Goal: Task Accomplishment & Management: Use online tool/utility

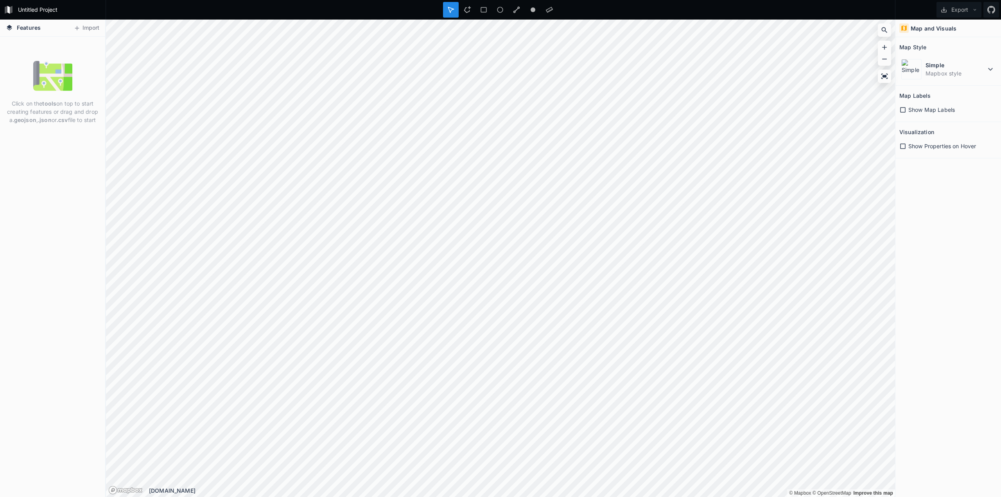
click at [36, 50] on div "Click on the tools on top to start creating features or drag and drop a .geojso…" at bounding box center [52, 267] width 105 height 460
click at [87, 26] on button "Import" at bounding box center [87, 28] width 34 height 13
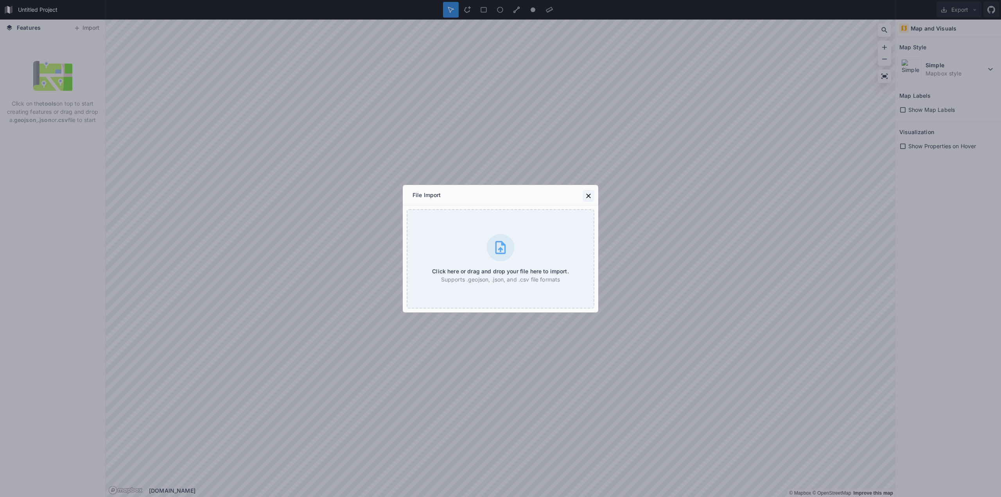
click at [590, 194] on icon at bounding box center [589, 196] width 8 height 8
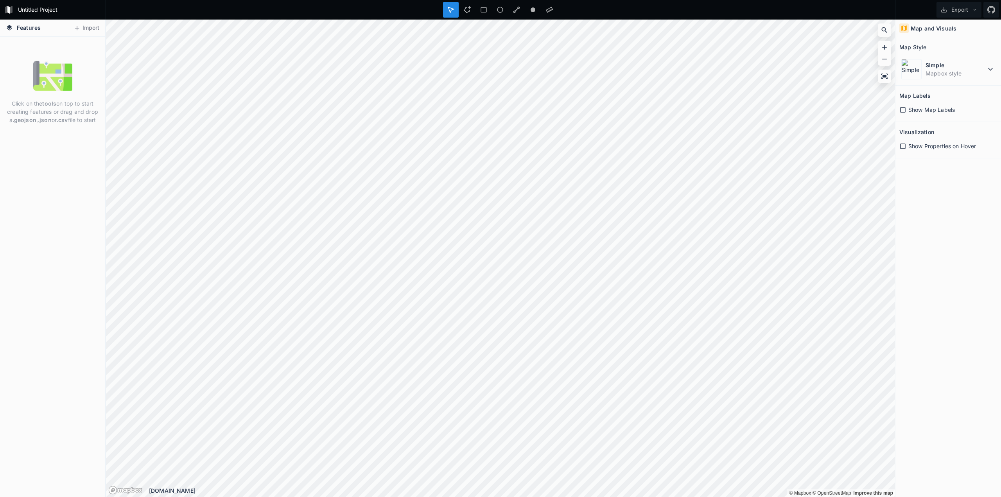
click at [23, 25] on span "Features" at bounding box center [29, 27] width 24 height 8
click at [53, 77] on img at bounding box center [52, 75] width 39 height 39
drag, startPoint x: 36, startPoint y: 99, endPoint x: 45, endPoint y: 113, distance: 17.5
click at [45, 113] on div "Click on the tools on top to start creating features or drag and drop a .geojso…" at bounding box center [52, 92] width 105 height 72
click at [48, 136] on div "Click on the tools on top to start creating features or drag and drop a .geojso…" at bounding box center [52, 267] width 105 height 460
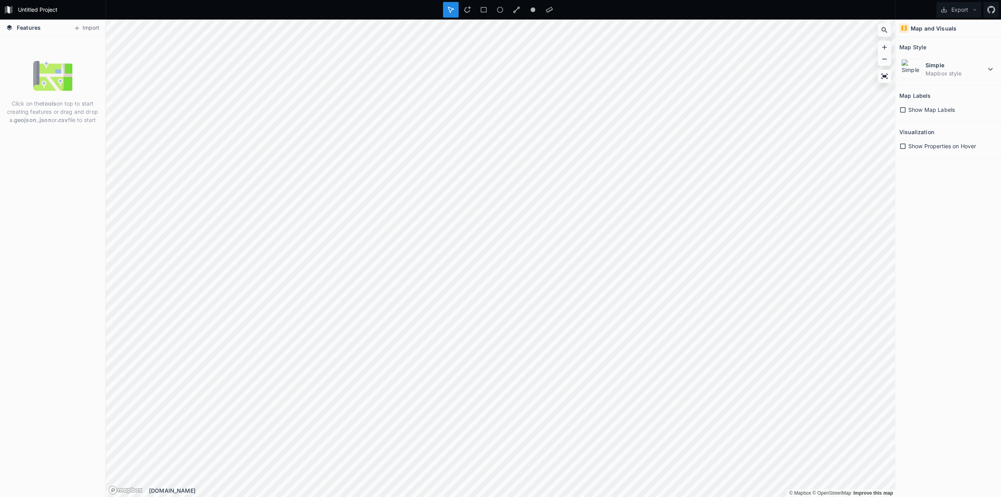
click at [23, 28] on span "Features" at bounding box center [29, 27] width 24 height 8
click at [99, 30] on button "Import" at bounding box center [87, 28] width 34 height 13
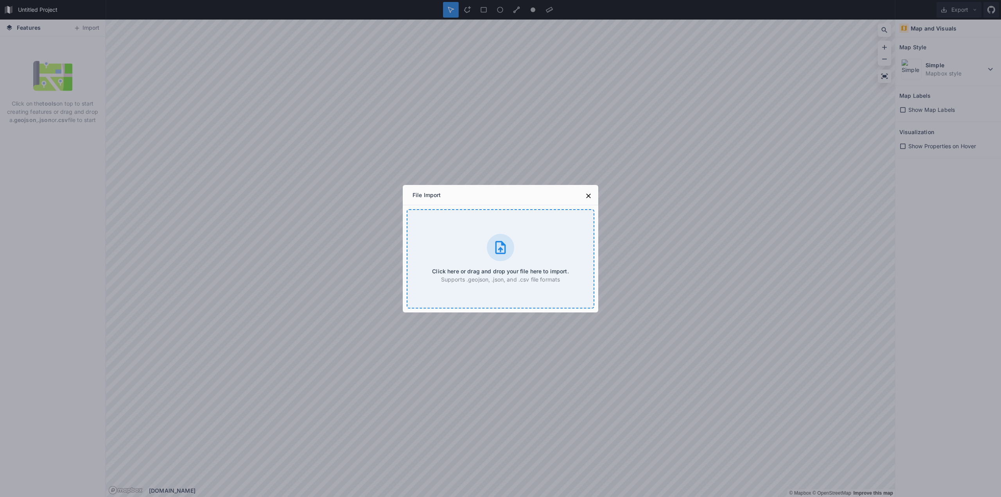
click at [487, 238] on div "Click here or drag and drop your file here to import. Supports .geojson, .json,…" at bounding box center [501, 258] width 188 height 99
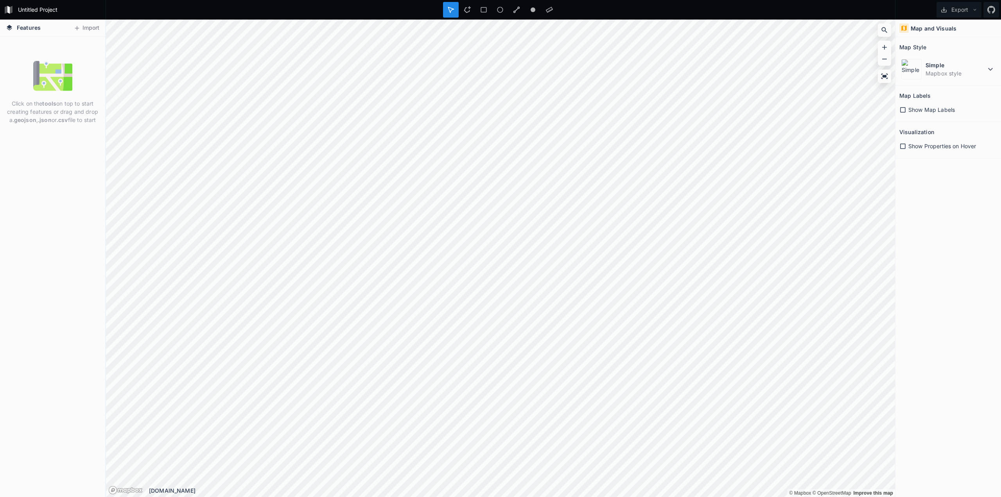
click at [30, 64] on div "Click on the tools on top to start creating features or drag and drop a .geojso…" at bounding box center [52, 92] width 105 height 72
drag, startPoint x: 45, startPoint y: 109, endPoint x: 67, endPoint y: 143, distance: 41.0
click at [67, 143] on div "Click on the tools on top to start creating features or drag and drop a .geojso…" at bounding box center [52, 267] width 105 height 460
click at [985, 74] on dd "Mapbox style" at bounding box center [956, 73] width 60 height 8
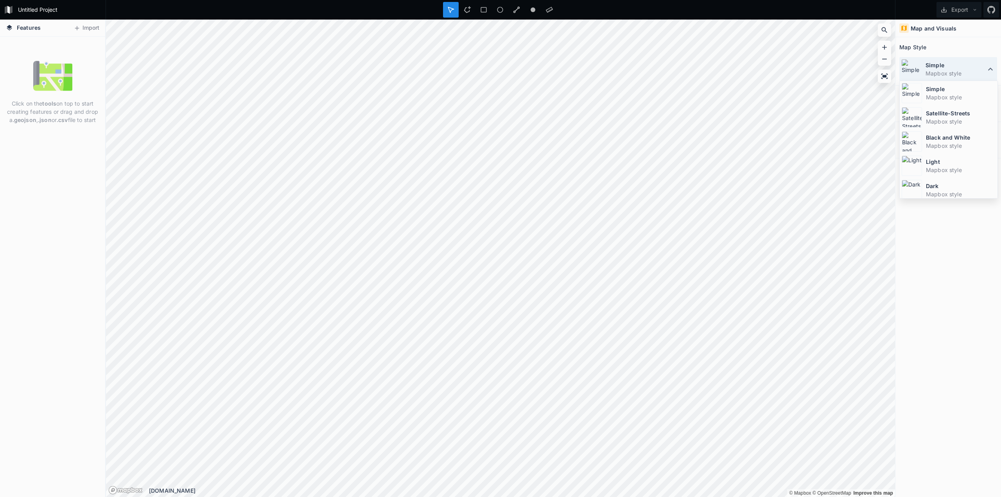
click at [985, 74] on dd "Mapbox style" at bounding box center [956, 73] width 60 height 8
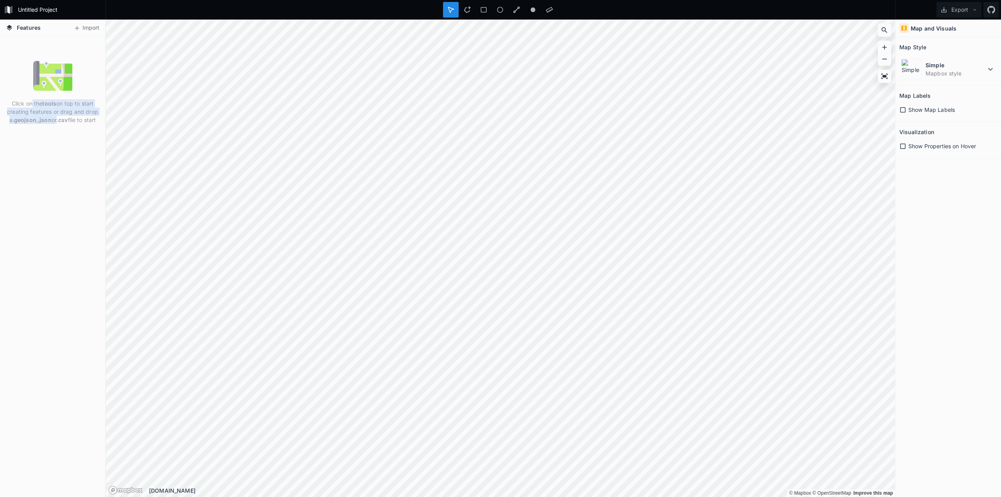
drag, startPoint x: 32, startPoint y: 105, endPoint x: 56, endPoint y: 134, distance: 37.6
click at [56, 134] on div "Click on the tools on top to start creating features or drag and drop a .geojso…" at bounding box center [52, 267] width 105 height 460
click at [55, 138] on div "Click on the tools on top to start creating features or drag and drop a .geojso…" at bounding box center [52, 267] width 105 height 460
click at [915, 149] on span "Show Properties on Hover" at bounding box center [942, 146] width 68 height 8
drag, startPoint x: 915, startPoint y: 149, endPoint x: 922, endPoint y: 142, distance: 9.4
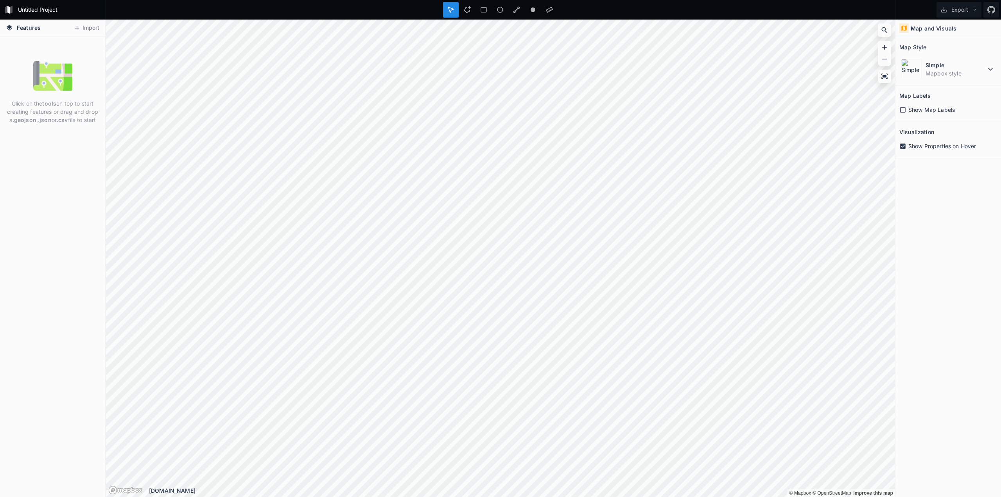
click at [916, 148] on span "Show Properties on Hover" at bounding box center [942, 146] width 68 height 8
click at [939, 112] on span "Show Map Labels" at bounding box center [931, 110] width 47 height 8
click at [83, 27] on button "Import" at bounding box center [87, 28] width 34 height 13
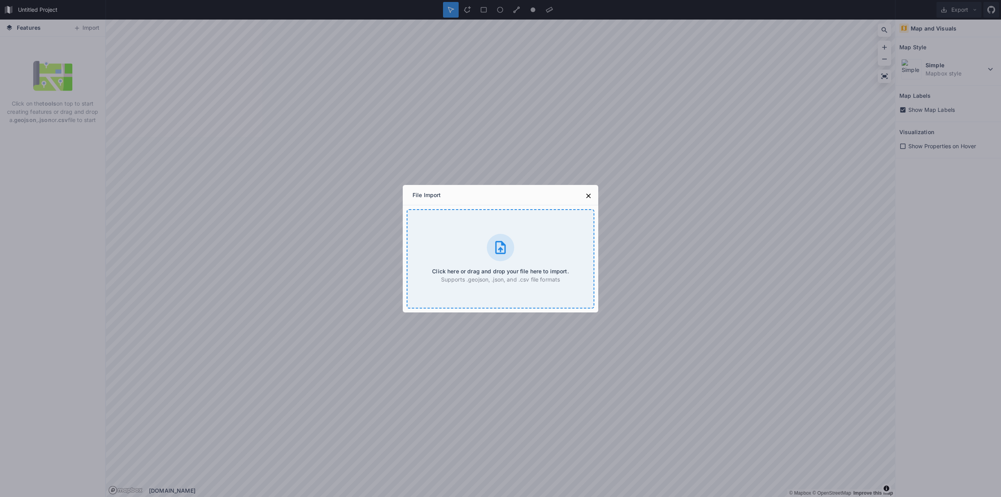
click at [486, 276] on p "Supports .geojson, .json, and .csv file formats" at bounding box center [500, 279] width 136 height 8
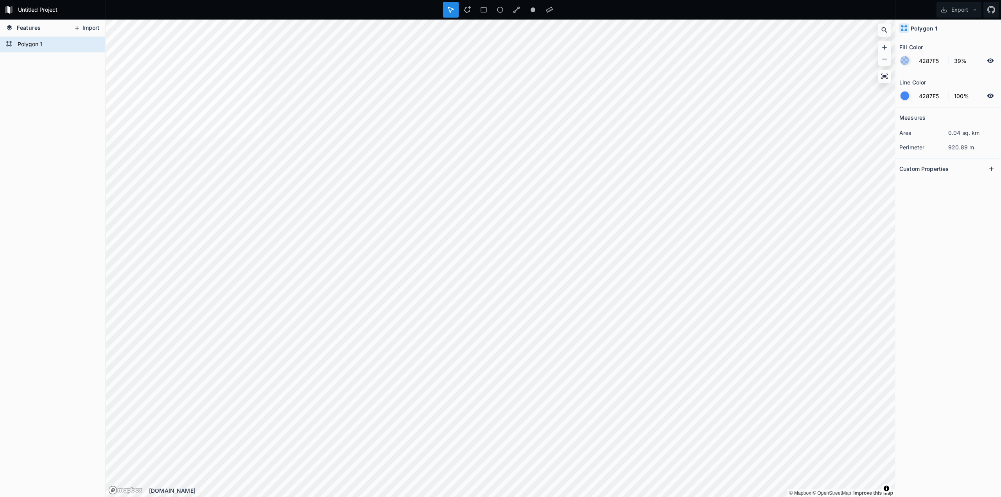
click at [94, 26] on button "Import" at bounding box center [87, 28] width 34 height 13
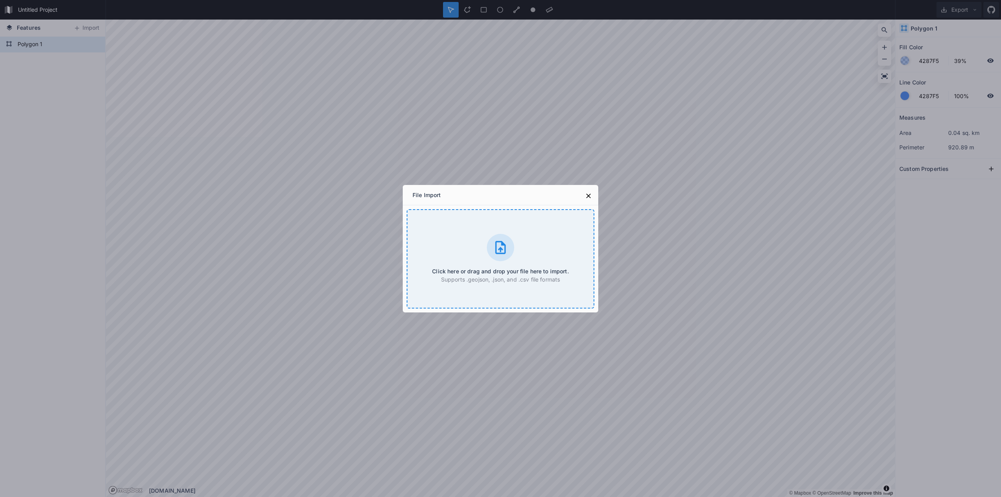
click at [433, 248] on div "Click here or drag and drop your file here to import. Supports .geojson, .json,…" at bounding box center [501, 258] width 188 height 99
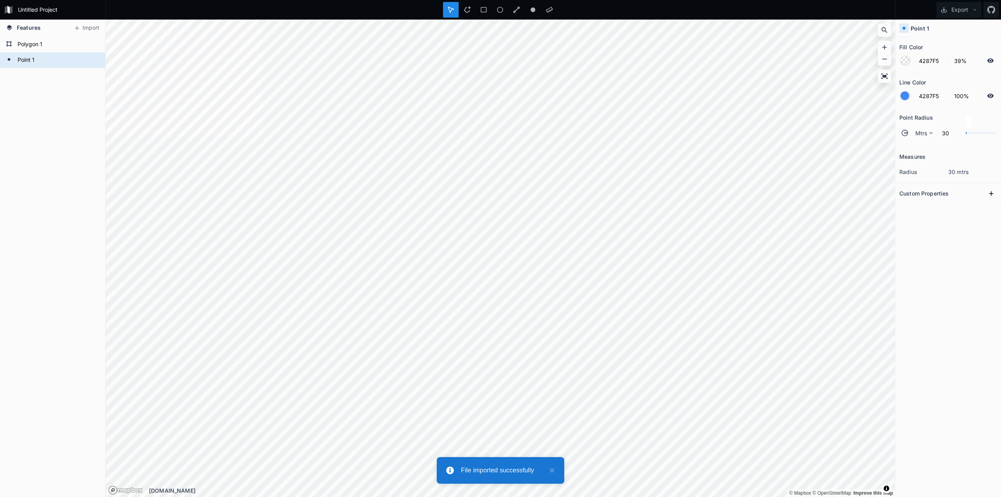
type input "FFFFFF"
click at [321, 167] on div "Features Import Point 1 Polygon 1 © Mapbox © OpenStreetMap Improve this map © M…" at bounding box center [500, 258] width 1001 height 477
click at [44, 95] on div "Point 1 Polygon 1" at bounding box center [52, 267] width 105 height 460
click at [921, 98] on input "4287F5" at bounding box center [931, 95] width 34 height 9
click at [908, 100] on form "4287F5 100%" at bounding box center [948, 95] width 98 height 15
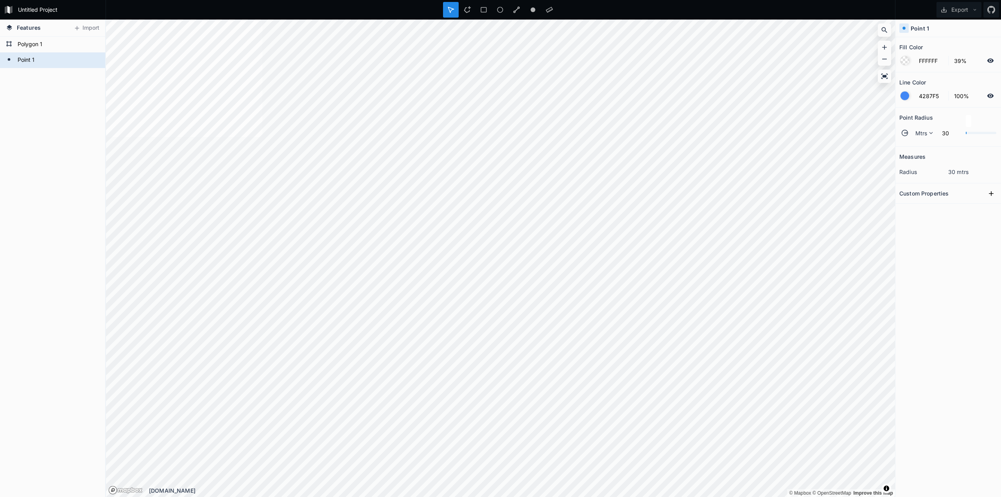
click at [906, 98] on div at bounding box center [905, 96] width 9 height 9
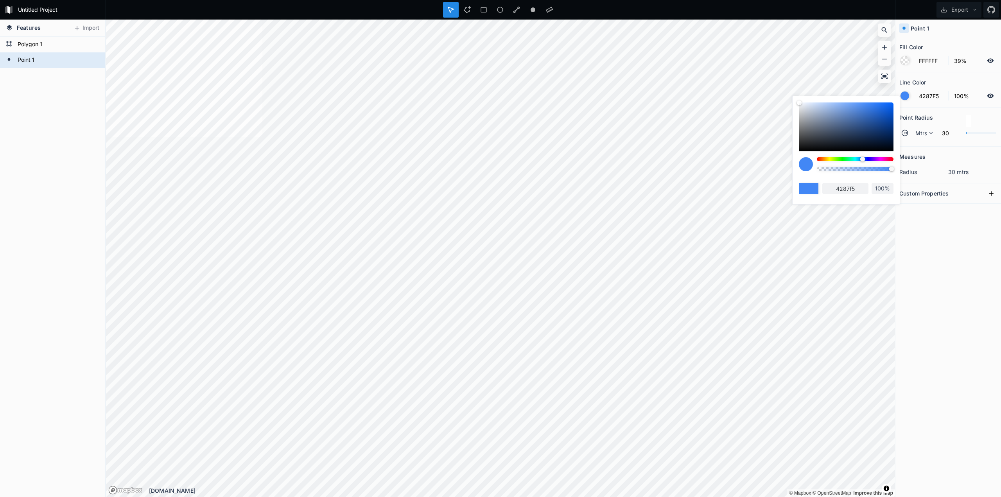
drag, startPoint x: 860, startPoint y: 156, endPoint x: 824, endPoint y: 160, distance: 35.3
click at [824, 160] on div "4287f5 100%" at bounding box center [846, 148] width 95 height 92
type input "F5E342"
type input "f5e342"
type input "F5D142"
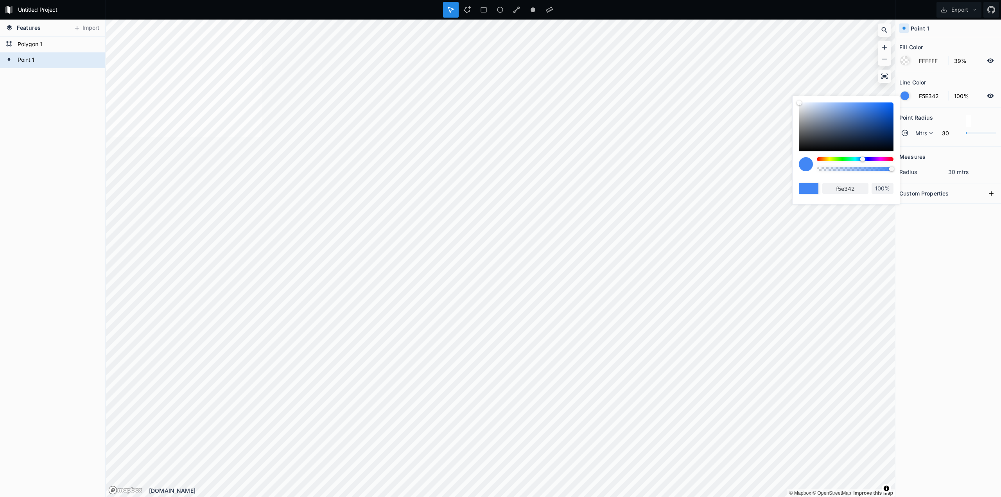
type input "f5d142"
type input "F5CB42"
type input "f5cb42"
type input "F5C842"
type input "f5c842"
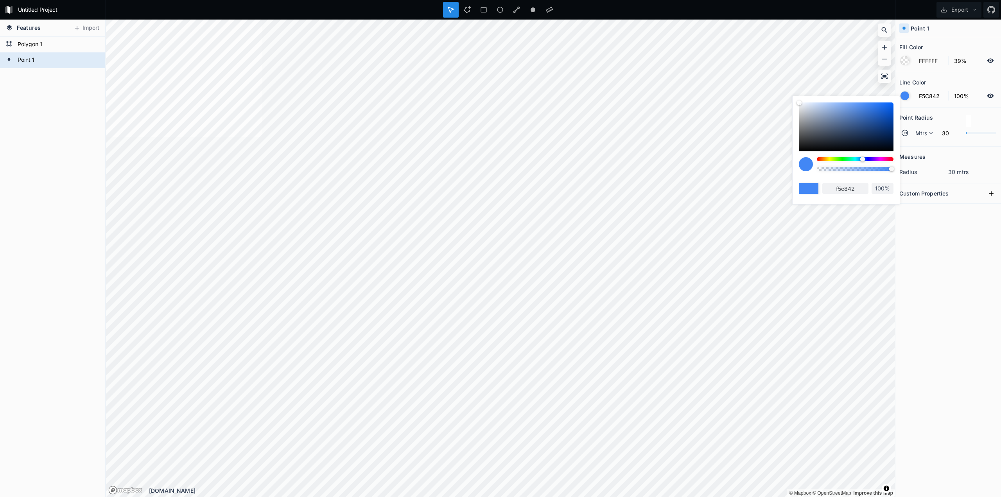
type input "F5BC42"
type input "f5bc42"
type input "F5B642"
type input "f5b642"
type input "F5B042"
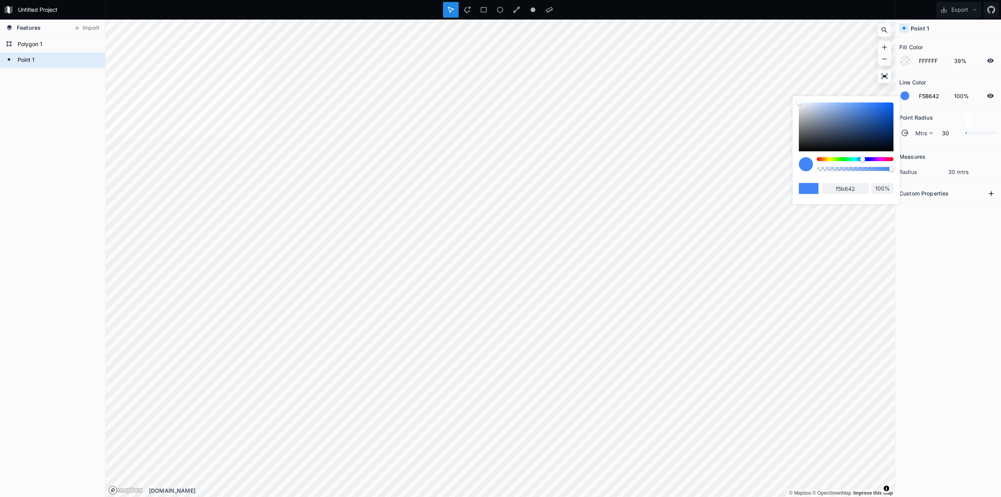
type input "f5b042"
type input "F5AA42"
type input "f5aa42"
type input "F5A442"
type input "f5a442"
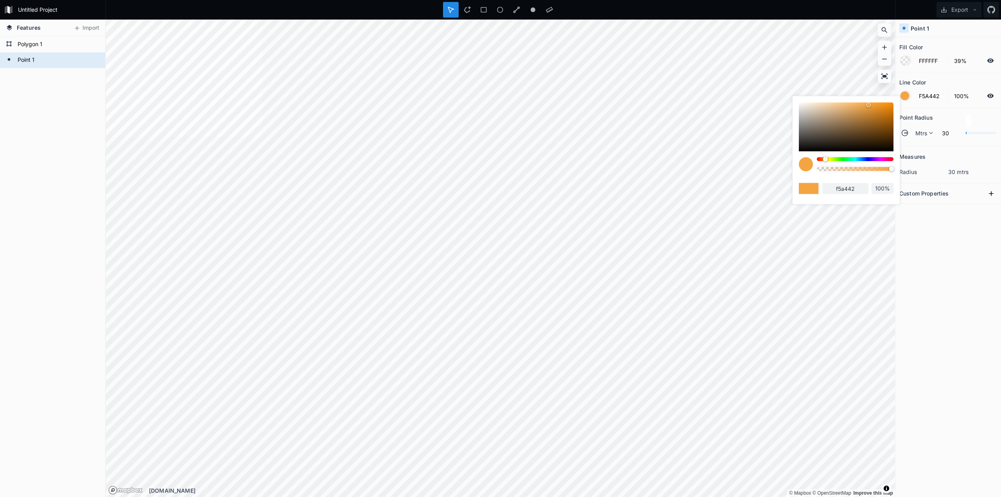
type input "F59842"
type input "f59842"
type input "F59342"
type input "f59342"
type input "F58742"
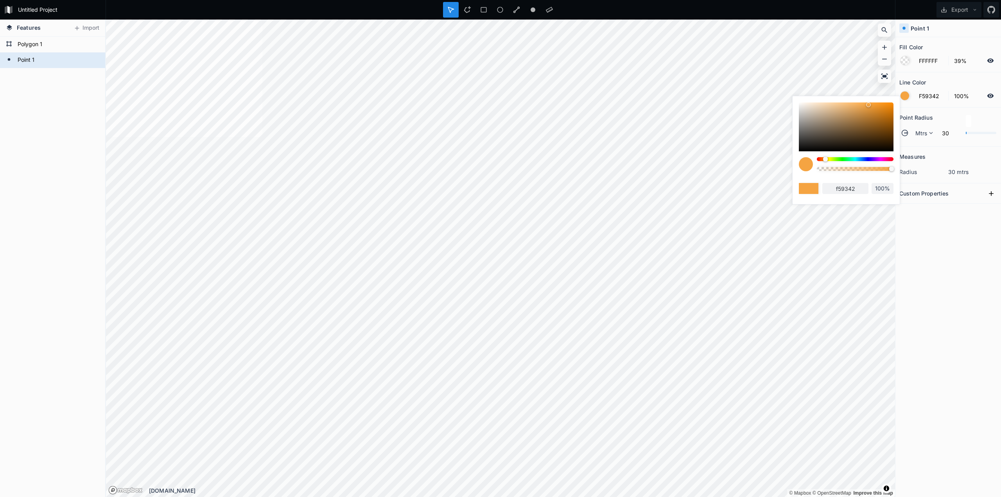
type input "f58742"
type input "F57B42"
type input "f57b42"
type input "F57542"
type input "f57542"
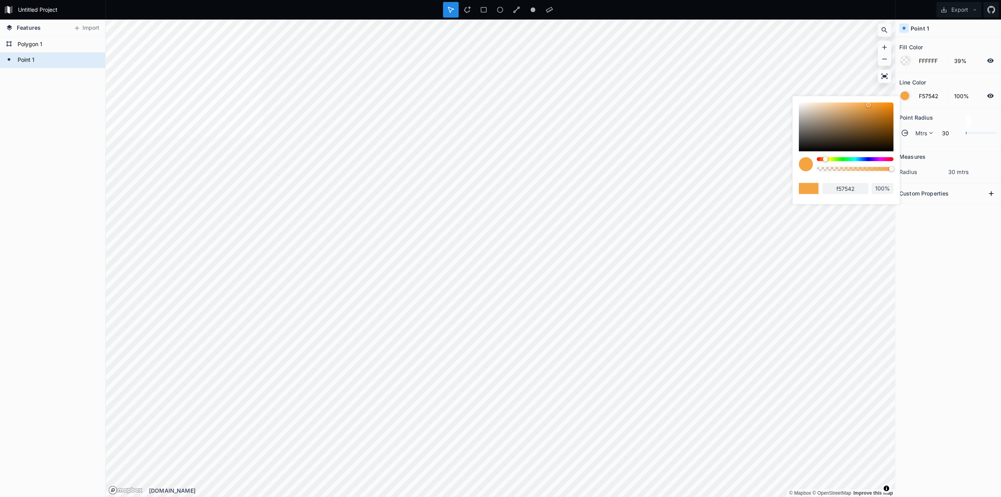
type input "F56F42"
type input "f56f42"
type input "F56C42"
type input "f56c42"
type input "F56042"
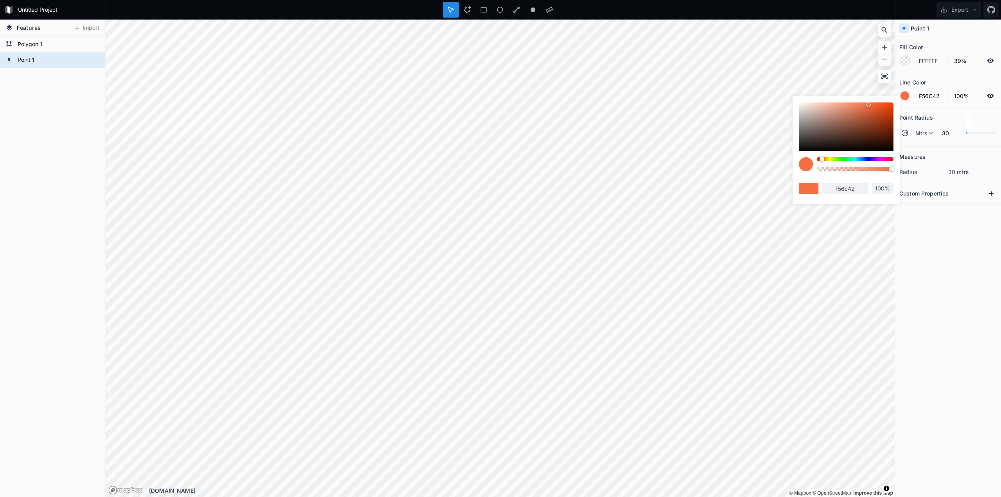
type input "f56042"
type input "F55A42"
type input "f55a42"
type input "F55442"
type input "f55442"
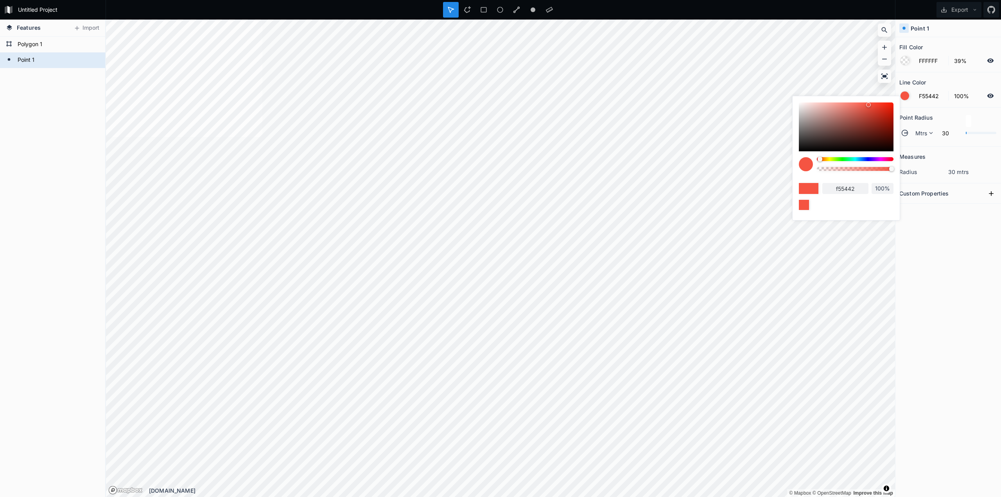
drag, startPoint x: 831, startPoint y: 160, endPoint x: 820, endPoint y: 161, distance: 11.1
click at [820, 161] on div at bounding box center [855, 167] width 77 height 20
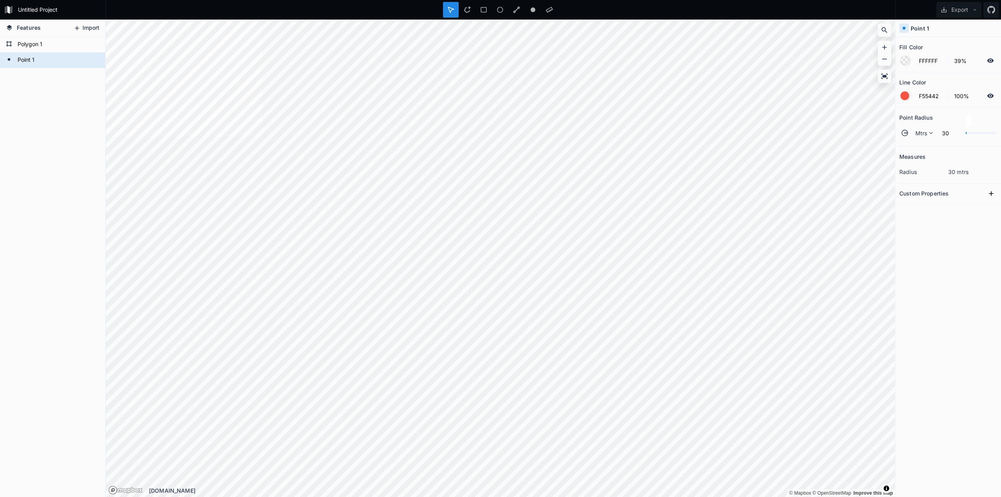
click at [83, 29] on button "Import" at bounding box center [87, 28] width 34 height 13
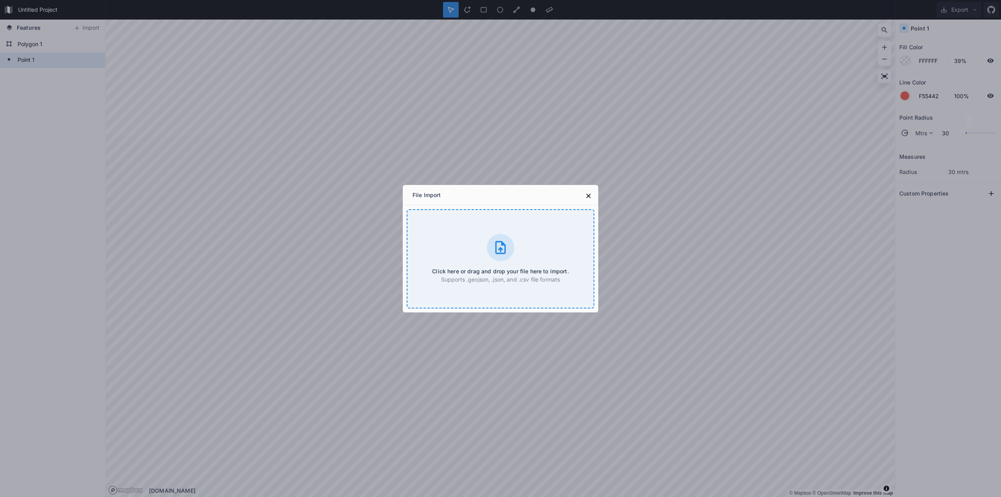
click at [497, 251] on icon at bounding box center [501, 248] width 16 height 16
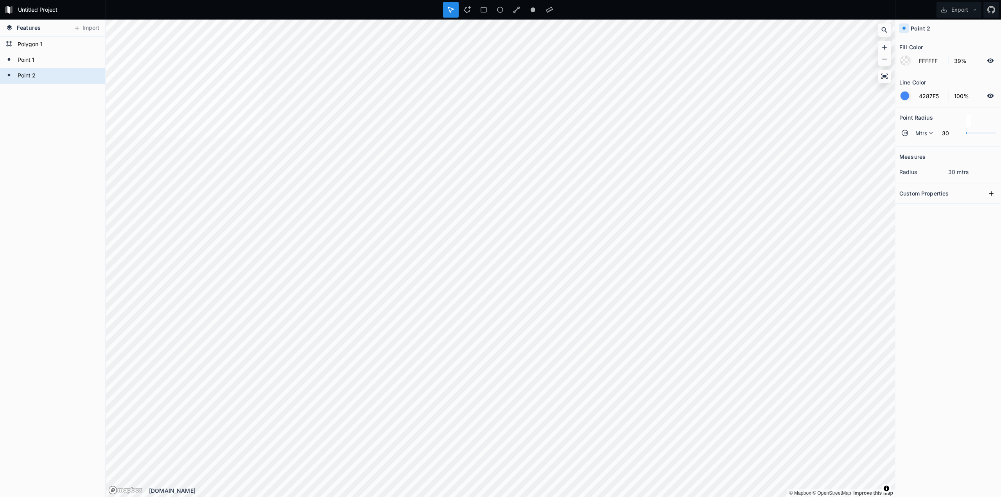
click at [903, 93] on div at bounding box center [905, 96] width 9 height 9
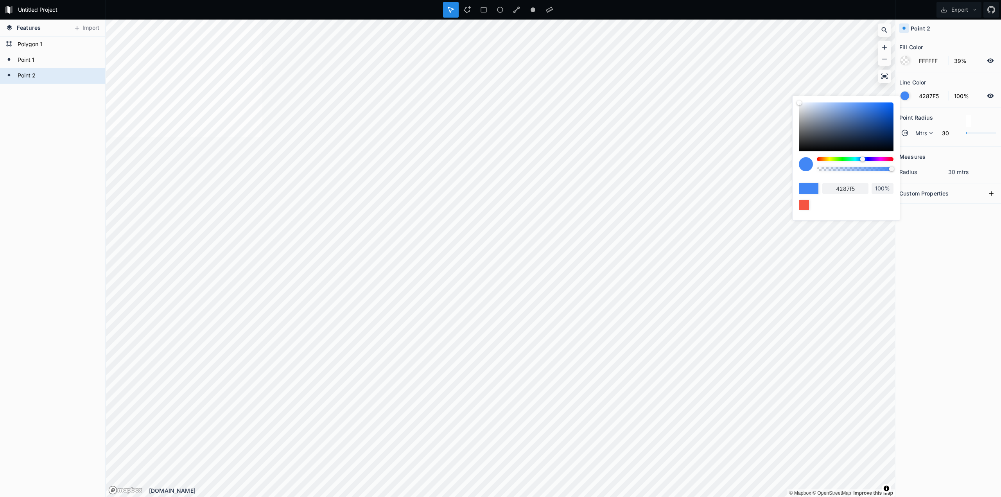
type input "42CBF5"
type input "42cbf5"
type input "42D1F5"
type input "42d1f5"
type input "42F5F5"
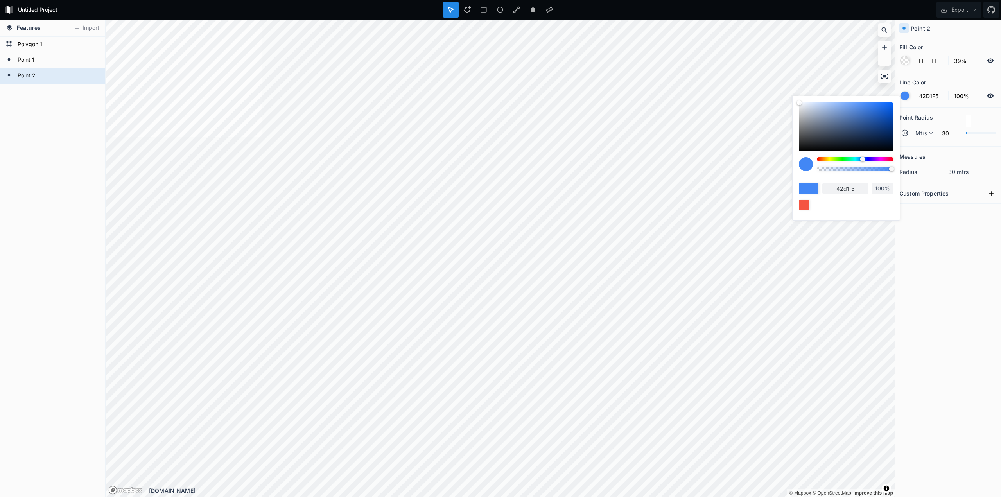
type input "42f5f5"
type input "42F5D7"
type input "42f5d7"
type input "42F5C8"
type input "42f5c8"
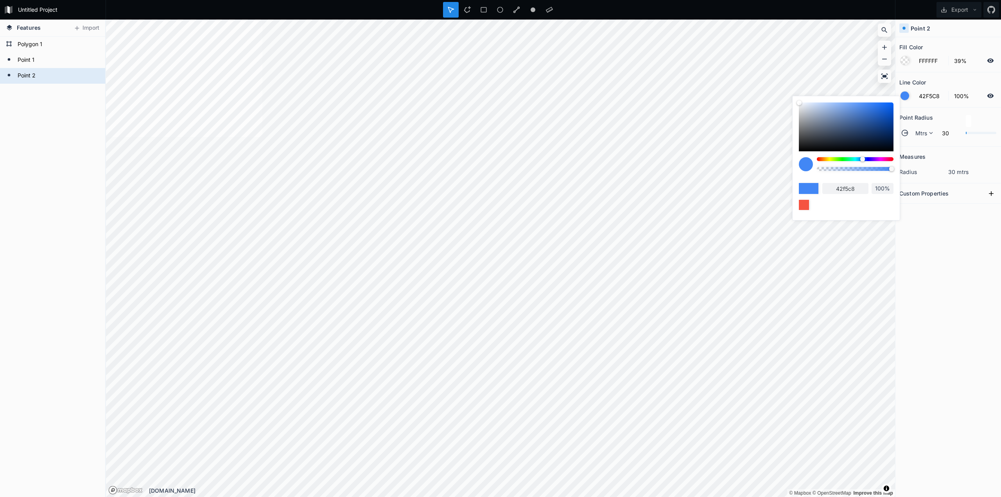
type input "42F5AA"
type input "42f5aa"
type input "7BF542"
type input "7bf542"
type input "93F542"
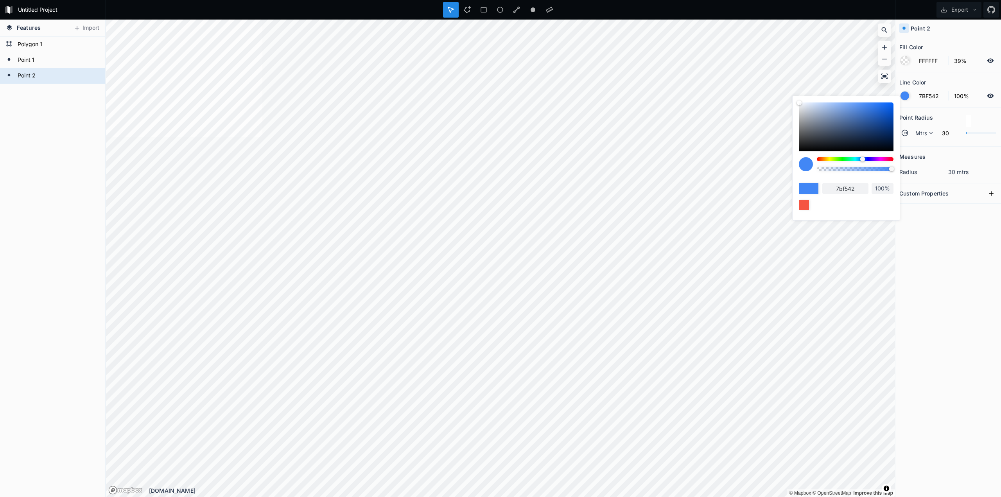
type input "93f542"
type input "AAF542"
type input "aaf542"
type input "B6F542"
type input "b6f542"
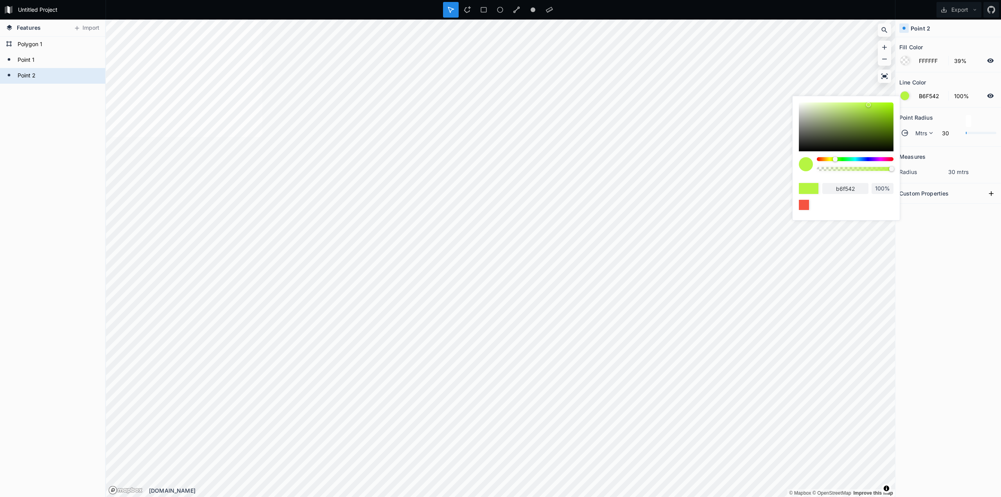
type input "B0F542"
type input "b0f542"
type input "AAF542"
type input "aaf542"
type input "A4F542"
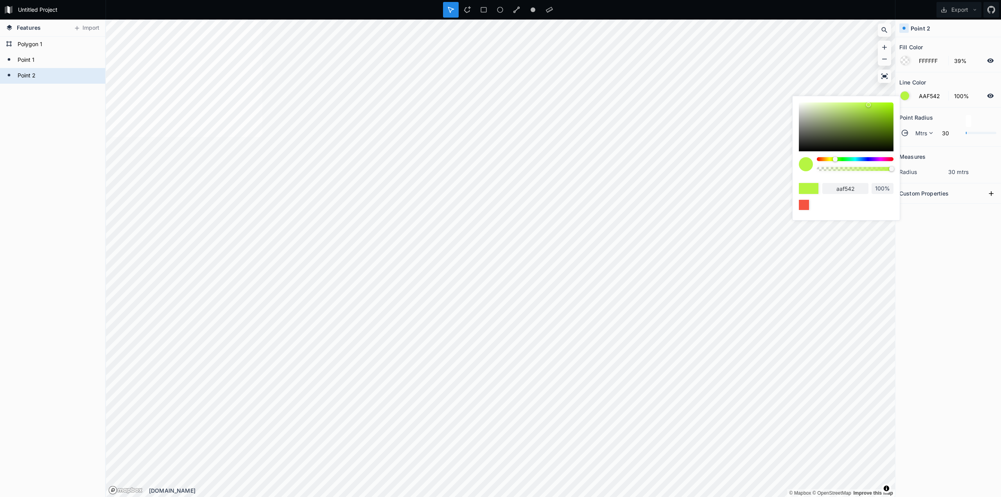
type input "a4f542"
type input "9EF542"
type input "9ef542"
type input "98F542"
type input "98f542"
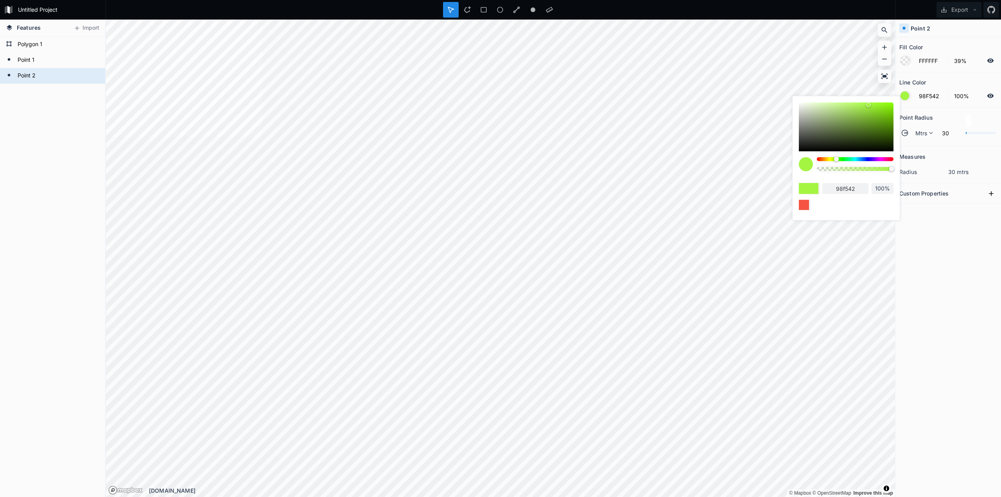
type input "93F542"
type input "93f542"
type input "8DF542"
type input "8df542"
type input "87F542"
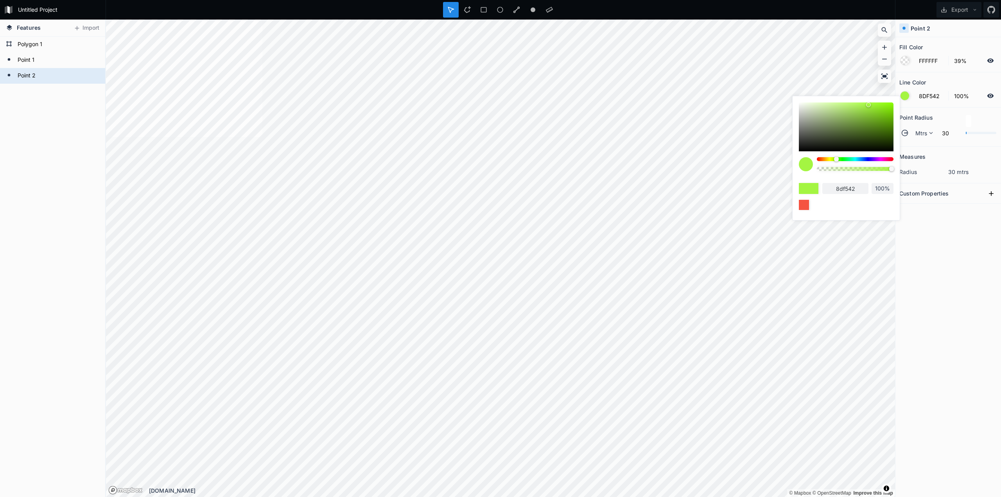
type input "87f542"
type input "7BF542"
type input "7bf542"
type input "75F542"
type input "75f542"
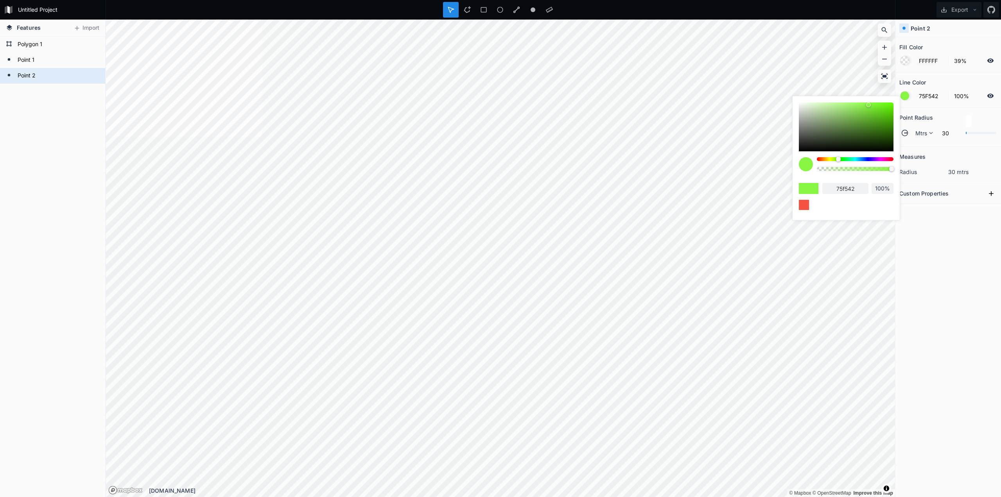
type input "6CF542"
type input "6cf542"
type input "42F542"
type input "42f542"
type input "42F548"
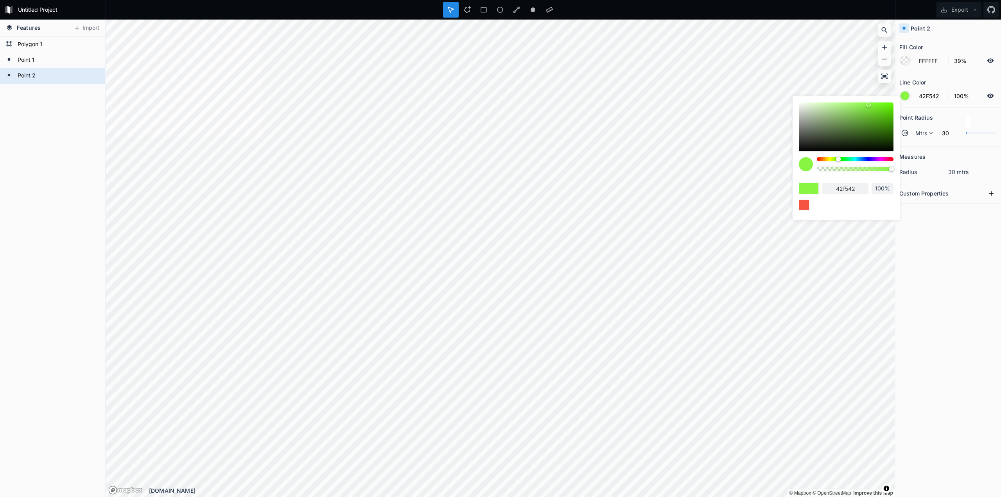
type input "42f548"
type input "42F54E"
type input "42f54e"
type input "42F554"
type input "42f554"
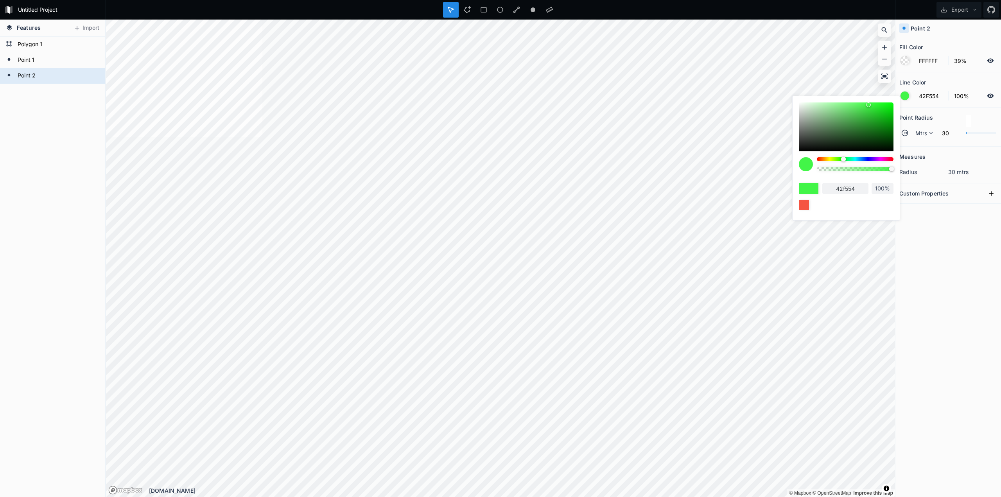
type input "42F55A"
type input "42f55a"
type input "42F560"
type input "42f560"
type input "42F566"
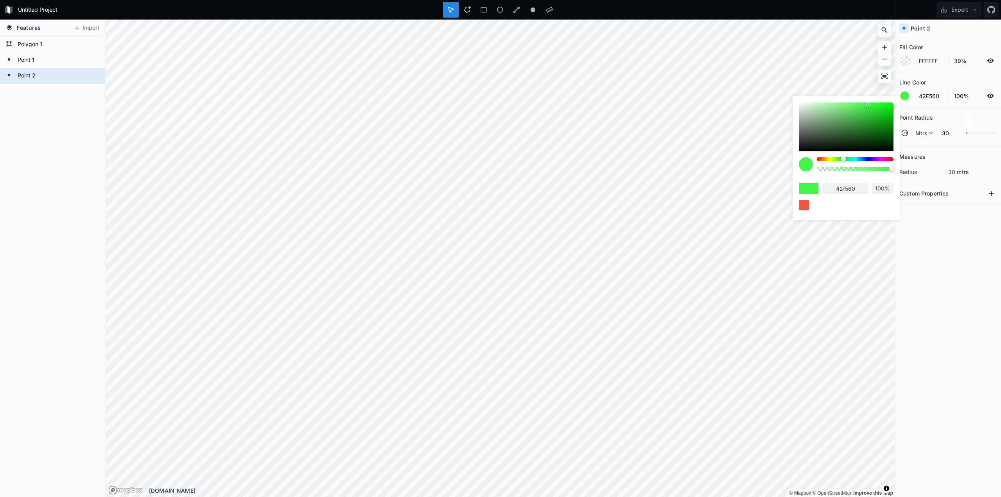
type input "42f566"
type input "42F56C"
type input "42f56c"
type input "42F56F"
type input "42f56f"
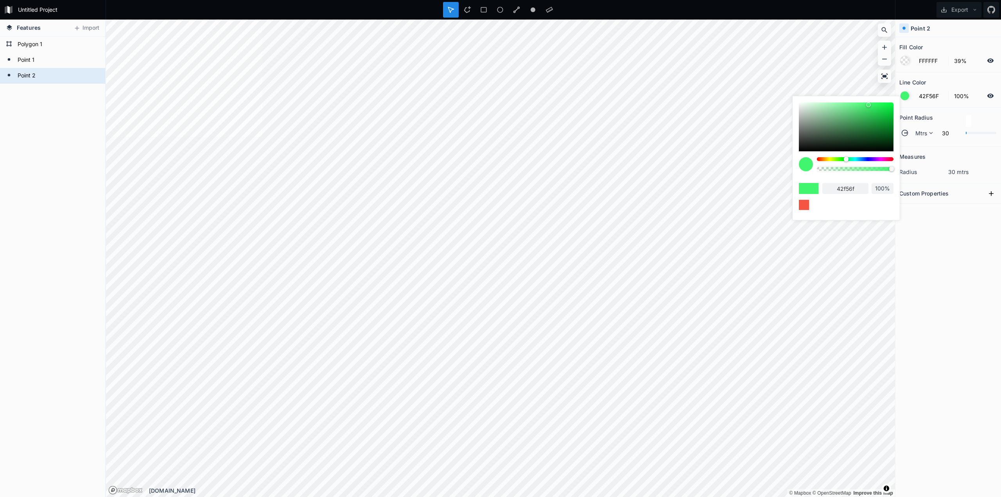
drag, startPoint x: 859, startPoint y: 159, endPoint x: 846, endPoint y: 157, distance: 13.1
click at [846, 157] on div at bounding box center [855, 159] width 77 height 4
drag, startPoint x: 875, startPoint y: 113, endPoint x: 882, endPoint y: 128, distance: 16.8
click at [882, 128] on div at bounding box center [846, 126] width 95 height 49
type input "0E7829"
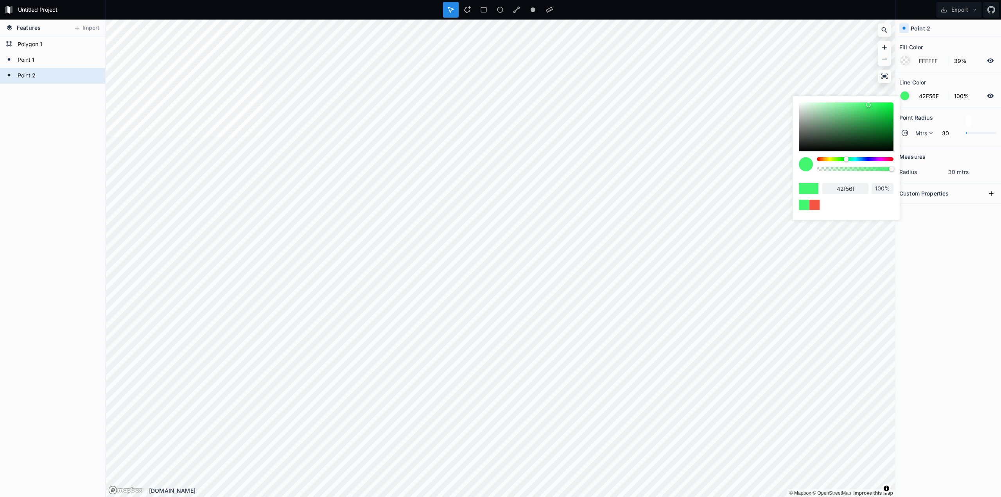
type input "0e7829"
type input "11852E"
type input "11852e"
type input "12872F"
type input "12872f"
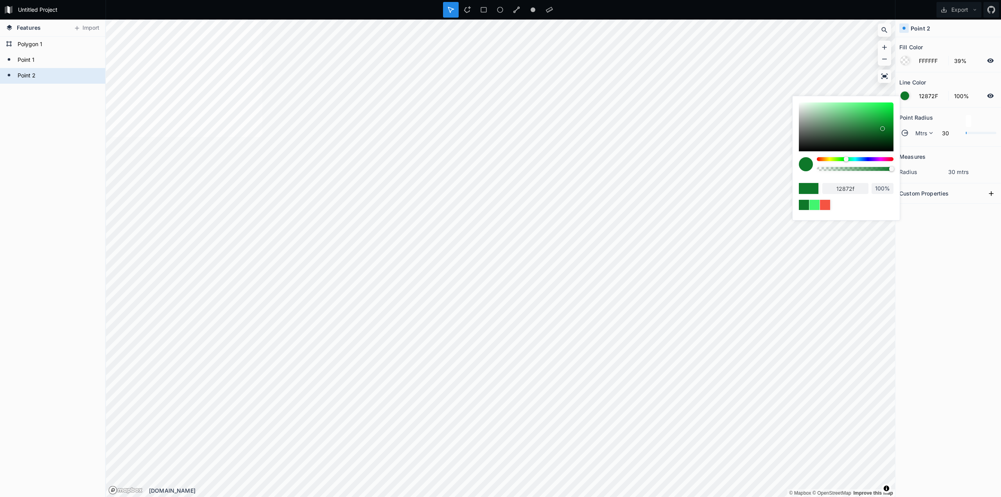
type input "128A30"
type input "128a30"
type input "128C31"
type input "128c31"
type input "139133"
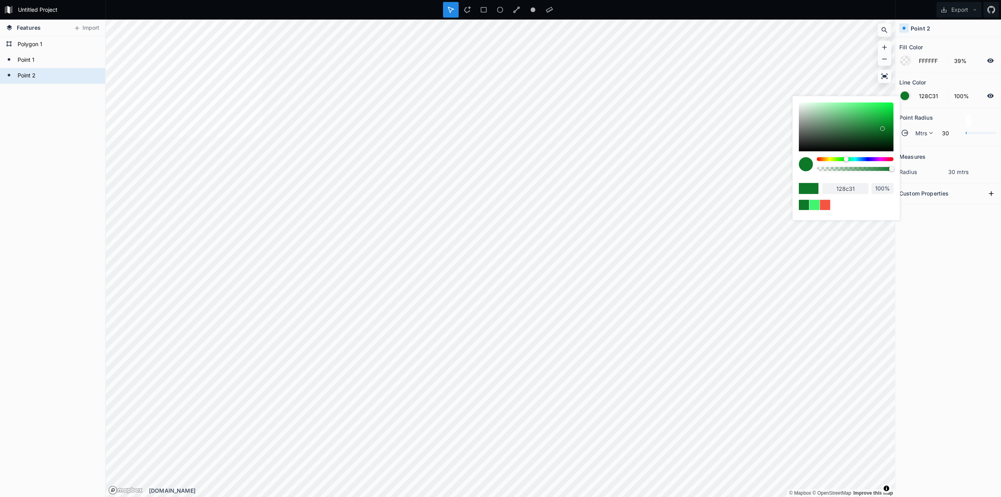
type input "139133"
type input "139433"
click at [881, 123] on div at bounding box center [881, 123] width 5 height 5
type input "F55442"
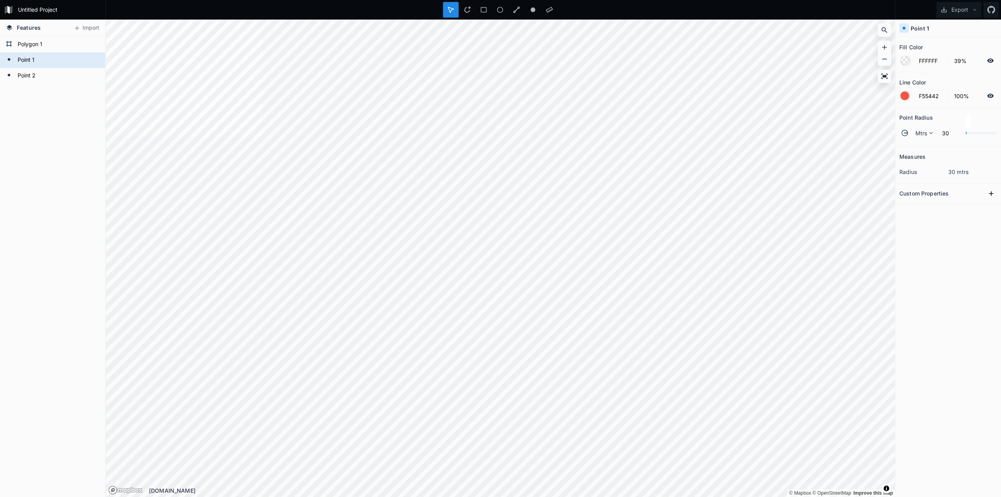
click at [944, 201] on section "Custom Properties" at bounding box center [948, 193] width 106 height 20
drag, startPoint x: 981, startPoint y: 201, endPoint x: 987, endPoint y: 198, distance: 7.3
click at [981, 201] on section "Custom Properties" at bounding box center [948, 193] width 106 height 20
click at [987, 197] on button at bounding box center [991, 194] width 12 height 12
click at [987, 197] on icon at bounding box center [991, 194] width 8 height 8
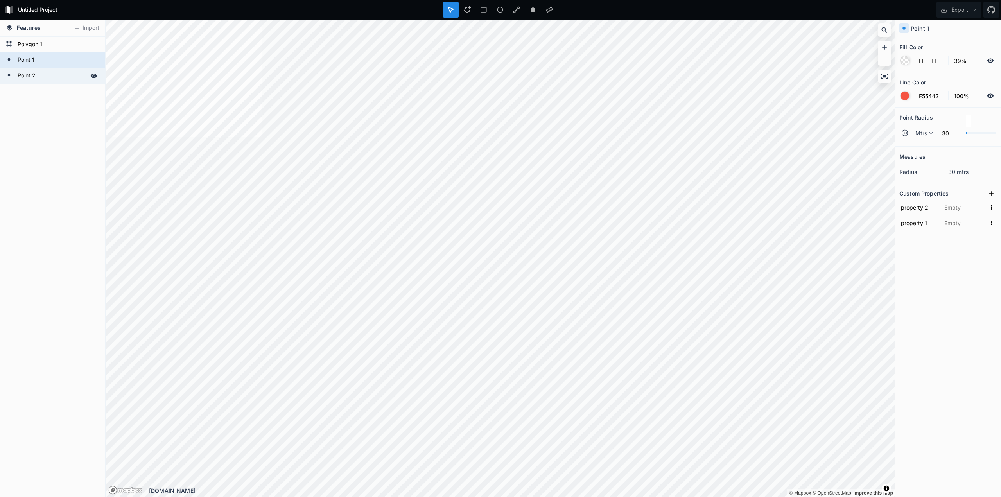
click at [45, 73] on form "Point 2" at bounding box center [51, 76] width 73 height 12
click at [48, 65] on form "Point 1" at bounding box center [51, 60] width 73 height 12
type input "F55442"
click at [48, 47] on form "Polygon 1" at bounding box center [51, 45] width 73 height 12
type input "4287F5"
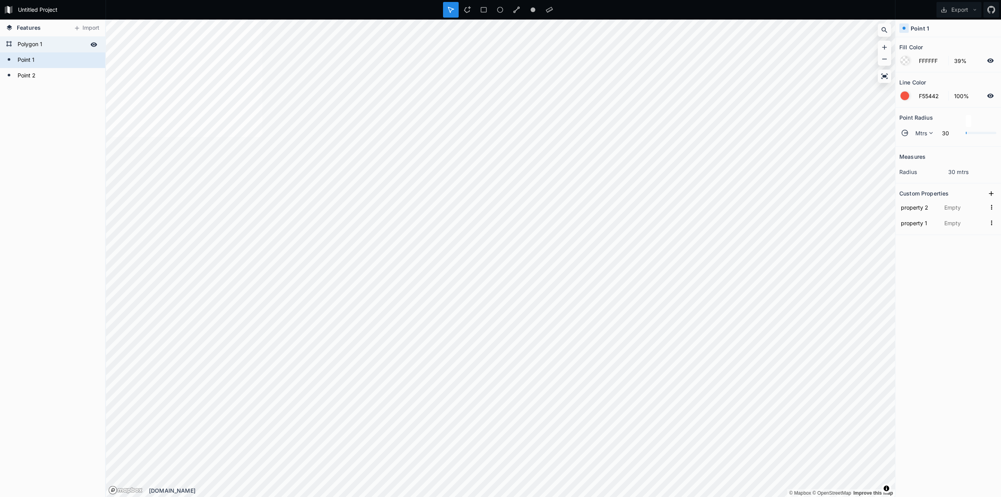
type input "4287F5"
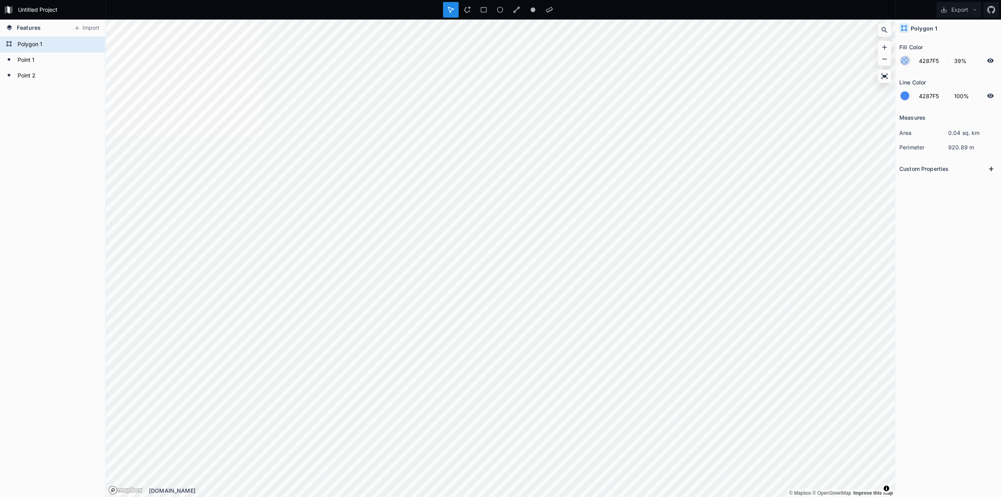
click at [948, 27] on div "Polygon 1" at bounding box center [948, 29] width 106 height 18
click at [921, 28] on h4 "Polygon 1" at bounding box center [924, 28] width 27 height 8
click at [960, 172] on div "Custom Properties" at bounding box center [948, 169] width 98 height 12
click at [990, 171] on icon at bounding box center [991, 169] width 8 height 8
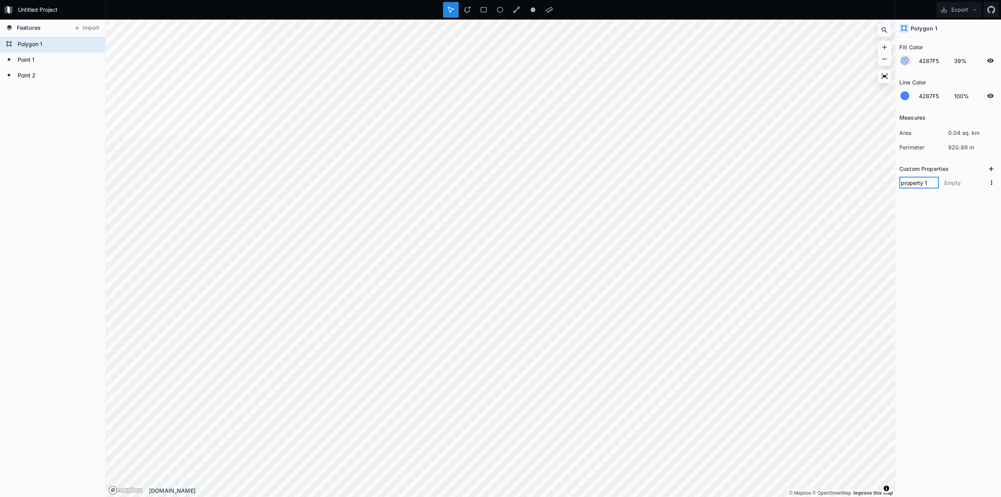
click at [911, 186] on input "property 1" at bounding box center [918, 183] width 39 height 12
type input "Name"
click at [962, 186] on input "text" at bounding box center [964, 183] width 43 height 12
type input "Parcel"
click input "submit" at bounding box center [0, 0] width 0 height 0
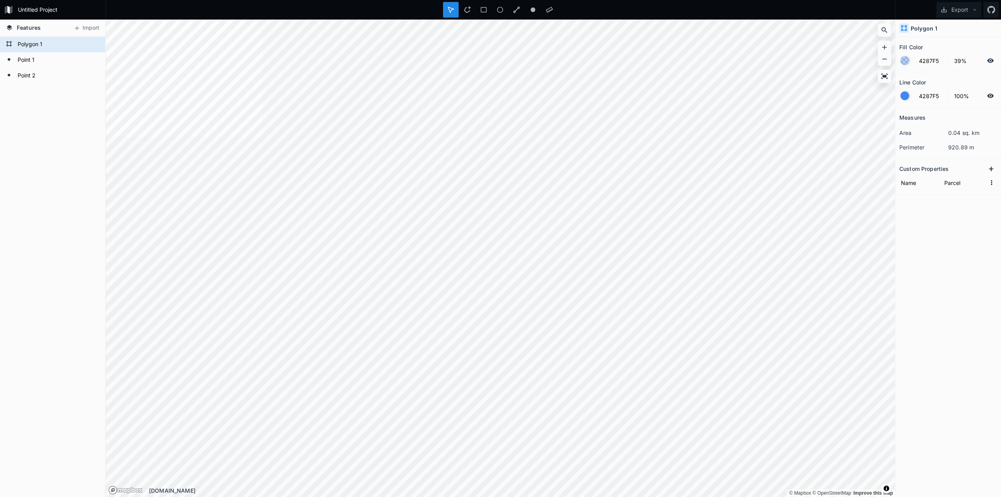
click at [958, 253] on div "Measures area 0.04 sq. km perimeter 920.89 m Custom Properties Name Parcel" at bounding box center [948, 283] width 106 height 350
click at [93, 46] on icon at bounding box center [93, 44] width 7 height 7
click at [995, 184] on icon "button" at bounding box center [991, 182] width 7 height 7
click at [945, 251] on div "Measures area 0.04 sq. km perimeter 920.89 m Custom Properties Name Parcel Copy…" at bounding box center [948, 283] width 106 height 350
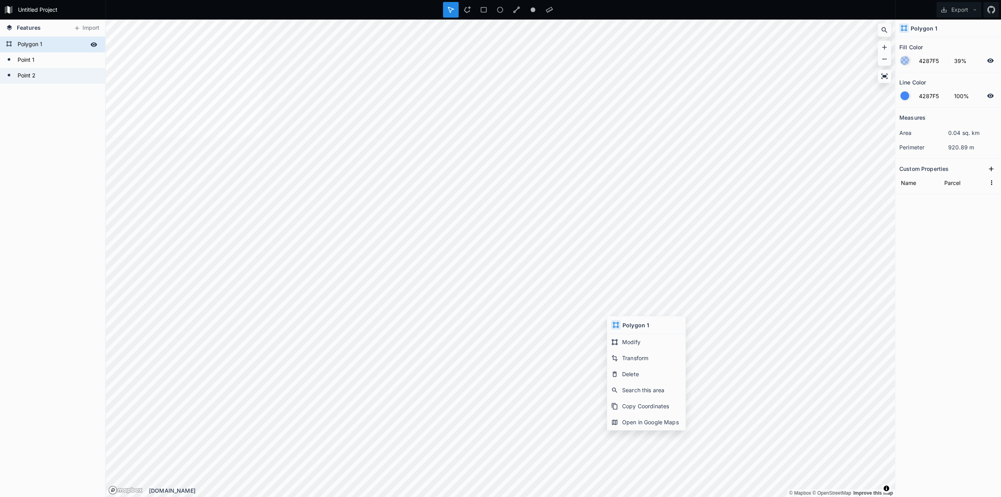
type input "FFFFFF"
type input "139433"
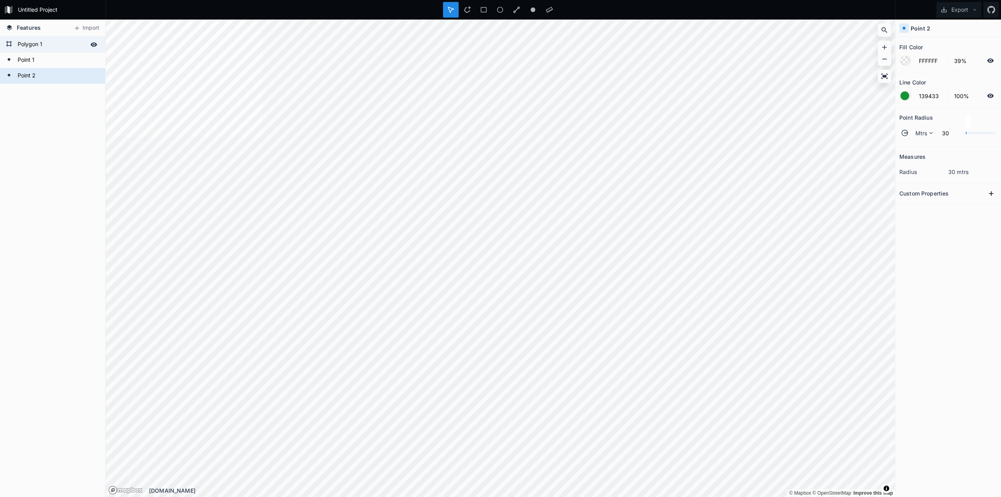
click at [35, 44] on form "Polygon 1" at bounding box center [51, 45] width 73 height 12
type input "4287F5"
click at [45, 63] on form "Point 1" at bounding box center [51, 60] width 73 height 12
type input "FFFFFF"
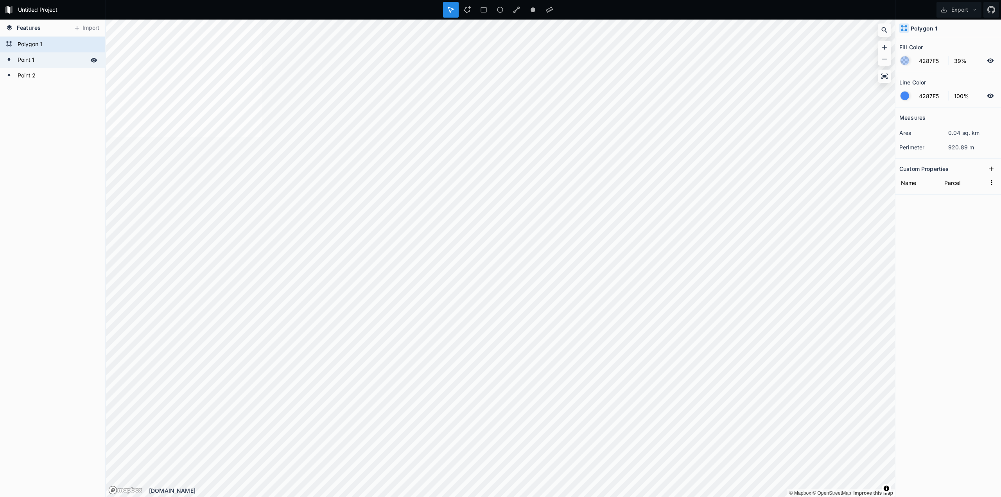
type input "F55442"
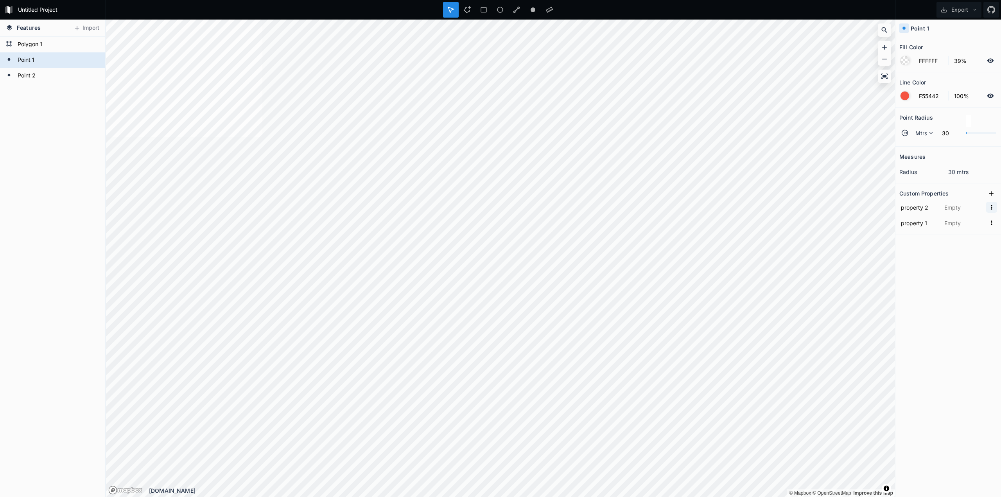
click at [990, 209] on icon "button" at bounding box center [991, 207] width 7 height 7
click at [991, 233] on span "Delete" at bounding box center [979, 232] width 31 height 8
click at [932, 208] on input "property 1" at bounding box center [918, 207] width 39 height 12
type input "Name"
click at [953, 209] on input "text" at bounding box center [964, 207] width 43 height 12
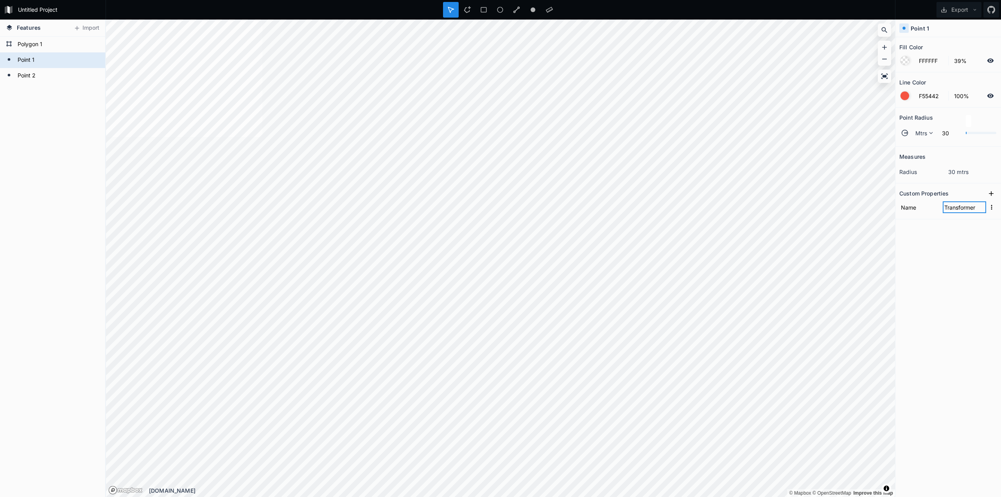
type input "Transformer"
click at [957, 247] on div "Measures radius 30 mtrs Custom Properties Name Transformer" at bounding box center [948, 302] width 106 height 311
click at [45, 75] on form "Point 2" at bounding box center [51, 76] width 73 height 12
type input "139433"
click at [993, 194] on icon at bounding box center [991, 193] width 5 height 5
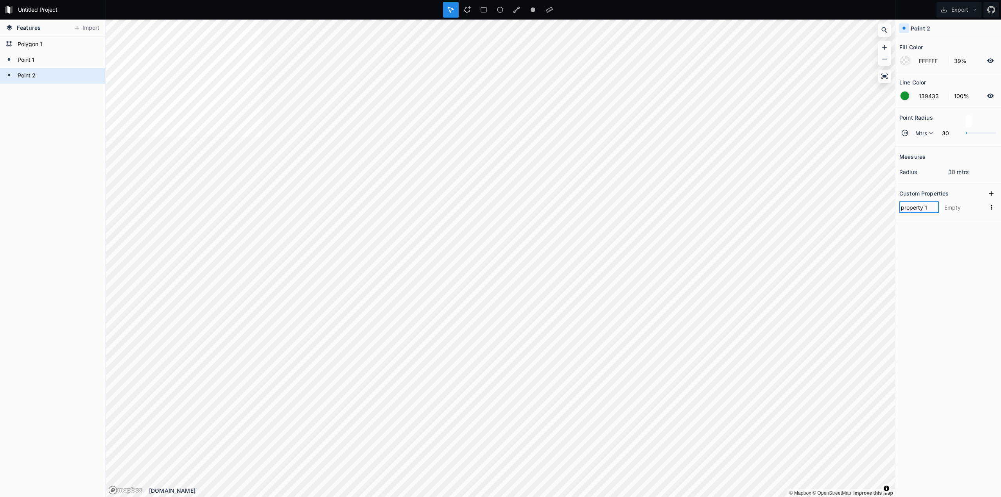
click at [919, 211] on input "property 1" at bounding box center [918, 207] width 39 height 12
type input "Name"
type input "Service Point"
click input "submit" at bounding box center [0, 0] width 0 height 0
click at [944, 235] on div "Measures radius 30 mtrs Custom Properties Name Service Point" at bounding box center [948, 302] width 106 height 311
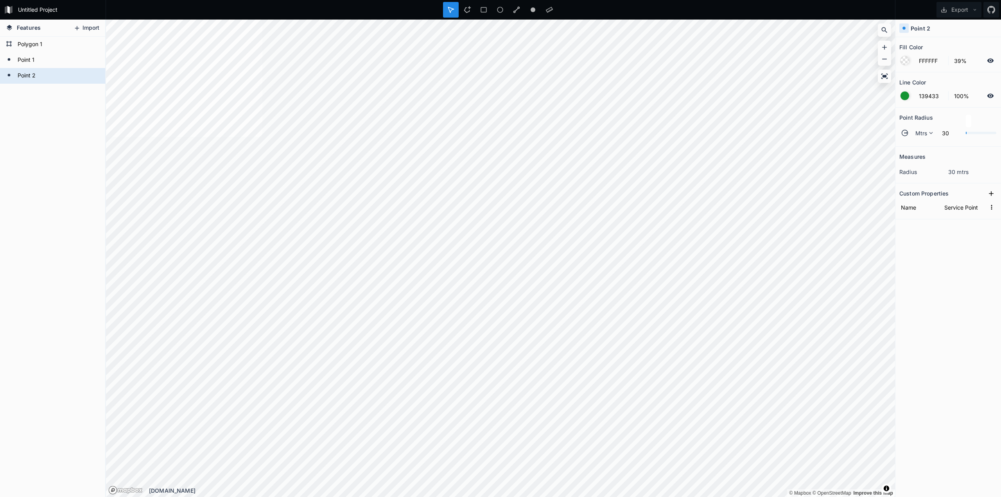
click at [84, 29] on button "Import" at bounding box center [87, 28] width 34 height 13
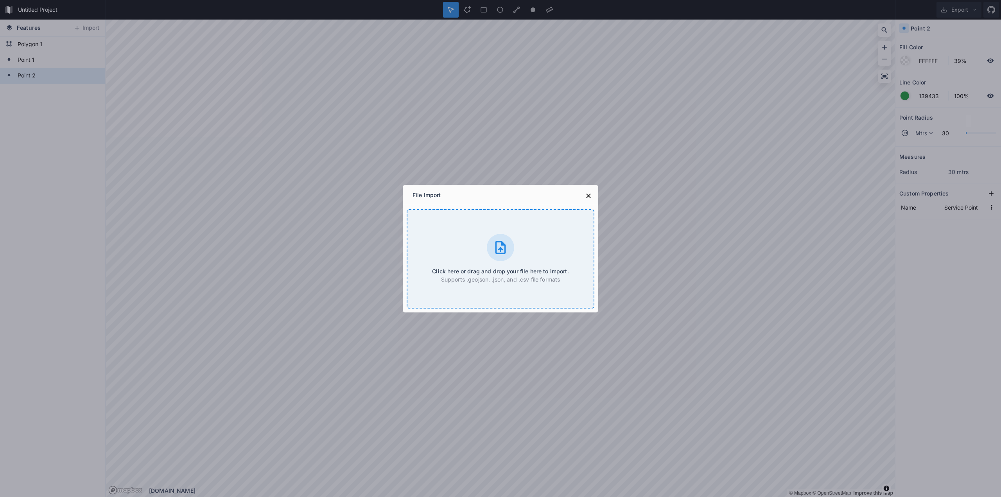
click at [539, 254] on div "Click here or drag and drop your file here to import. Supports .geojson, .json,…" at bounding box center [501, 258] width 188 height 99
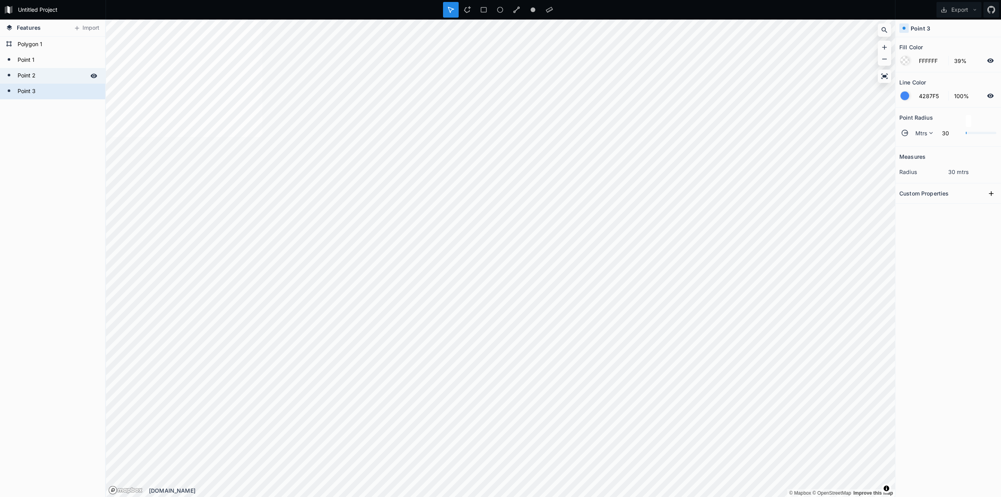
click at [36, 78] on form "Point 2" at bounding box center [51, 76] width 73 height 12
click at [33, 92] on form "Point 3" at bounding box center [51, 92] width 73 height 12
type input "4287F5"
click at [93, 92] on icon at bounding box center [94, 91] width 7 height 4
click at [94, 92] on icon at bounding box center [94, 91] width 6 height 5
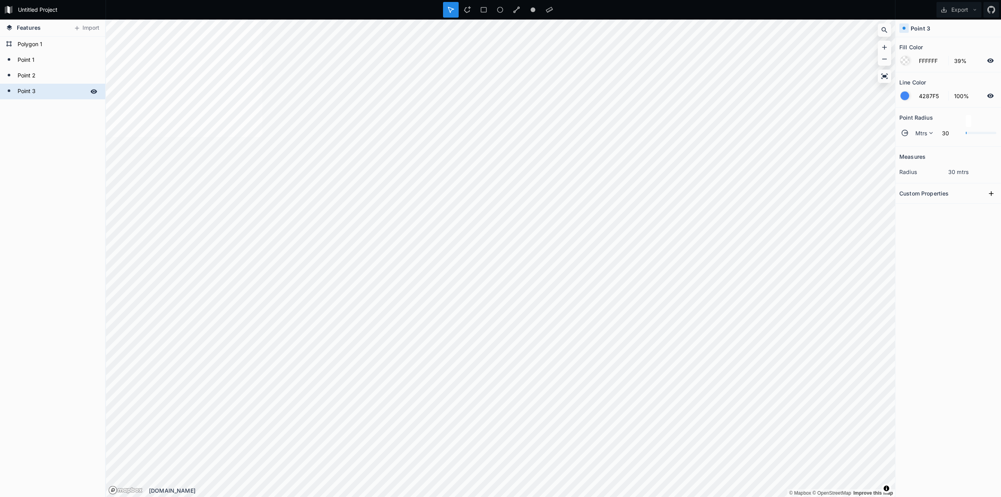
click at [94, 92] on icon at bounding box center [94, 91] width 7 height 4
click at [94, 92] on icon at bounding box center [94, 91] width 6 height 5
click at [94, 92] on icon at bounding box center [94, 91] width 7 height 4
click at [95, 92] on icon at bounding box center [93, 91] width 7 height 7
click at [79, 104] on div "Delete" at bounding box center [98, 104] width 78 height 16
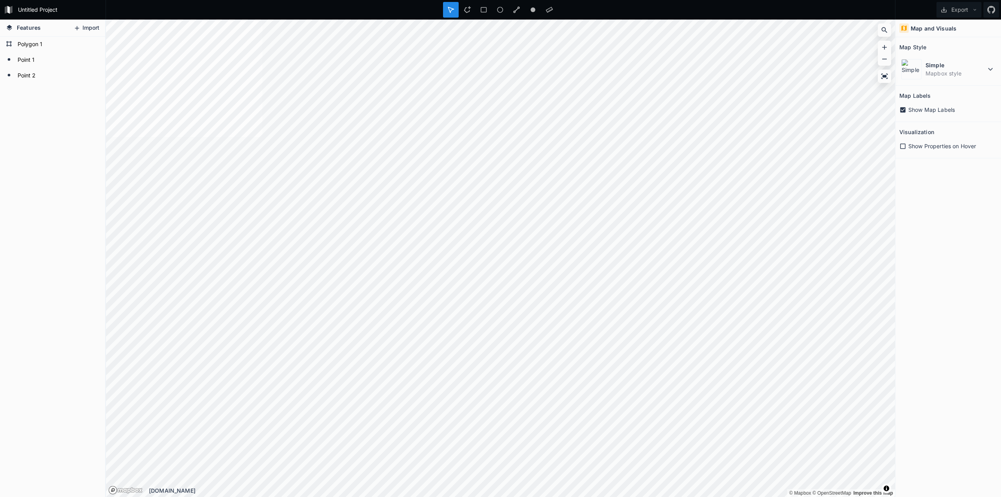
click at [89, 28] on button "Import" at bounding box center [87, 28] width 34 height 13
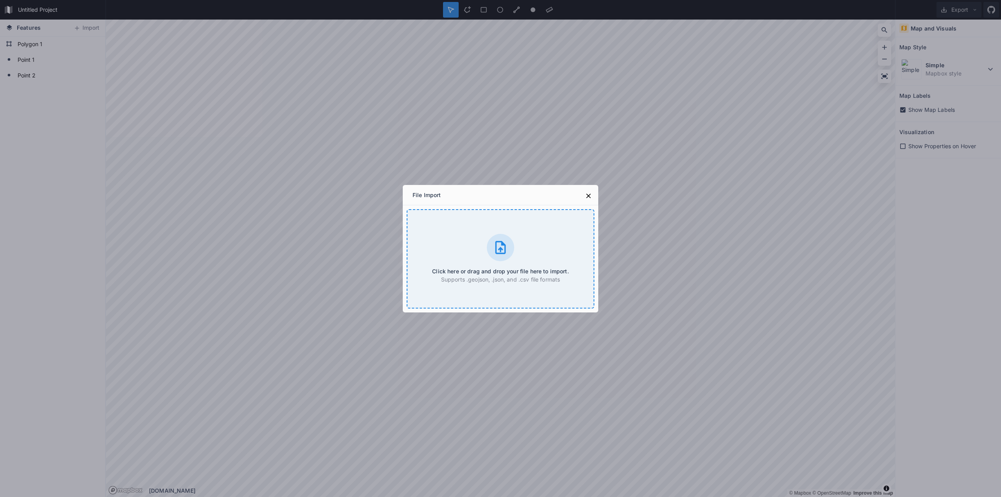
click at [527, 260] on div "Click here or drag and drop your file here to import. Supports .geojson, .json,…" at bounding box center [501, 258] width 188 height 99
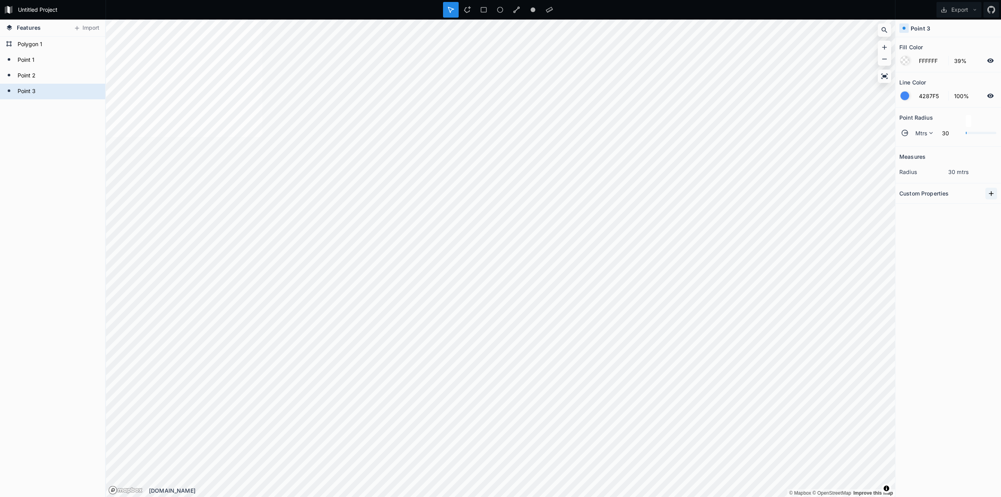
click at [991, 192] on icon at bounding box center [991, 194] width 8 height 8
click at [930, 210] on input "property 1" at bounding box center [918, 207] width 39 height 12
type input "Name"
click at [947, 205] on input "text" at bounding box center [964, 207] width 43 height 12
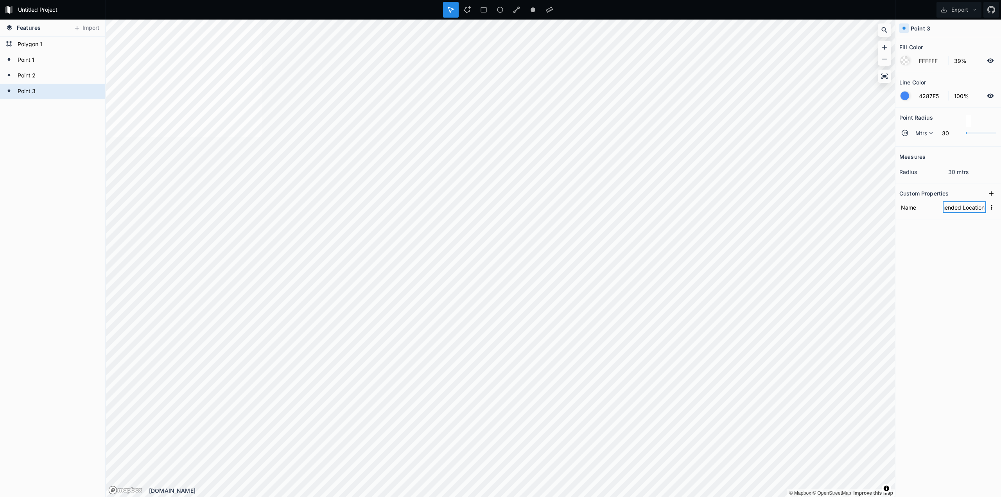
type input "Recommended Location"
click input "submit" at bounding box center [0, 0] width 0 height 0
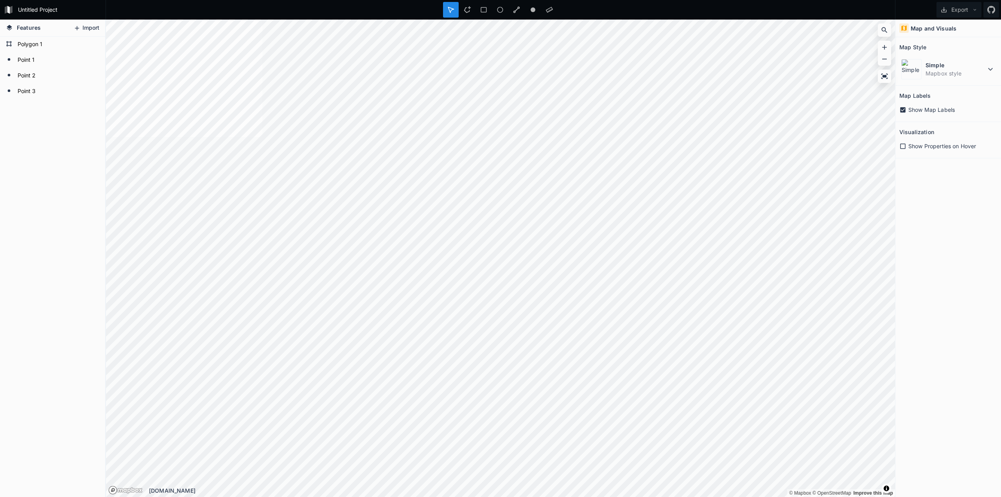
click at [93, 27] on button "Import" at bounding box center [87, 28] width 34 height 13
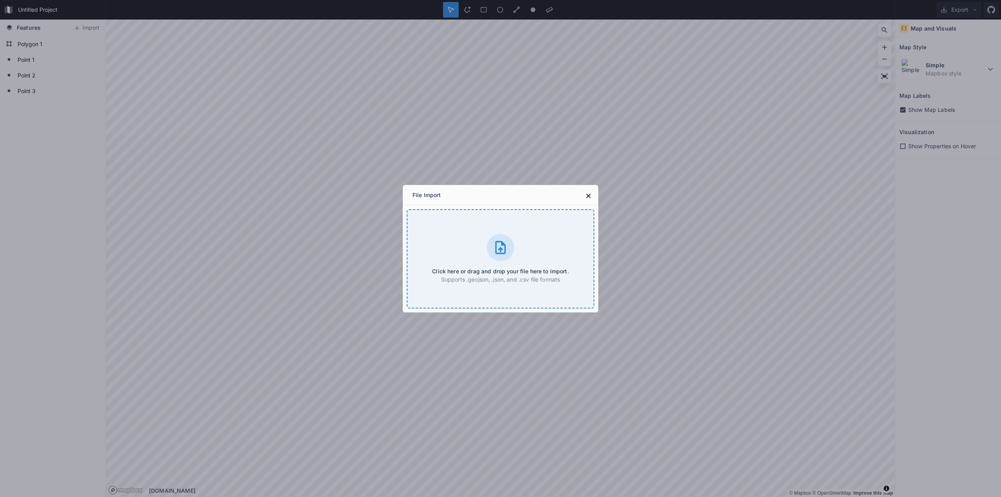
click at [508, 246] on icon at bounding box center [501, 248] width 16 height 16
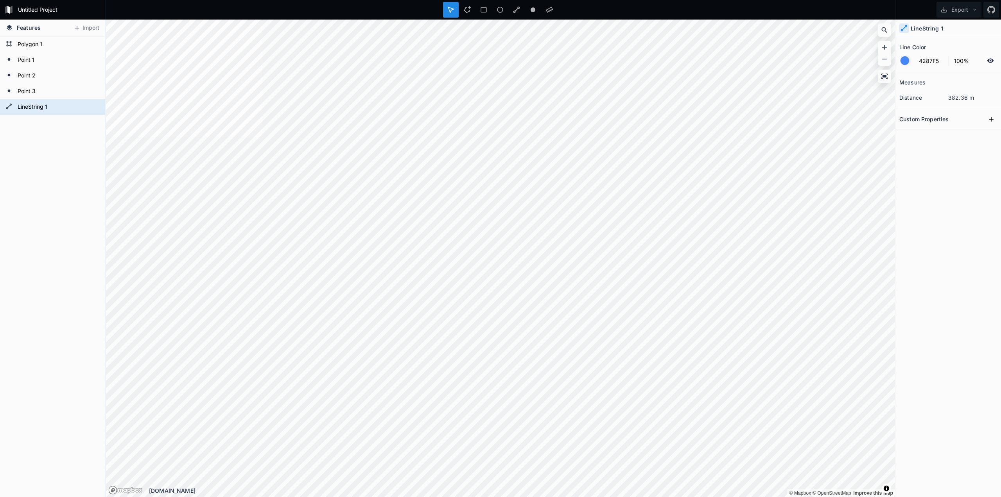
click at [905, 65] on div at bounding box center [904, 60] width 9 height 9
click at [904, 63] on div at bounding box center [905, 60] width 9 height 9
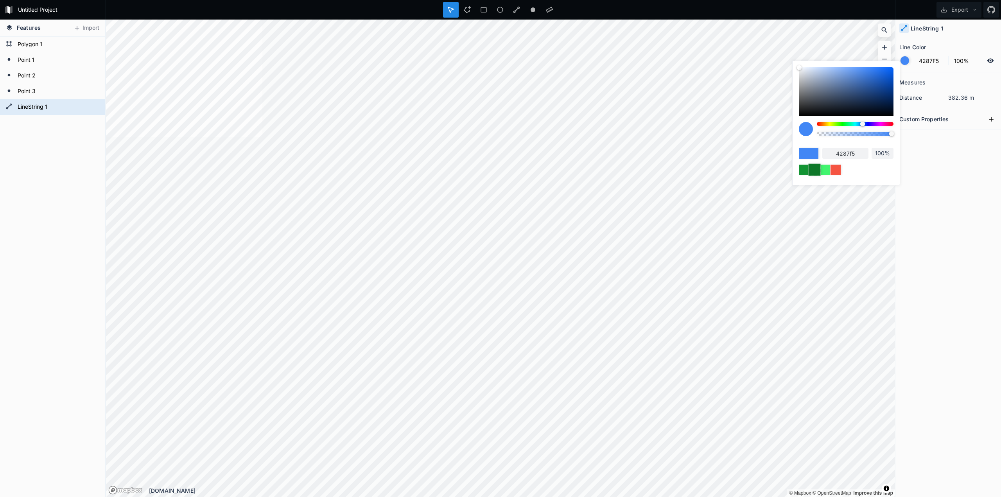
click at [815, 170] on div at bounding box center [814, 169] width 12 height 12
type input "0E7829"
type input "0e7829"
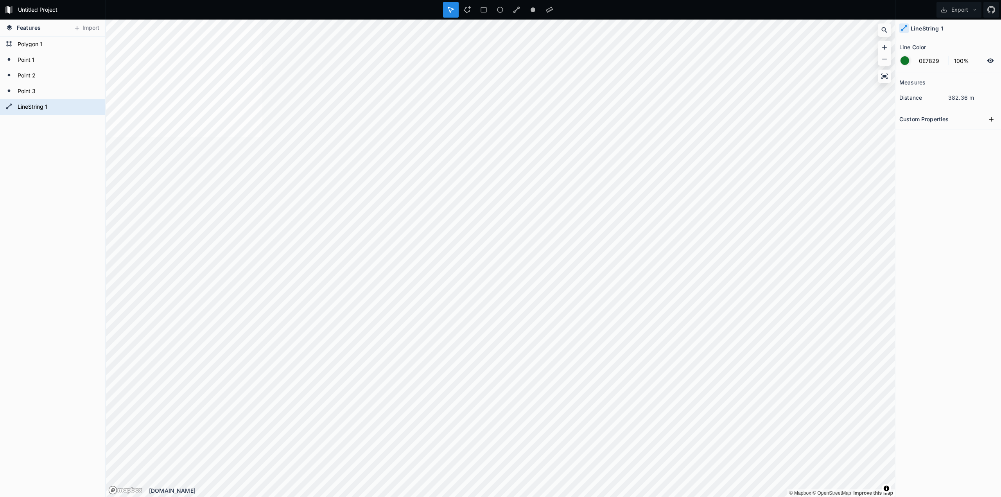
click at [57, 165] on div "LineString 1 Point 3 Point 2 Point 1 Polygon 1" at bounding box center [52, 267] width 105 height 460
click at [23, 96] on form "Point 3" at bounding box center [51, 92] width 73 height 12
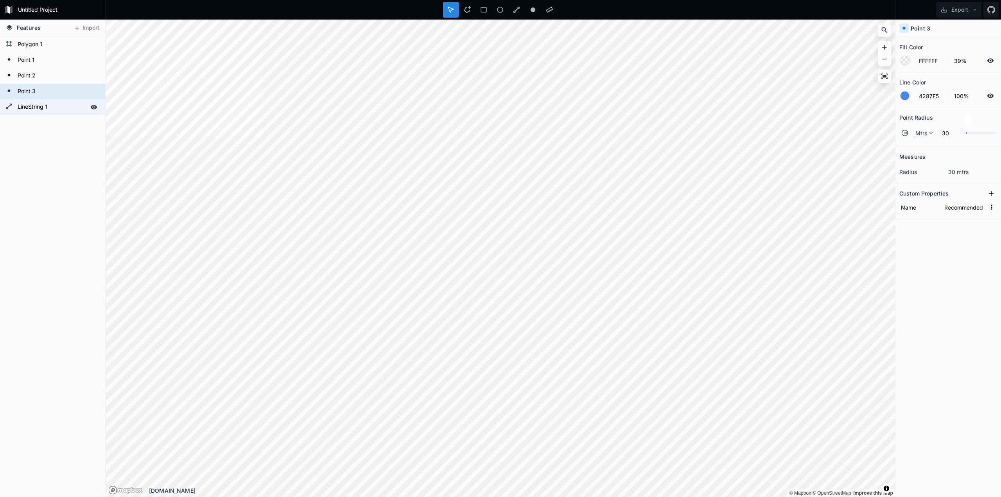
click at [31, 111] on form "LineString 1" at bounding box center [51, 107] width 73 height 12
type input "0E7829"
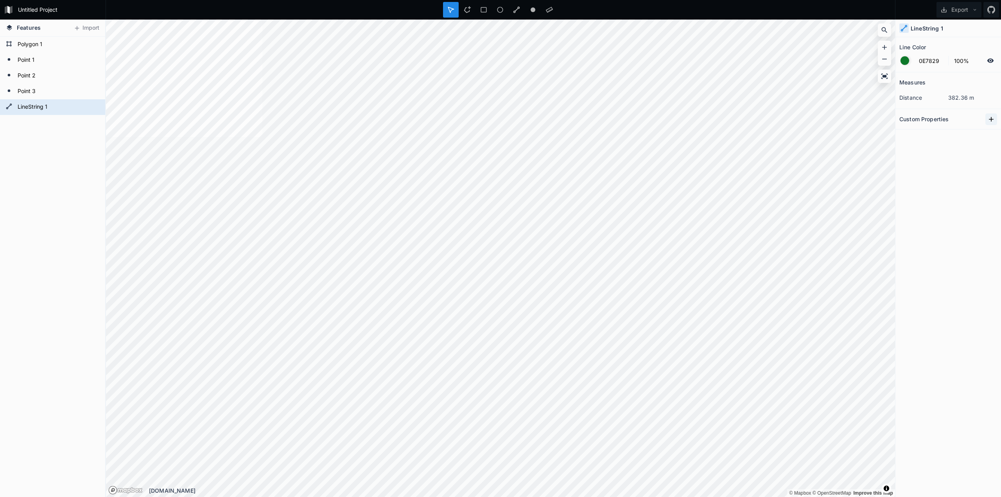
click at [990, 122] on icon at bounding box center [991, 119] width 8 height 8
click at [928, 135] on input "property 1" at bounding box center [918, 133] width 39 height 12
type input "Name"
click at [967, 130] on input "text" at bounding box center [964, 133] width 43 height 12
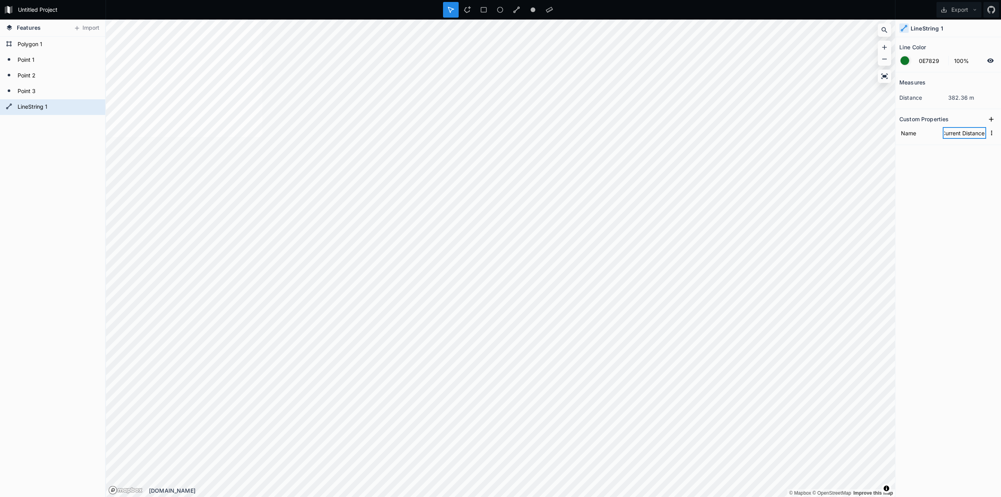
type input "Current Distance"
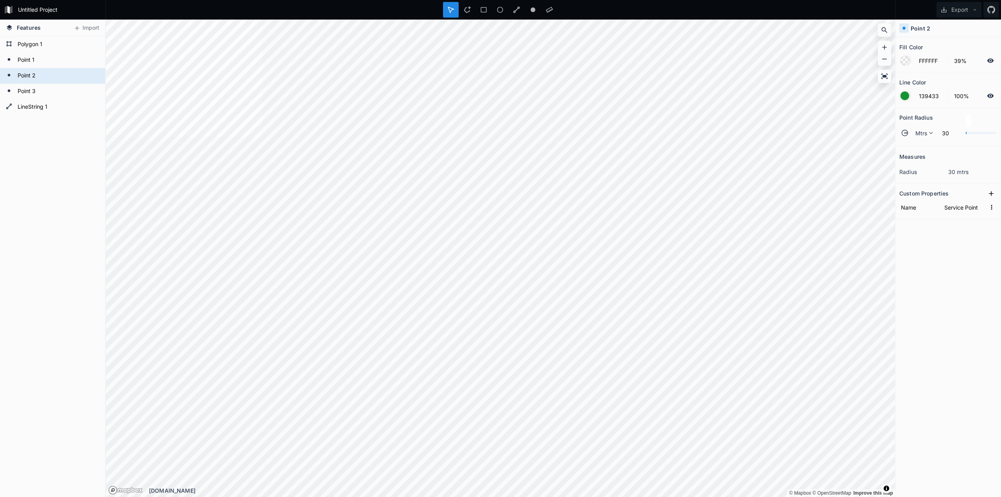
click at [905, 95] on div at bounding box center [905, 96] width 9 height 9
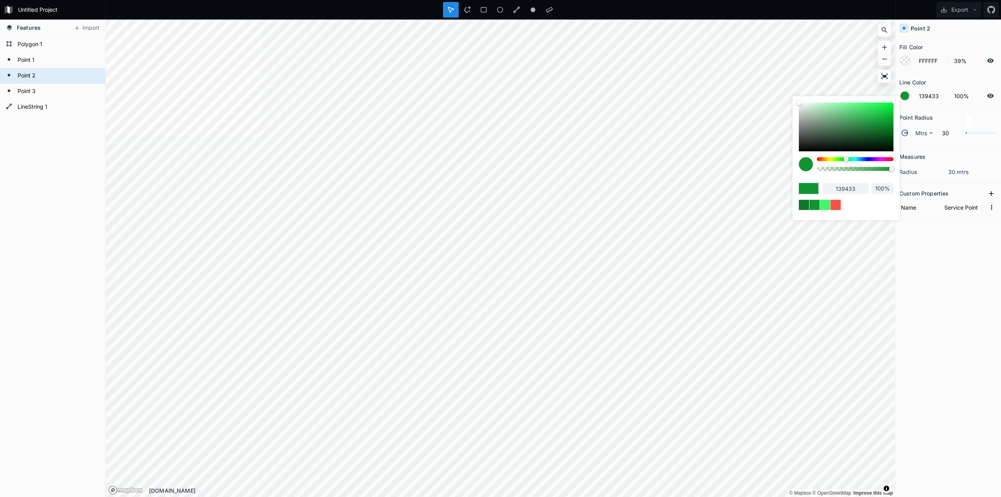
click at [859, 158] on div at bounding box center [855, 159] width 77 height 4
type input "136F94"
type input "136f94"
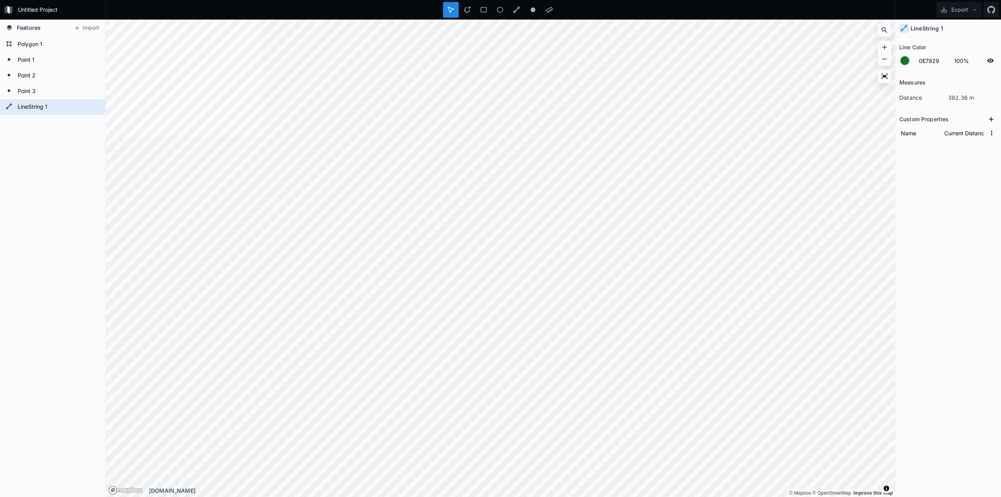
click at [905, 59] on div at bounding box center [905, 60] width 9 height 9
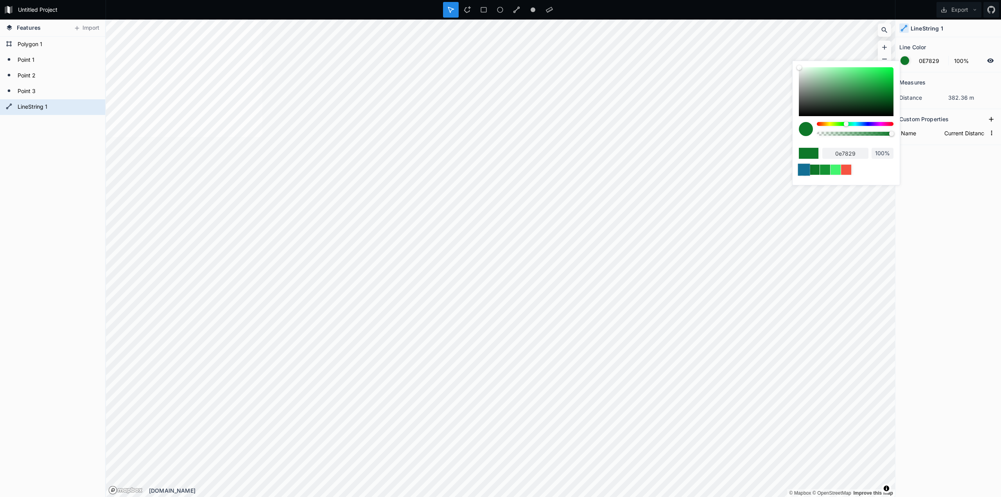
click at [802, 169] on div at bounding box center [804, 169] width 12 height 12
type input "136F94"
type input "136f94"
type input "4287F5"
type input "Parcel"
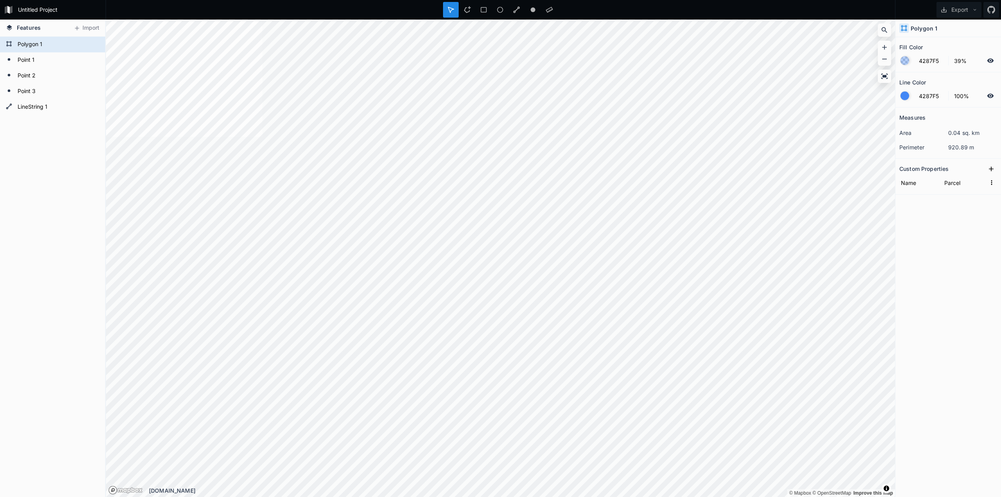
click at [906, 98] on div at bounding box center [905, 96] width 9 height 9
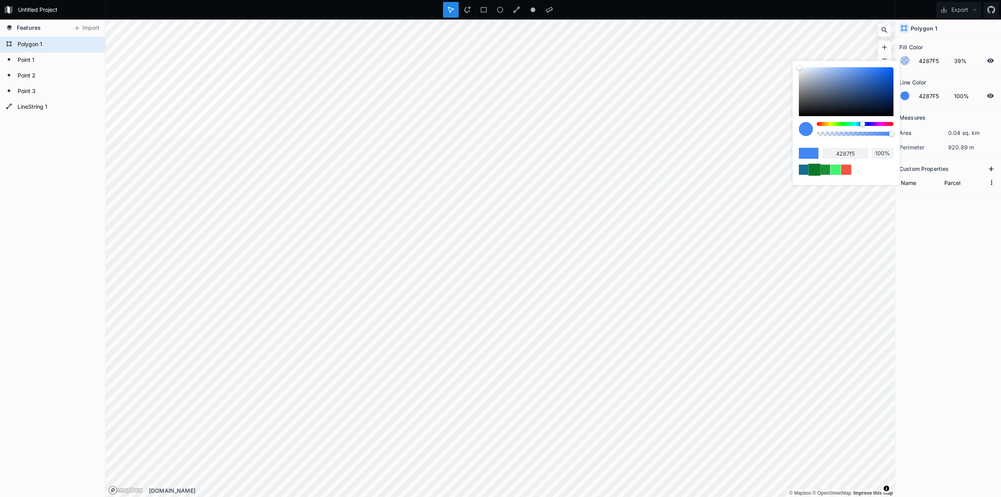
click at [813, 169] on div at bounding box center [814, 169] width 12 height 12
type input "0E7829"
type input "0e7829"
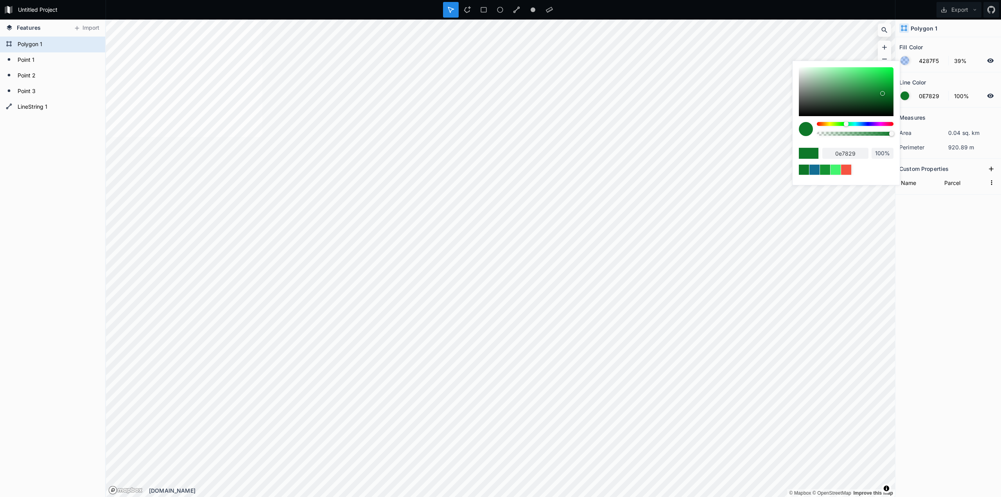
click at [904, 63] on div at bounding box center [905, 60] width 9 height 9
click at [807, 173] on div at bounding box center [804, 169] width 12 height 12
type input "0E7829"
type input "100%"
type input "0e7829"
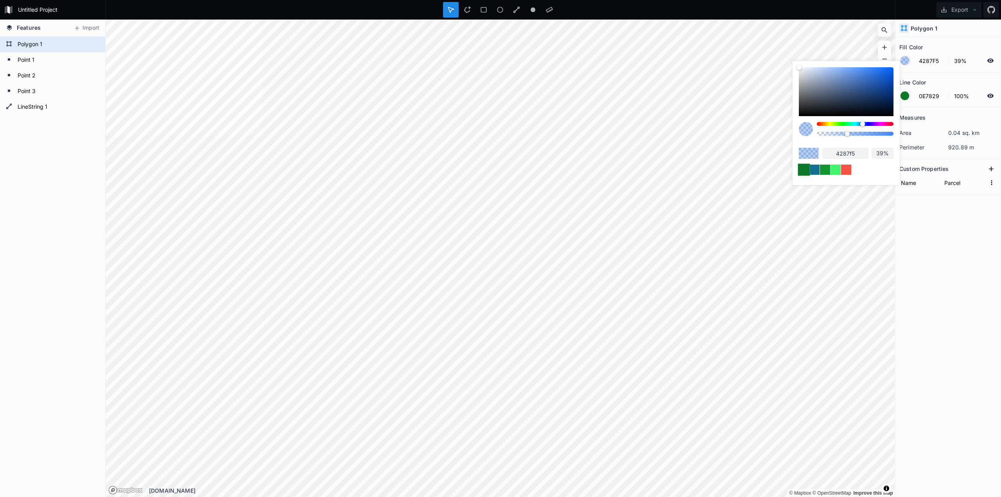
type input "100%"
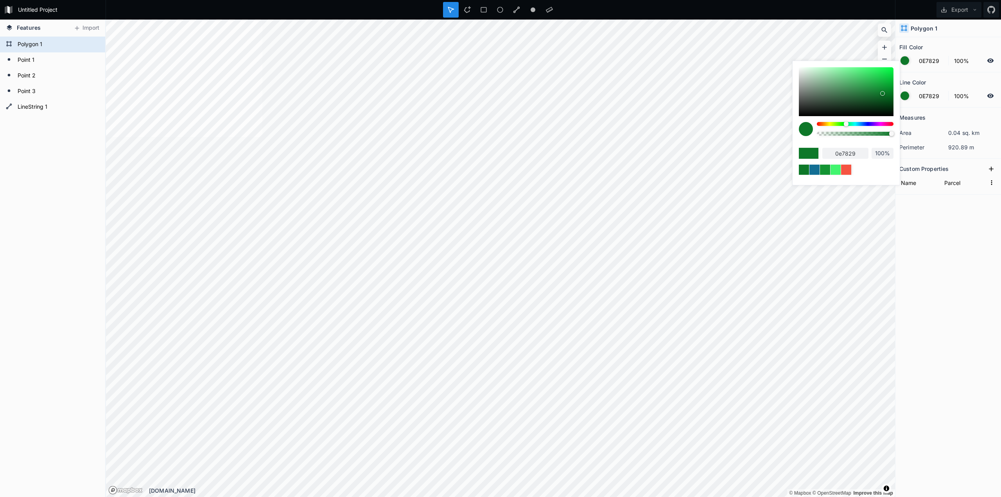
type input "88%"
type input "87%"
type input "85%"
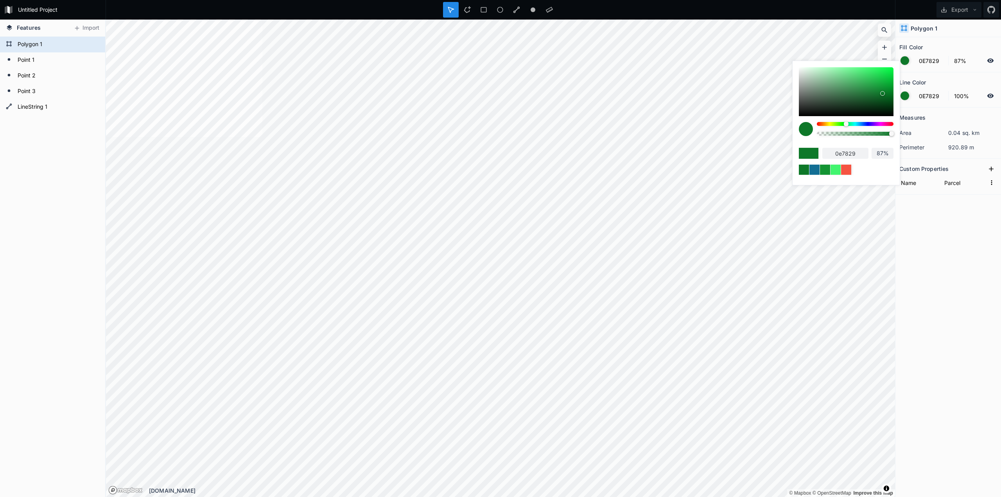
type input "85%"
type input "84%"
type input "82%"
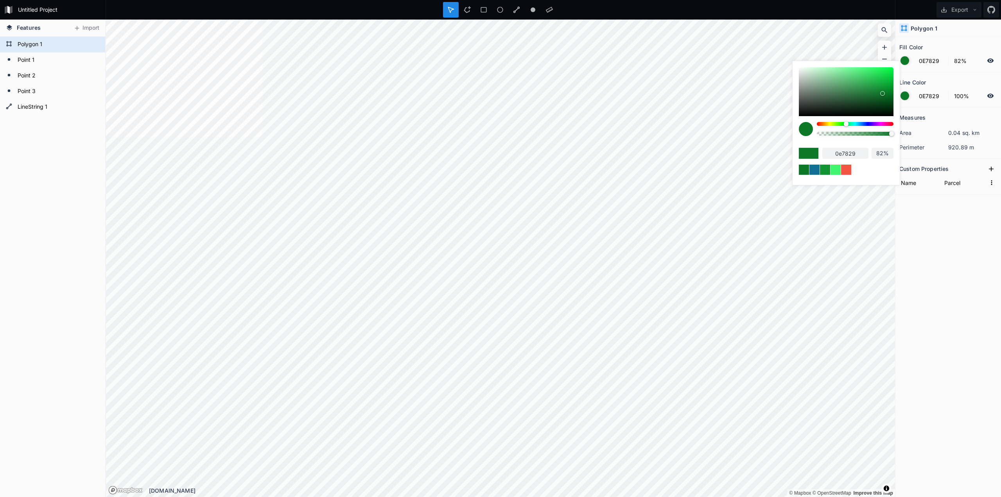
type input "80%"
type input "77%"
type input "74%"
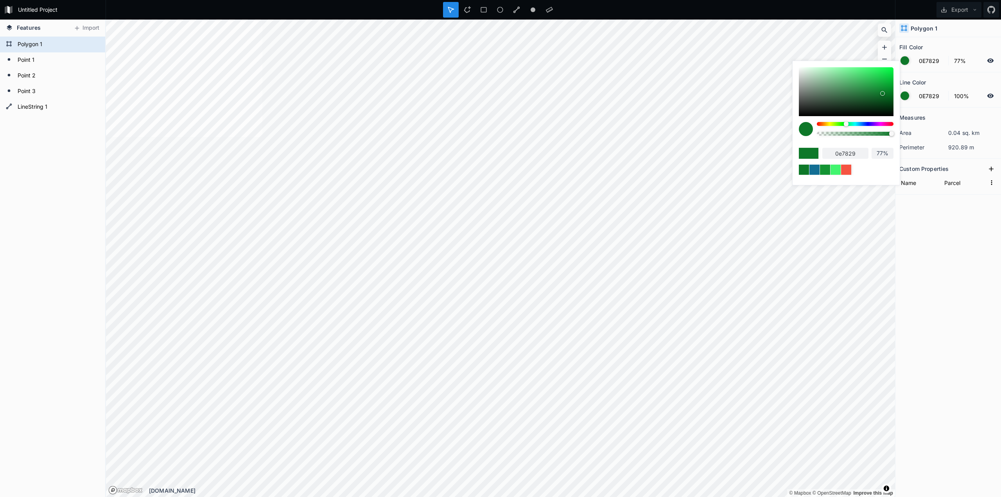
type input "74%"
type input "73%"
type input "71%"
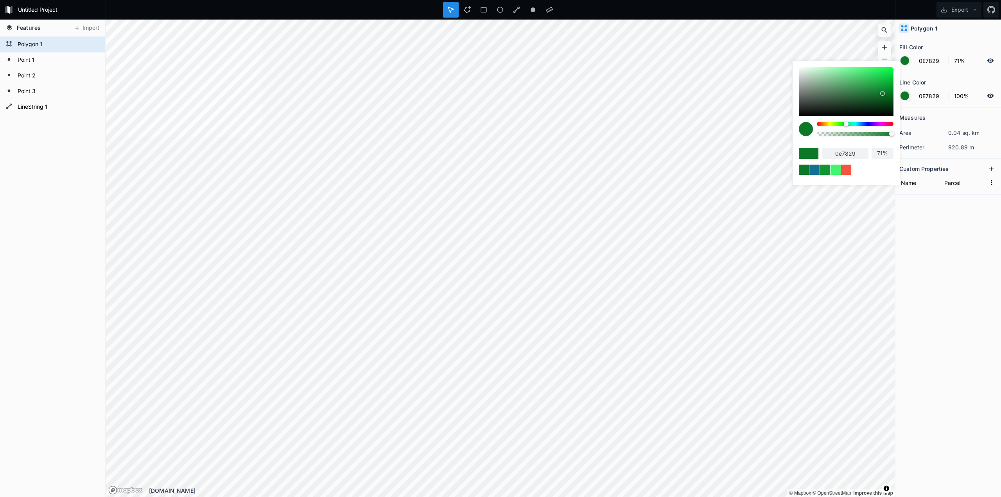
type input "69%"
type input "68%"
type input "66%"
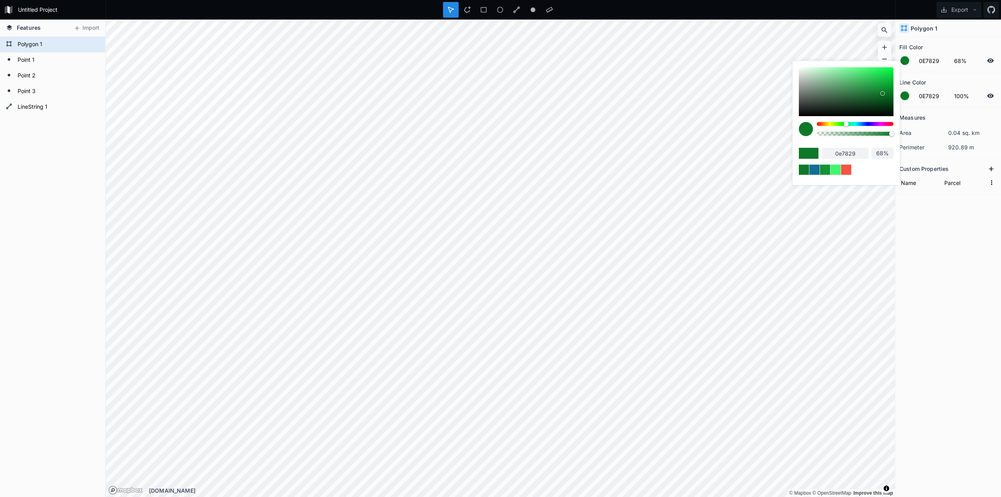
type input "66%"
type input "61%"
type input "59%"
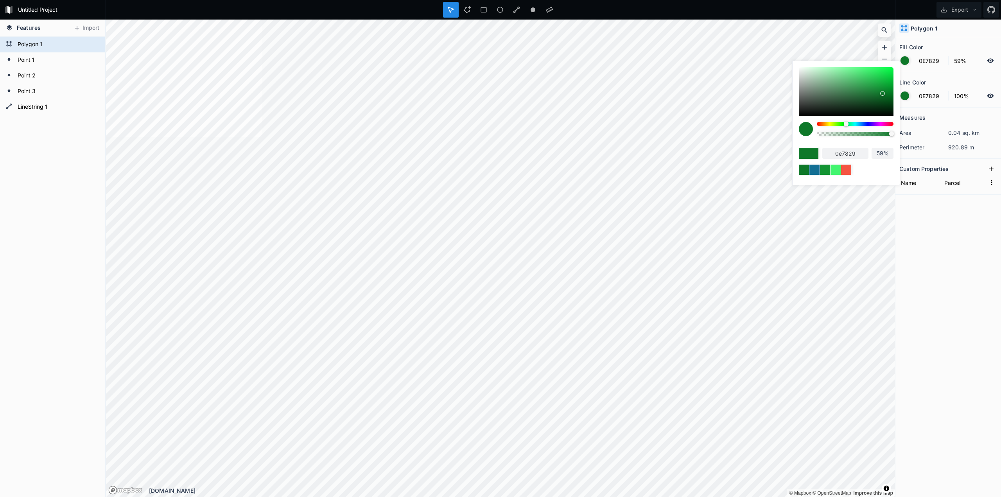
type input "55%"
type input "53%"
type input "48%"
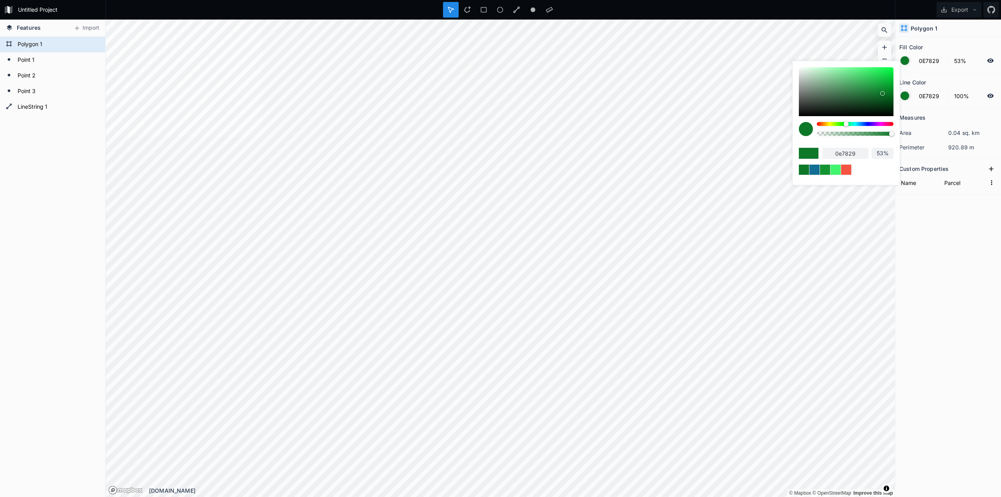
type input "48%"
type input "45%"
type input "42%"
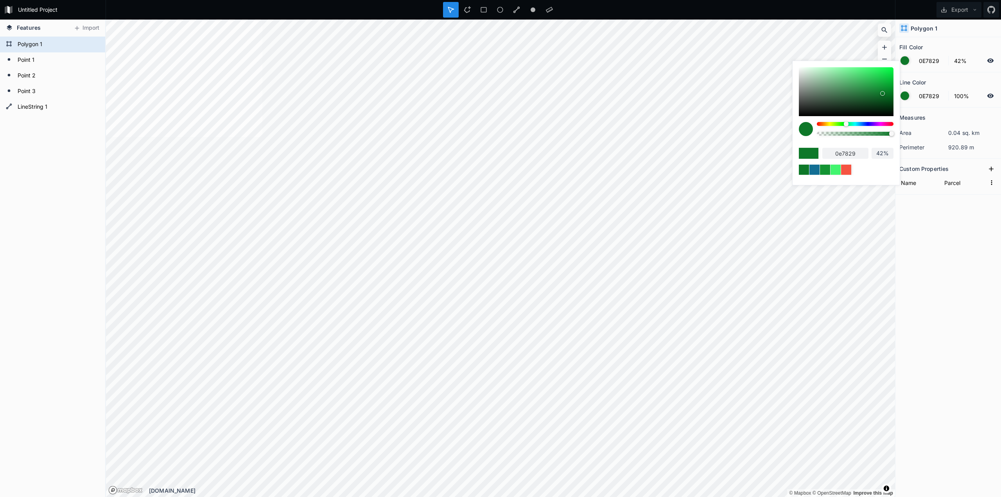
type input "40%"
type input "39%"
type input "38%"
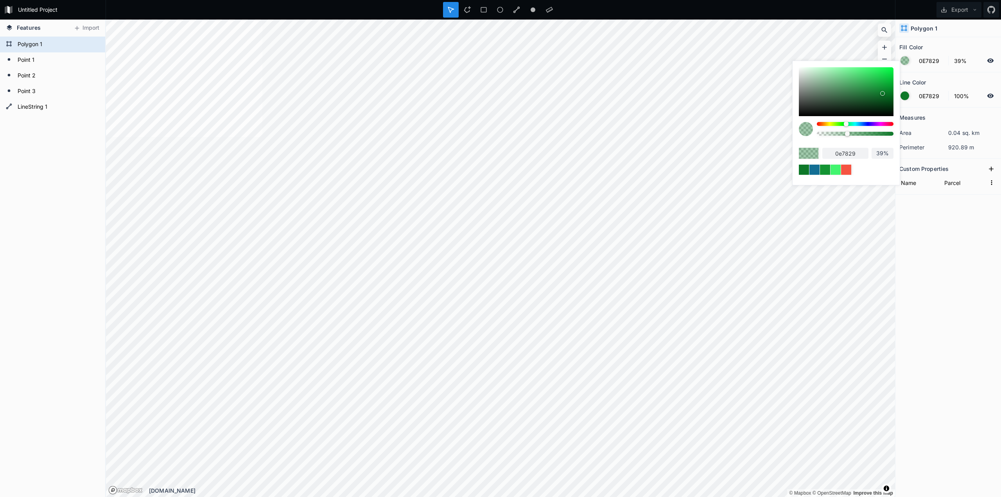
type input "38%"
type input "37%"
type input "36%"
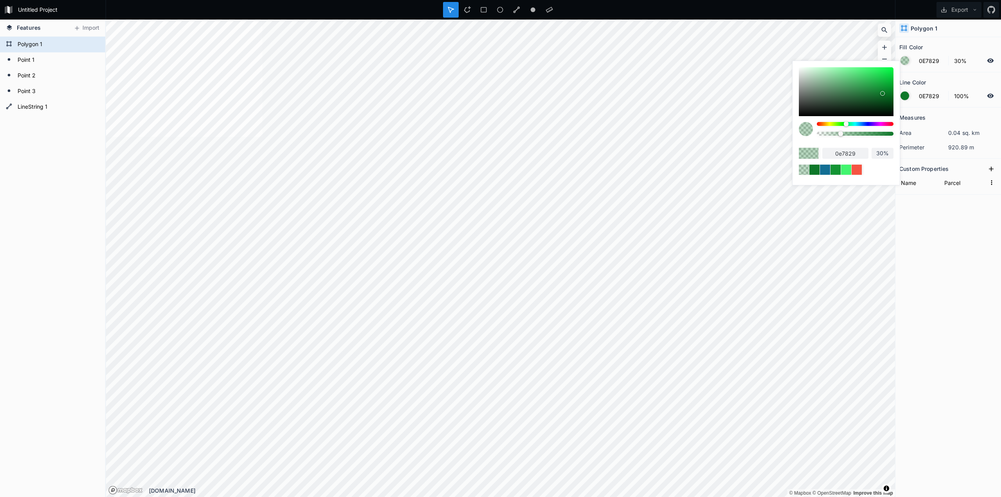
drag, startPoint x: 883, startPoint y: 135, endPoint x: 840, endPoint y: 138, distance: 42.7
click at [840, 138] on div at bounding box center [855, 132] width 77 height 20
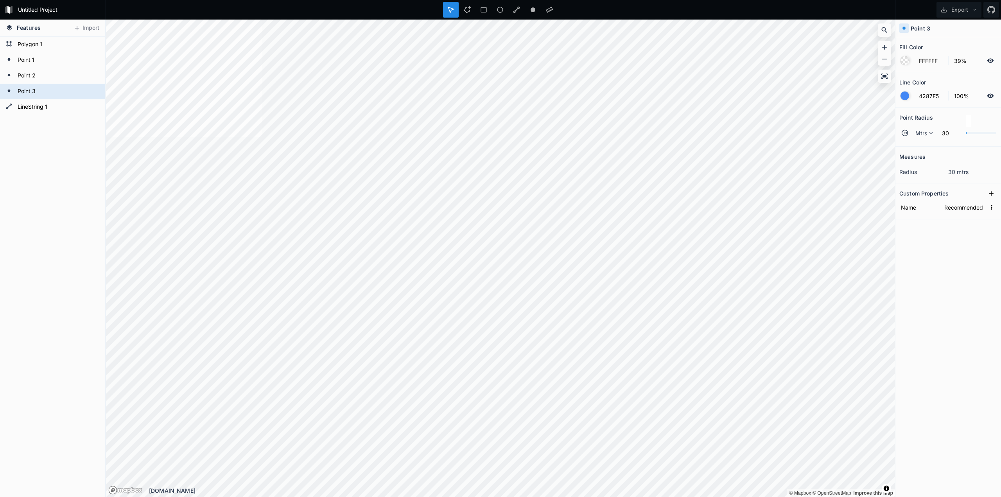
click at [906, 95] on div at bounding box center [905, 96] width 9 height 9
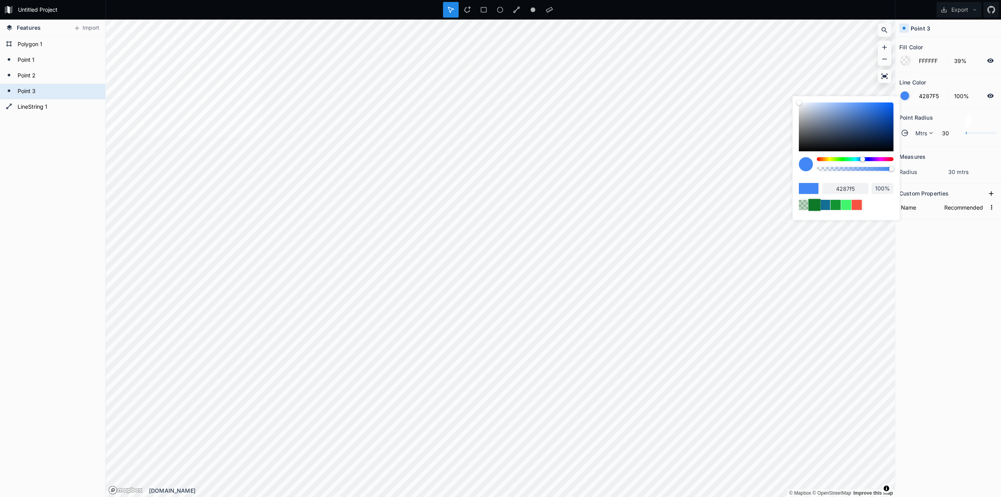
click at [811, 201] on div at bounding box center [814, 205] width 12 height 12
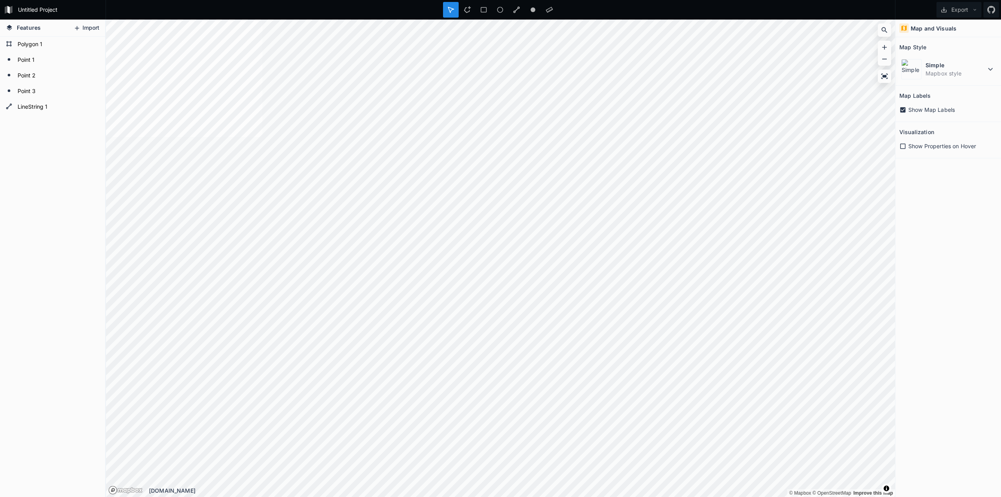
click at [93, 27] on button "Import" at bounding box center [87, 28] width 34 height 13
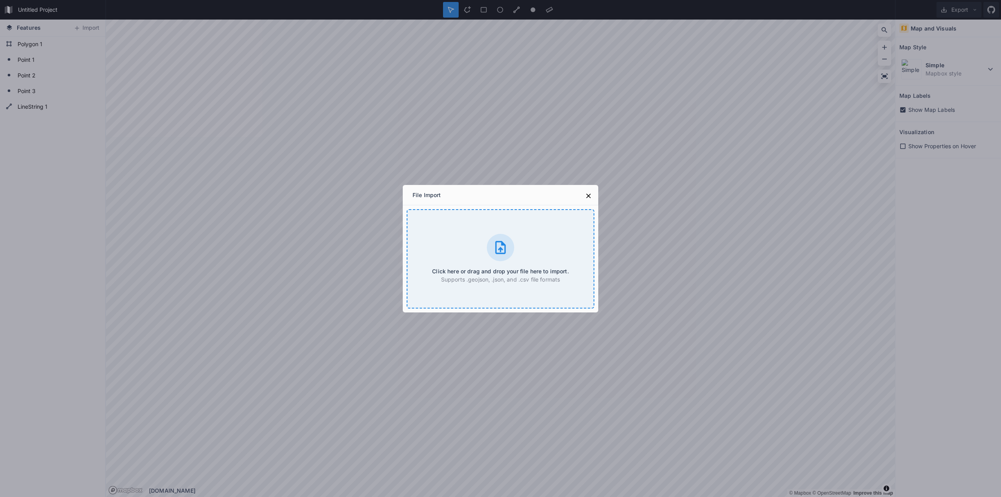
click at [533, 233] on div "Click here or drag and drop your file here to import. Supports .geojson, .json,…" at bounding box center [501, 258] width 188 height 99
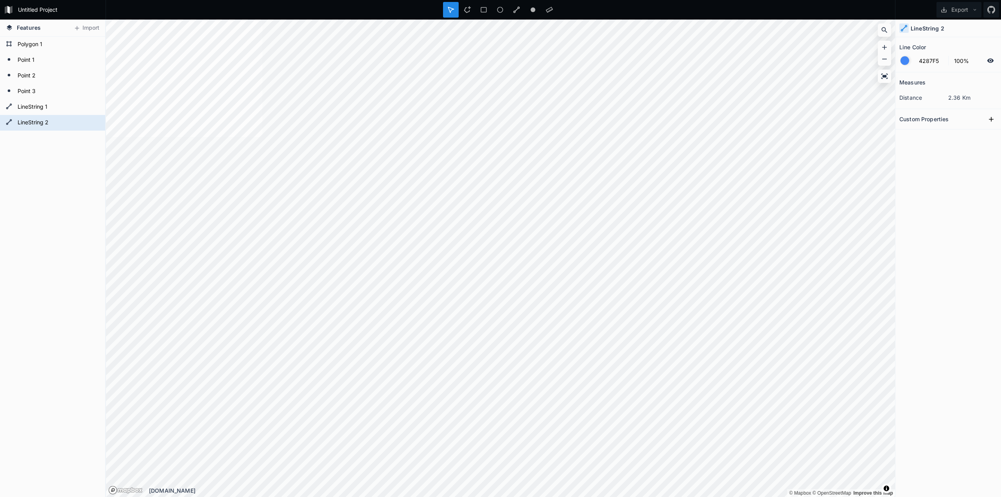
click at [907, 65] on form "4287F5 100%" at bounding box center [948, 60] width 98 height 15
click at [906, 59] on div at bounding box center [905, 60] width 9 height 9
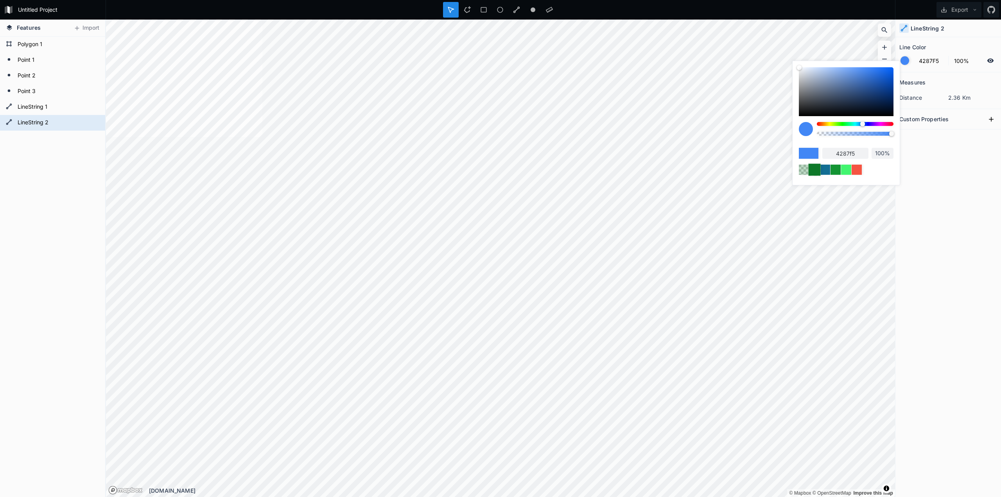
click at [816, 171] on div at bounding box center [814, 169] width 12 height 12
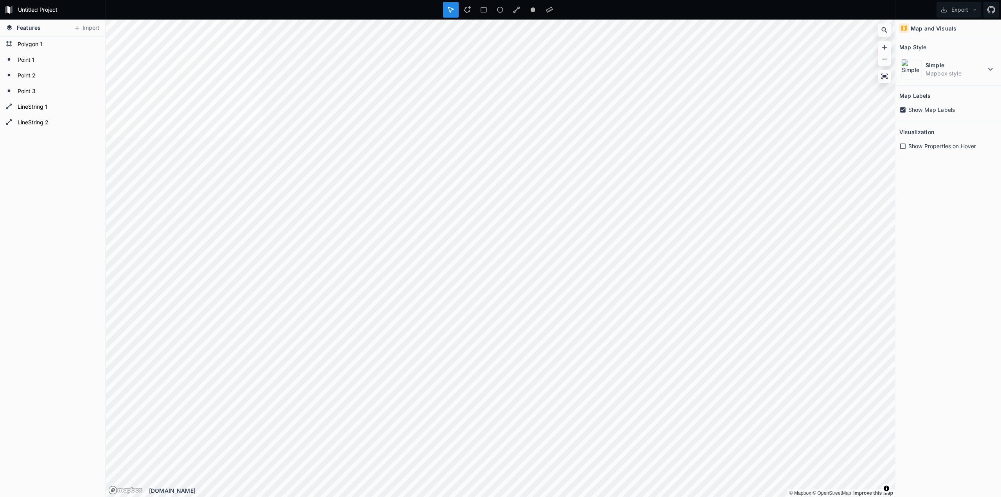
click at [928, 144] on span "Show Properties on Hover" at bounding box center [942, 146] width 68 height 8
click at [961, 68] on dt "Simple" at bounding box center [956, 65] width 60 height 8
click at [953, 122] on dd "Mapbox style" at bounding box center [961, 121] width 70 height 8
click at [981, 73] on dd "Mapbox style" at bounding box center [956, 73] width 60 height 8
click at [954, 167] on dd "Mapbox style" at bounding box center [961, 170] width 70 height 8
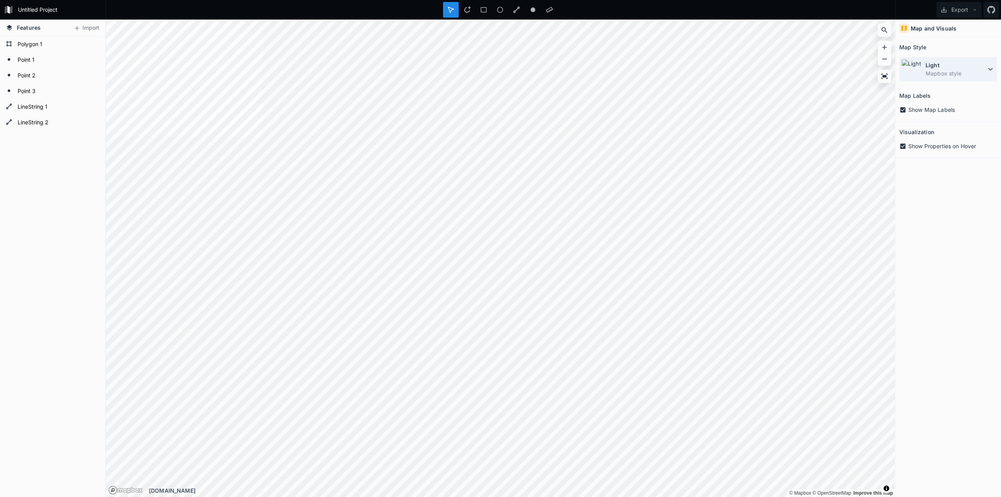
click at [958, 73] on dd "Mapbox style" at bounding box center [956, 73] width 60 height 8
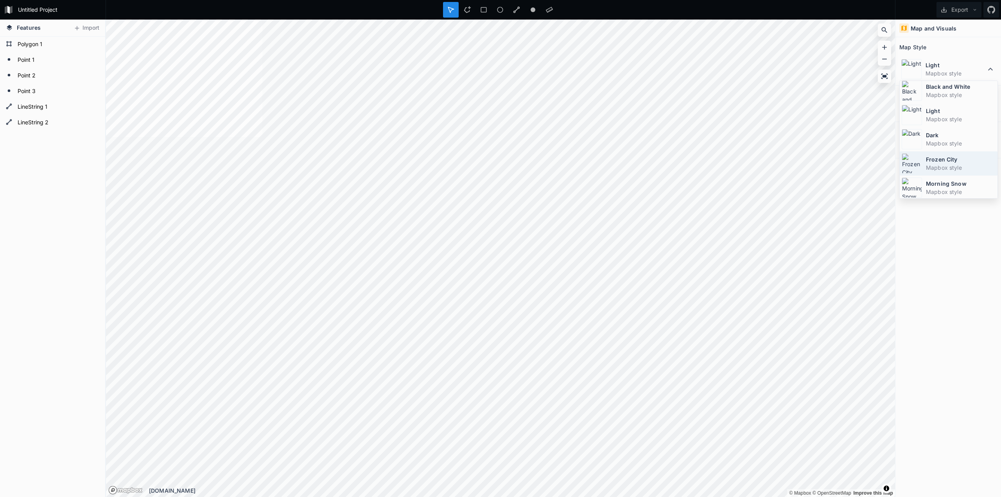
scroll to position [52, 0]
click at [962, 164] on dd "Mapbox style" at bounding box center [961, 166] width 70 height 8
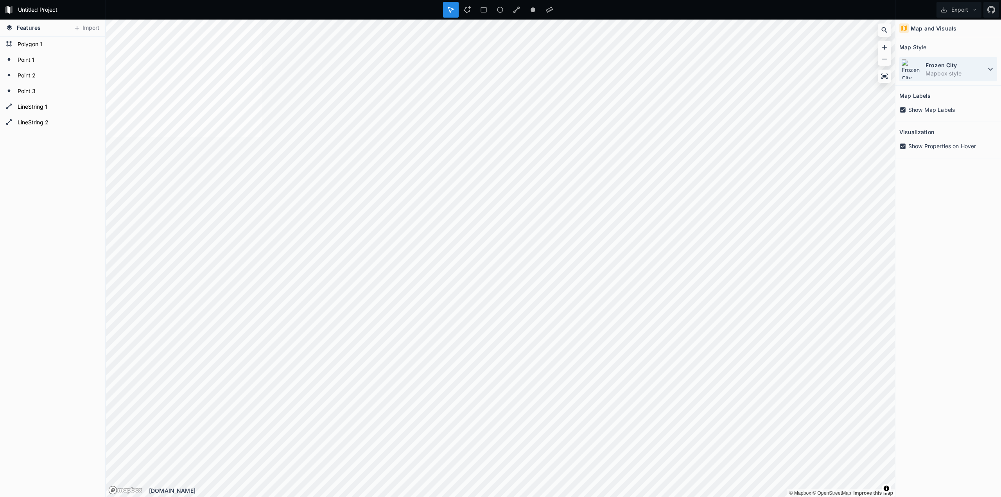
click at [958, 72] on dd "Mapbox style" at bounding box center [956, 73] width 60 height 8
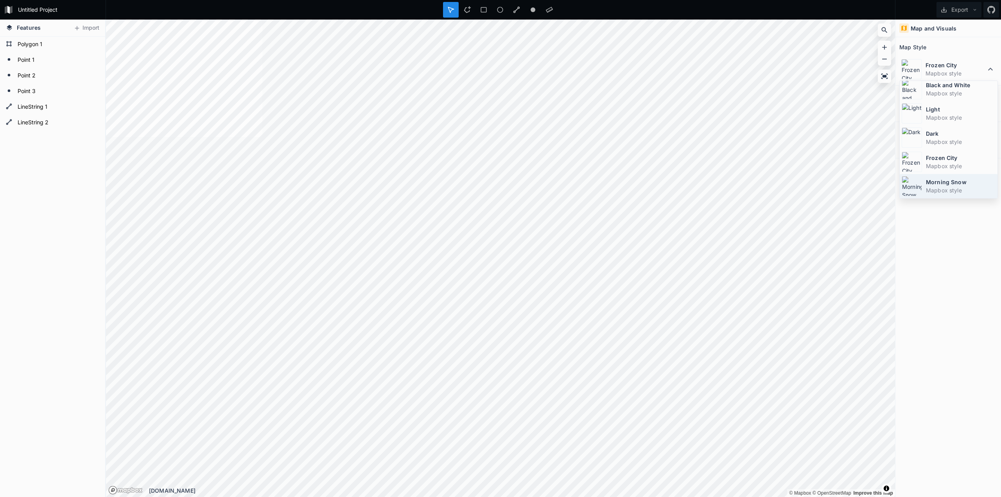
click at [968, 185] on dt "Morning Snow" at bounding box center [961, 182] width 70 height 8
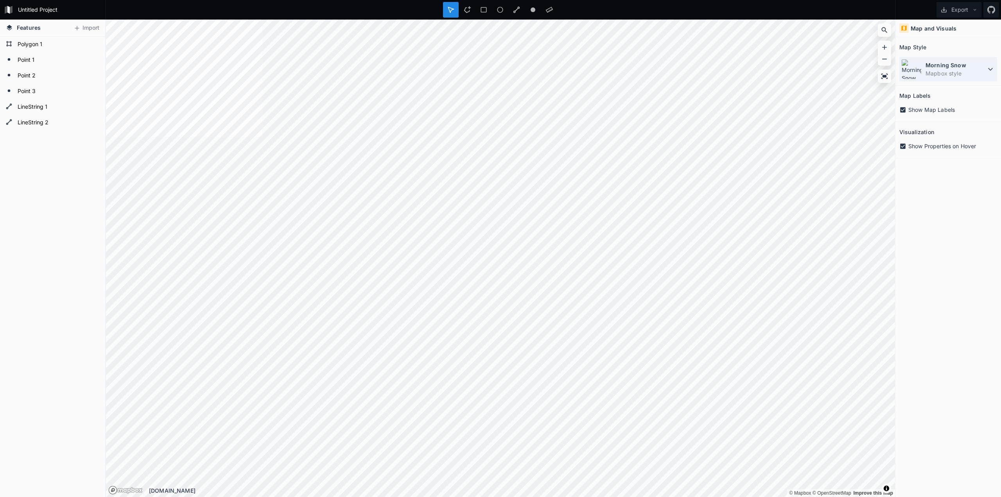
click at [963, 66] on dt "Morning Snow" at bounding box center [956, 65] width 60 height 8
click at [961, 94] on dd "Mapbox style" at bounding box center [961, 97] width 70 height 8
click at [931, 67] on dt "Simple" at bounding box center [956, 65] width 60 height 8
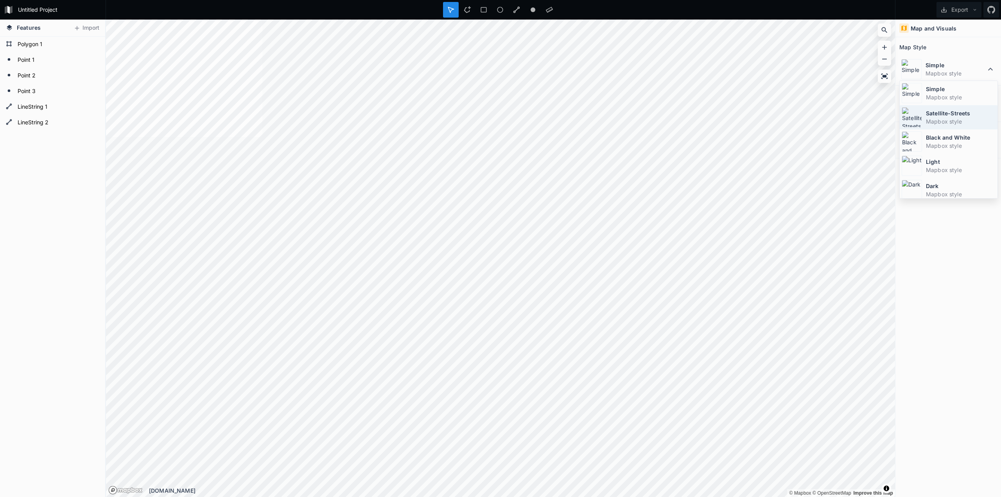
click at [964, 121] on dd "Mapbox style" at bounding box center [961, 121] width 70 height 8
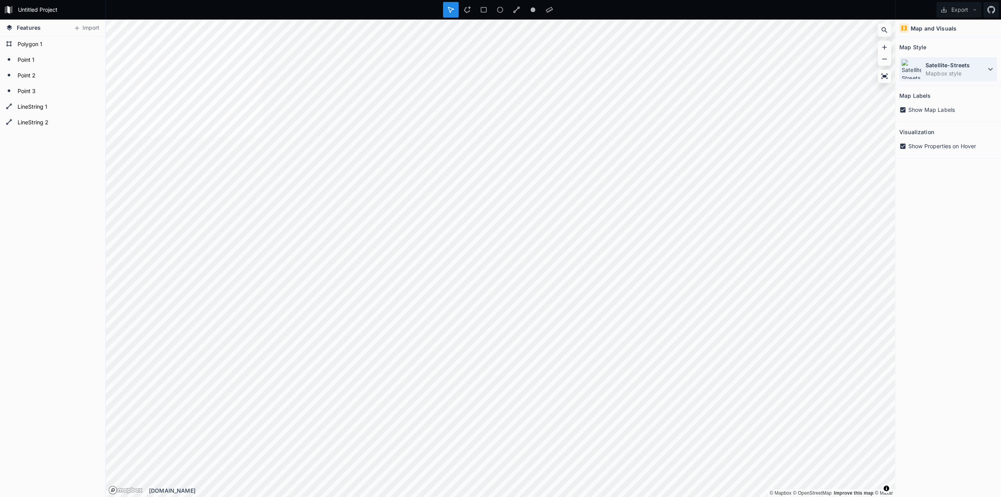
click at [959, 66] on dt "Satellite-Streets" at bounding box center [956, 65] width 60 height 8
click at [957, 92] on dt "Simple" at bounding box center [961, 89] width 70 height 8
click at [905, 111] on icon at bounding box center [902, 109] width 5 height 5
click at [905, 111] on icon at bounding box center [902, 109] width 7 height 7
click at [964, 78] on div "Simple Mapbox style" at bounding box center [948, 69] width 98 height 24
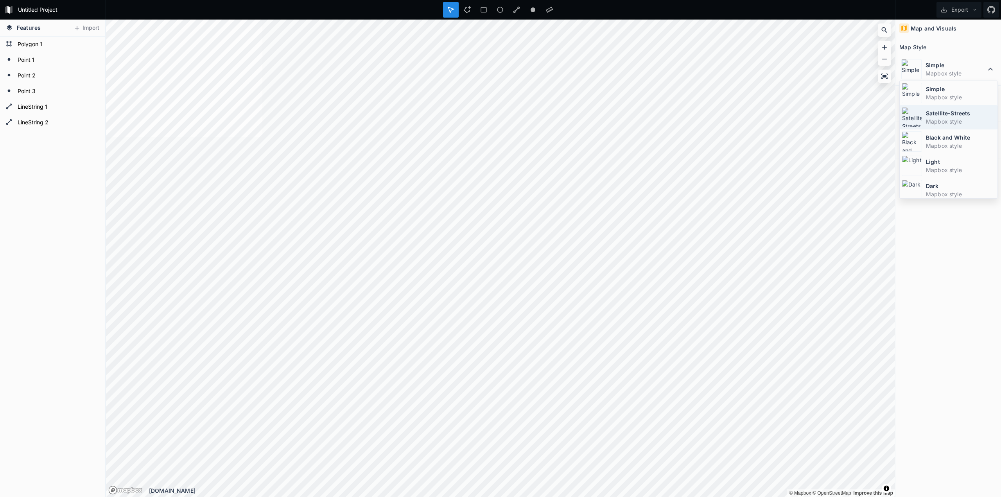
click at [960, 117] on dt "Satellite-Streets" at bounding box center [961, 113] width 70 height 8
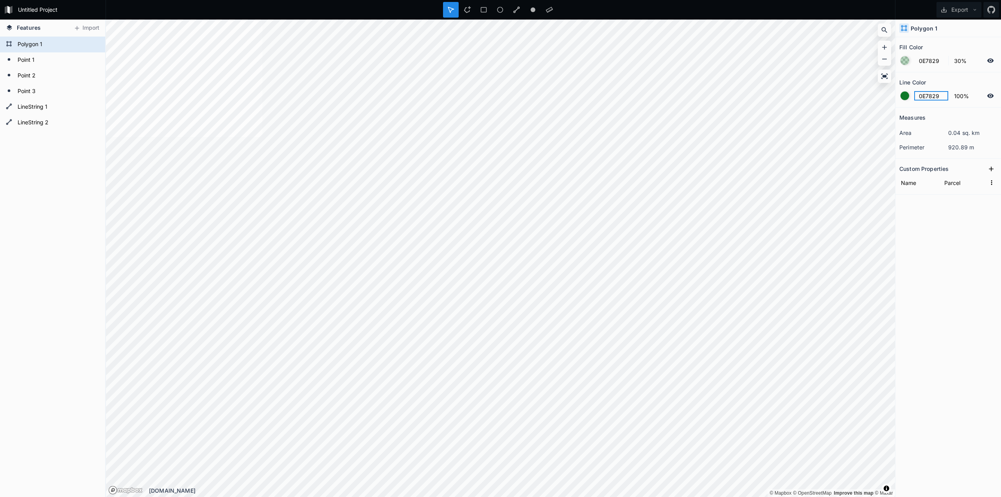
click at [930, 97] on input "0E7829" at bounding box center [931, 95] width 34 height 9
click at [904, 98] on div at bounding box center [905, 96] width 9 height 9
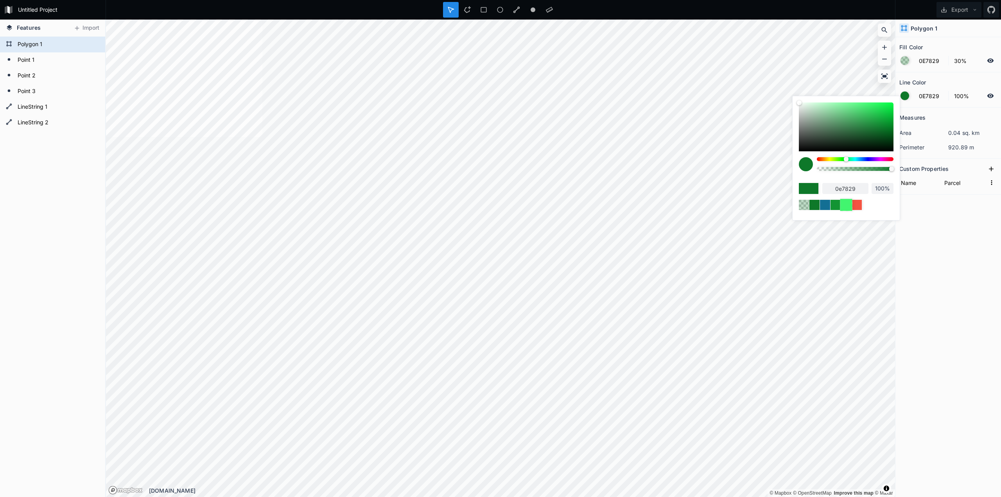
click at [845, 205] on div at bounding box center [846, 205] width 12 height 12
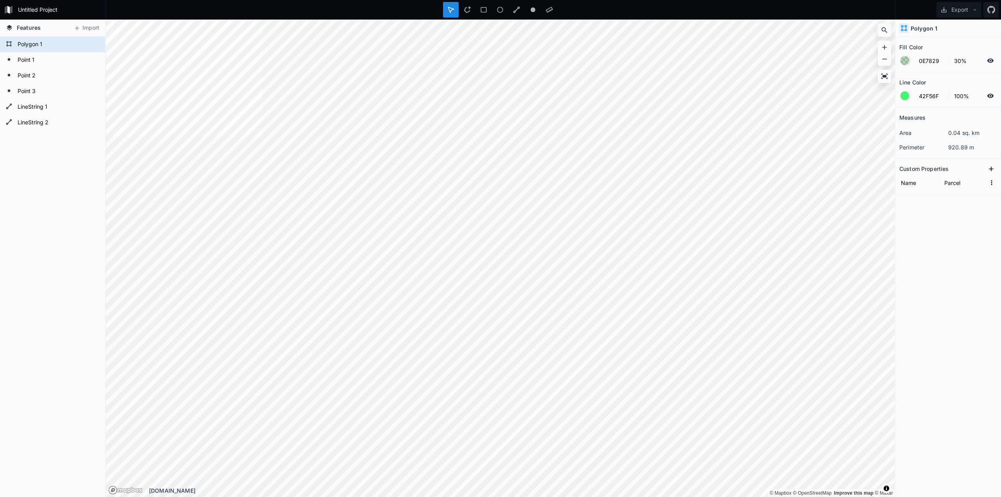
click at [904, 59] on div at bounding box center [905, 60] width 9 height 9
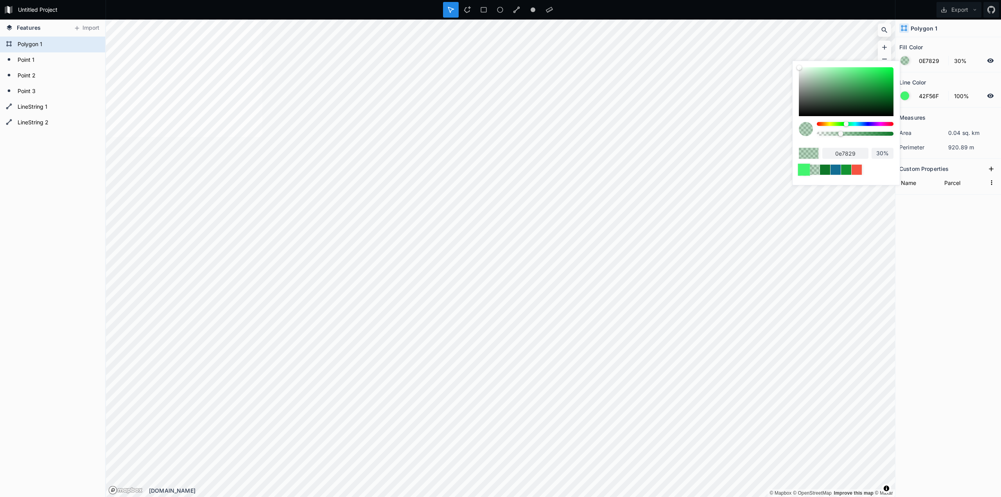
click at [806, 171] on div at bounding box center [804, 169] width 12 height 12
click at [882, 152] on input "100%" at bounding box center [883, 153] width 22 height 8
click at [881, 170] on div at bounding box center [846, 170] width 95 height 10
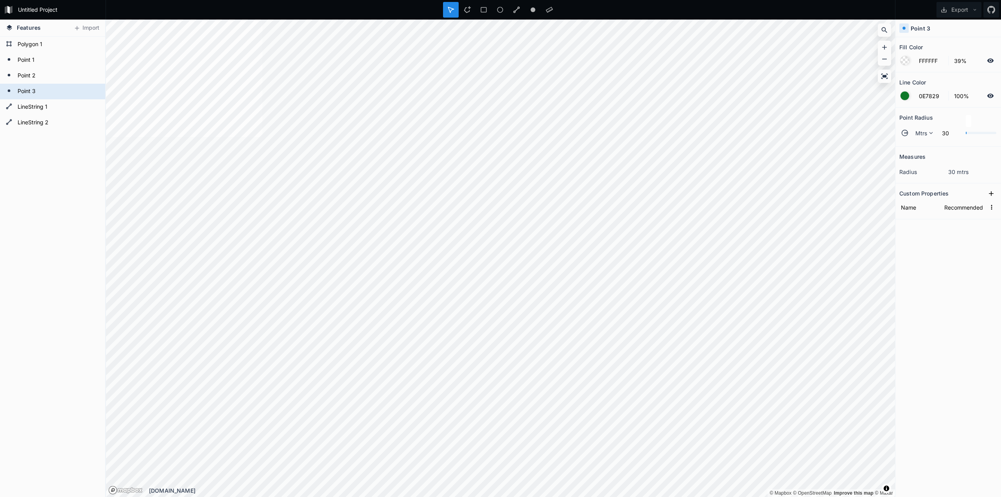
click at [904, 100] on div at bounding box center [905, 96] width 9 height 9
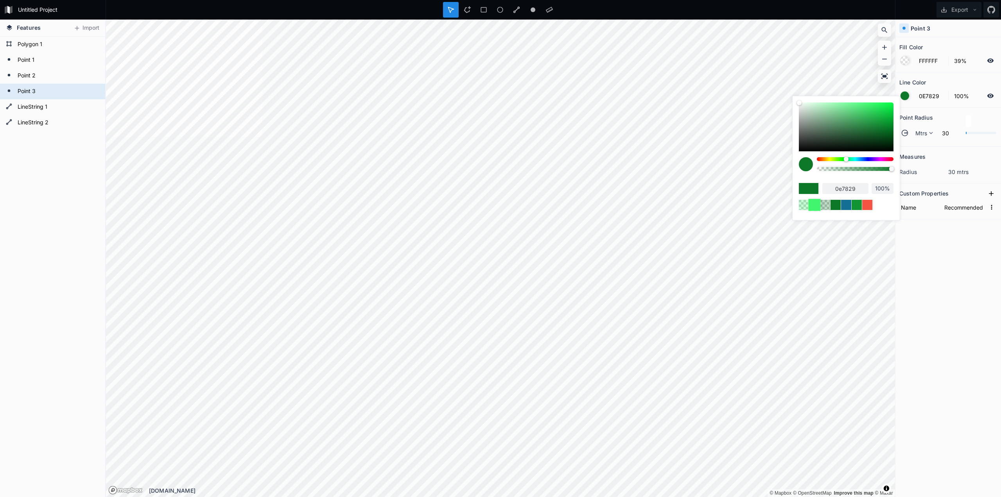
click at [815, 204] on div at bounding box center [814, 205] width 12 height 12
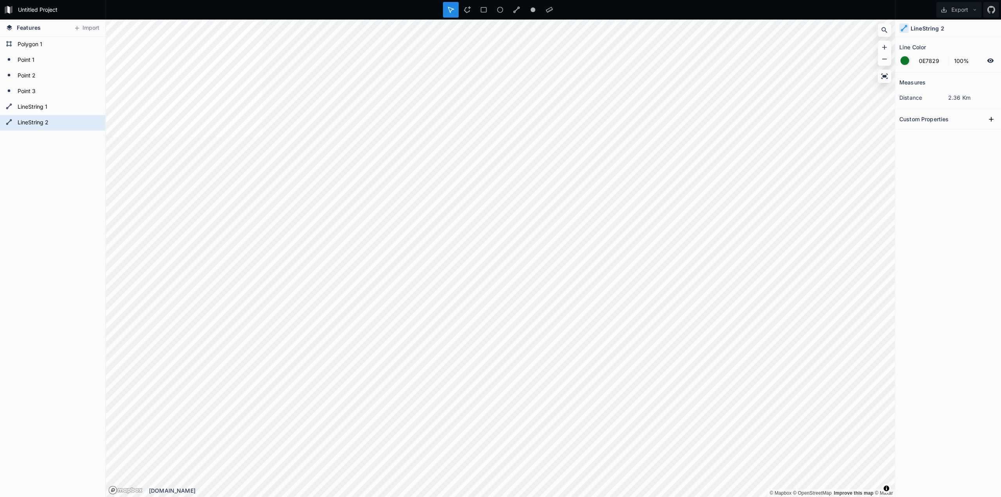
click at [905, 61] on div at bounding box center [905, 60] width 9 height 9
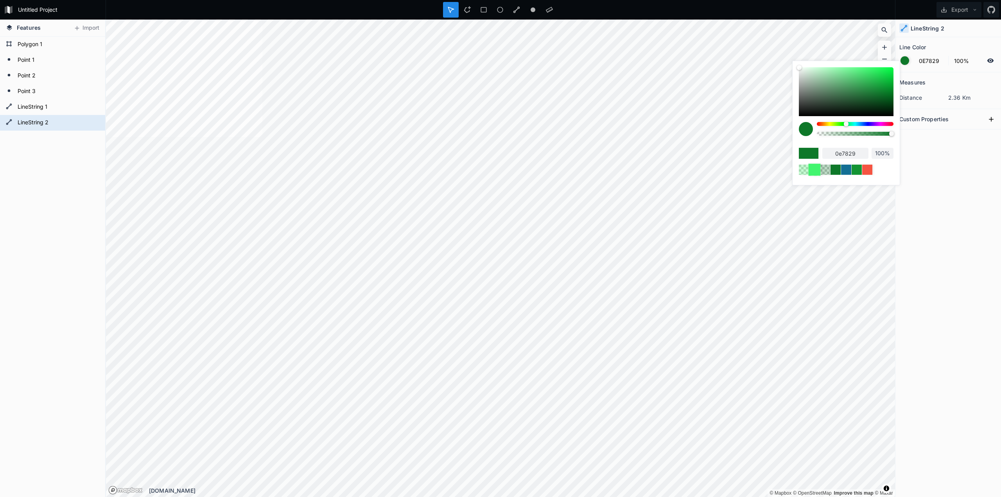
click at [816, 172] on div at bounding box center [814, 169] width 12 height 12
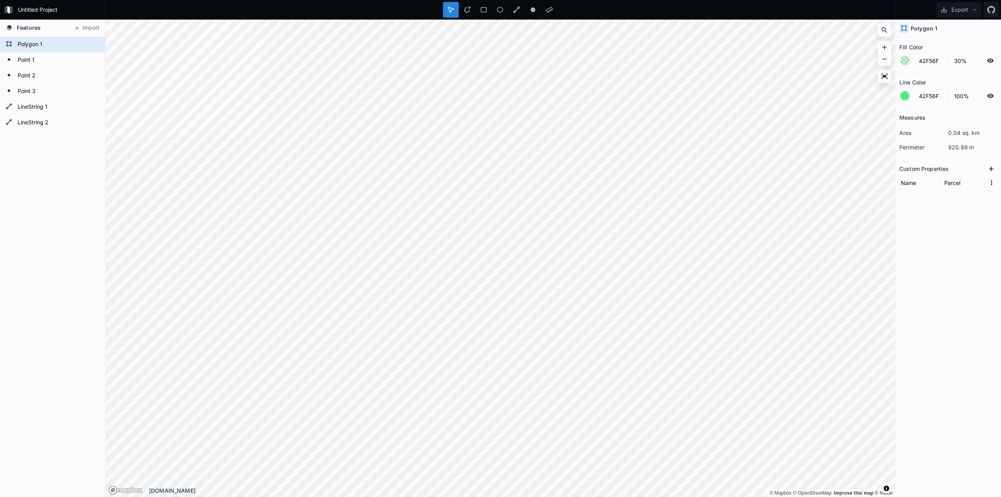
click at [907, 93] on div at bounding box center [905, 96] width 9 height 9
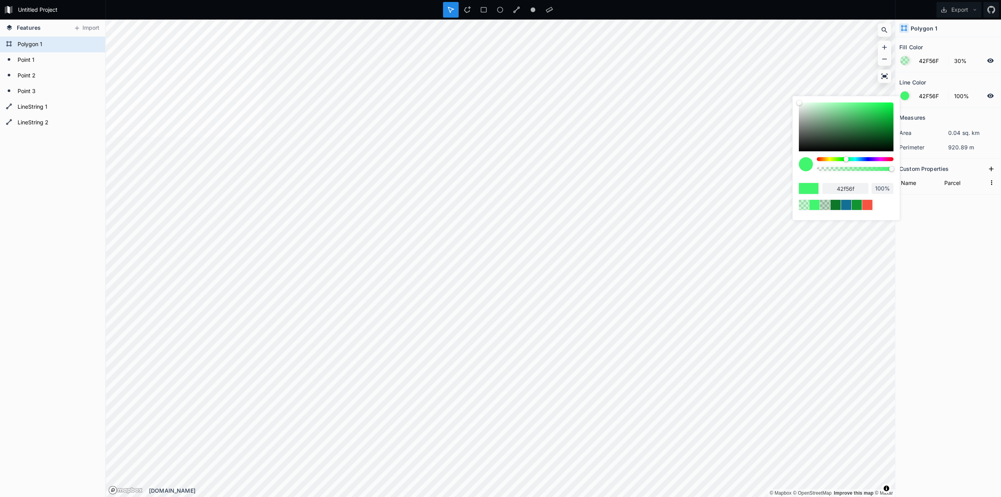
click at [757, 86] on body "Untitled Project Export Features Import LineString 2 LineString 1 Point 3 Point…" at bounding box center [500, 248] width 1001 height 497
drag, startPoint x: 859, startPoint y: 123, endPoint x: 832, endPoint y: 108, distance: 31.0
click at [832, 108] on div at bounding box center [846, 126] width 95 height 49
click at [761, 93] on body "Untitled Project Export Features Import LineString 2 LineString 1 Point 3 Point…" at bounding box center [500, 248] width 1001 height 497
click at [764, 93] on body "Untitled Project Export Features Import LineString 2 LineString 1 Point 3 Point…" at bounding box center [500, 248] width 1001 height 497
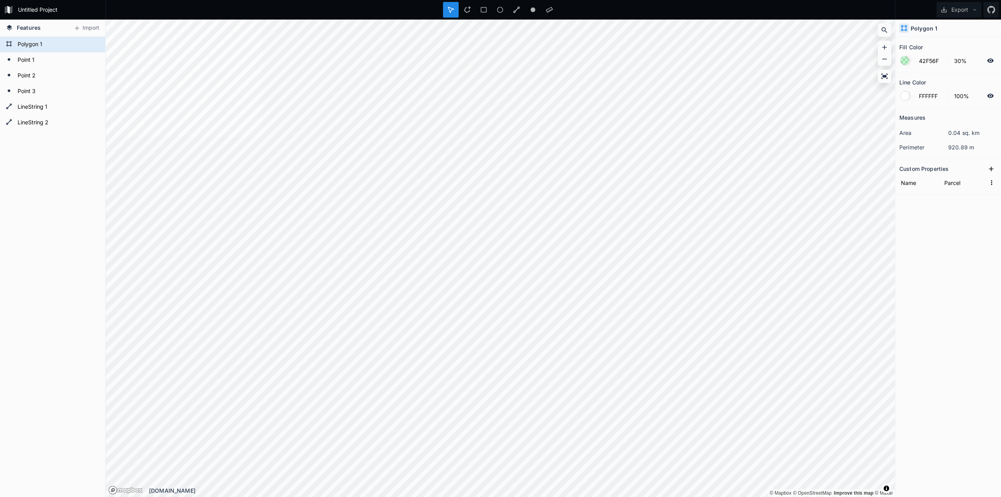
click at [907, 59] on div at bounding box center [905, 60] width 9 height 9
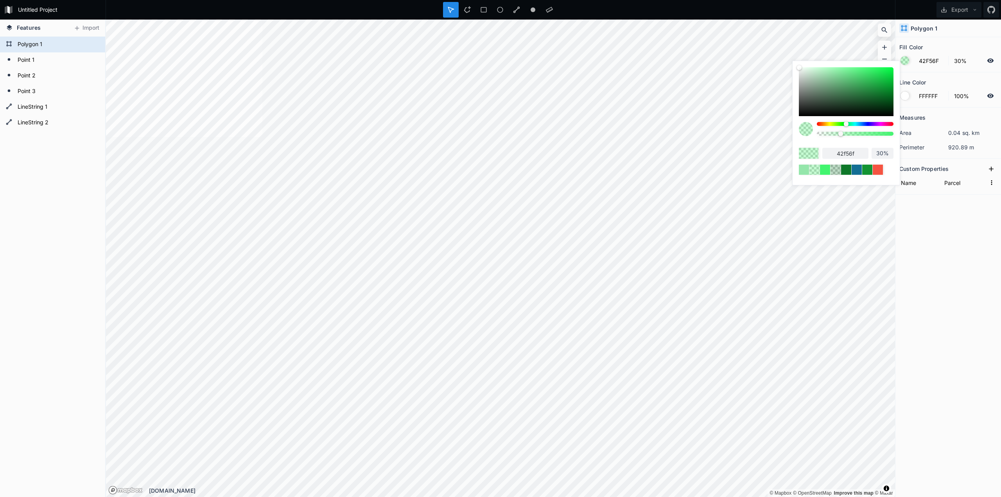
click at [759, 53] on body "Untitled Project Export Features Import LineString 2 LineString 1 Point 3 Point…" at bounding box center [500, 248] width 1001 height 497
drag, startPoint x: 800, startPoint y: 65, endPoint x: 812, endPoint y: 81, distance: 20.0
click at [812, 82] on div "42f56f 30%" at bounding box center [846, 121] width 107 height 120
click at [772, 46] on body "Untitled Project Export Features Import LineString 2 LineString 1 Point 3 Point…" at bounding box center [500, 248] width 1001 height 497
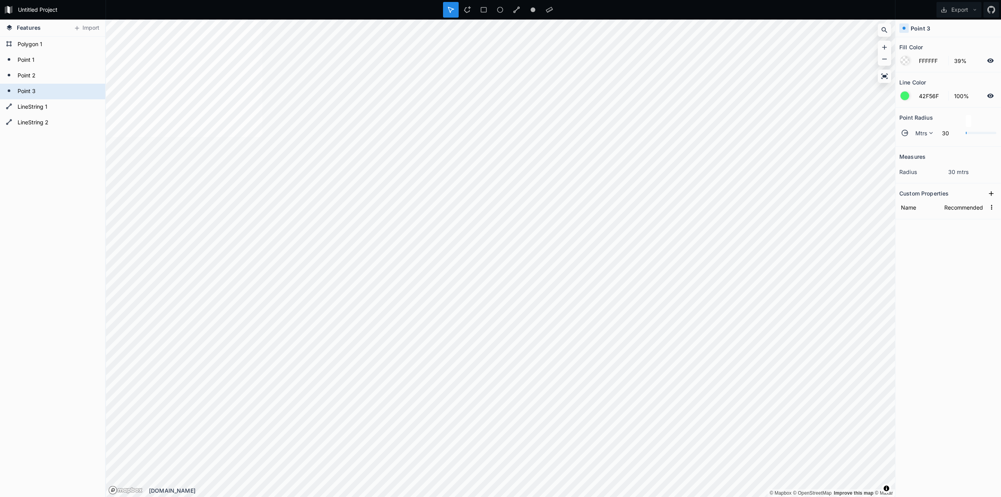
click at [903, 61] on div at bounding box center [905, 60] width 9 height 9
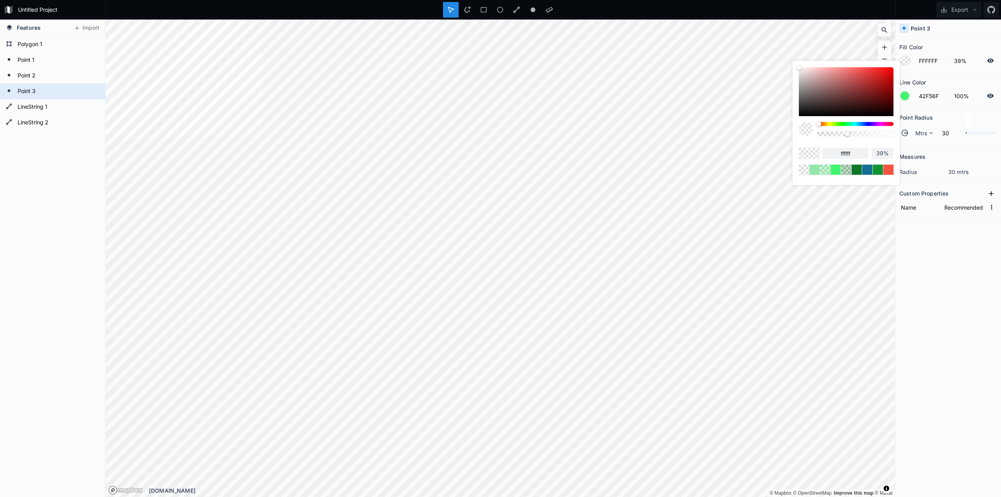
click at [756, 38] on body "Untitled Project Export Features Import LineString 2 LineString 1 Point 3 Point…" at bounding box center [500, 248] width 1001 height 497
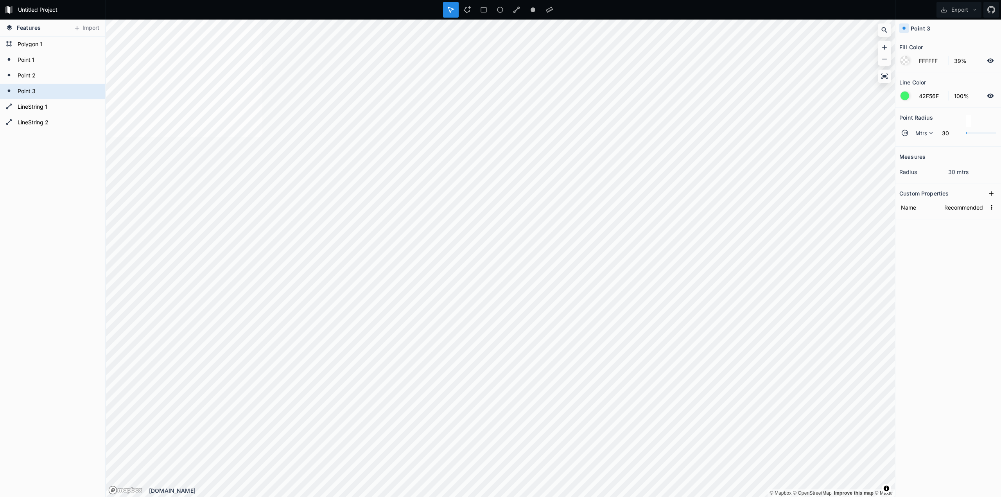
click at [904, 96] on div at bounding box center [905, 96] width 9 height 9
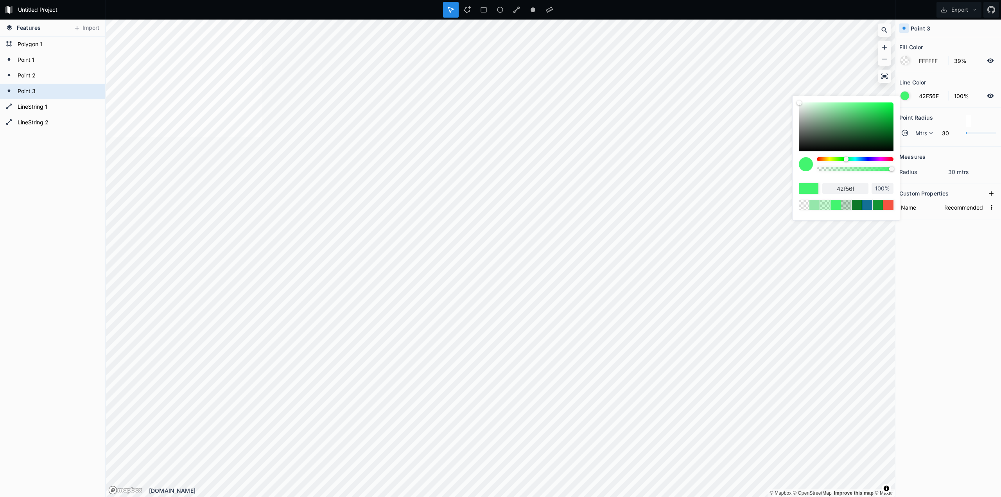
click at [787, 106] on body "Untitled Project Export Features Import LineString 2 LineString 1 Point 3 Point…" at bounding box center [500, 248] width 1001 height 497
drag, startPoint x: 802, startPoint y: 102, endPoint x: 802, endPoint y: 108, distance: 5.5
click at [819, 124] on div "42f56f 100%" at bounding box center [846, 156] width 107 height 120
click at [733, 71] on body "Untitled Project Export Features Import LineString 2 LineString 1 Point 3 Point…" at bounding box center [500, 248] width 1001 height 497
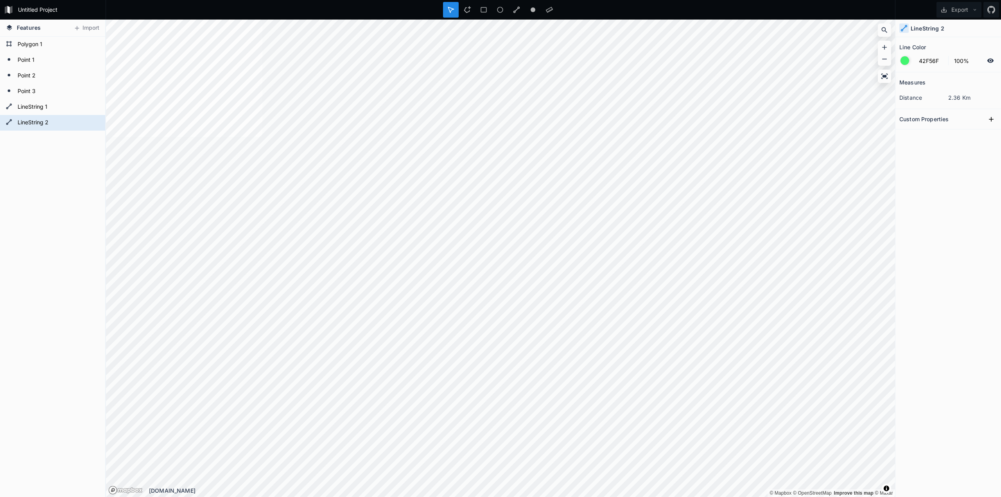
click at [904, 59] on div at bounding box center [905, 60] width 9 height 9
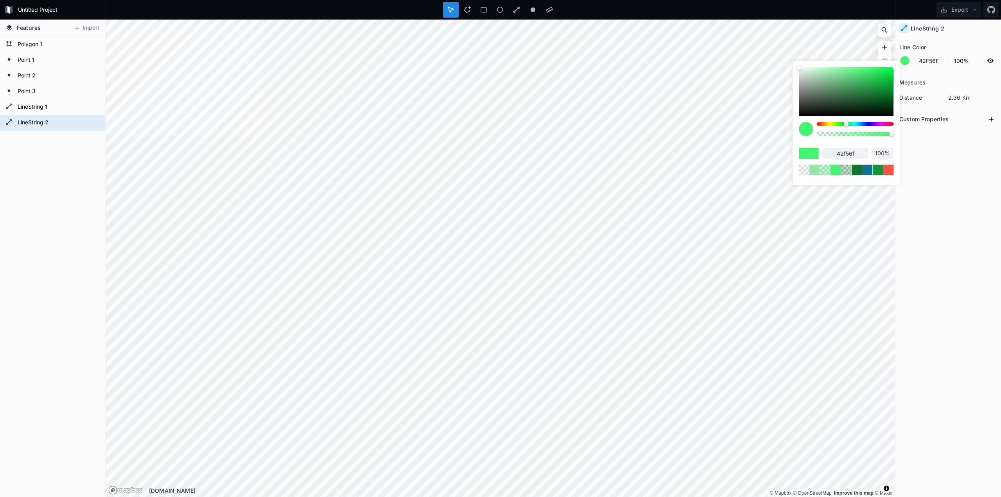
click at [849, 102] on div at bounding box center [846, 91] width 95 height 49
click at [779, 57] on body "Untitled Project Export Features Import LineString 2 LineString 1 Point 3 Point…" at bounding box center [500, 248] width 1001 height 497
click at [758, 43] on body "Untitled Project Export Features Import LineString 2 LineString 1 Point 3 Point…" at bounding box center [500, 248] width 1001 height 497
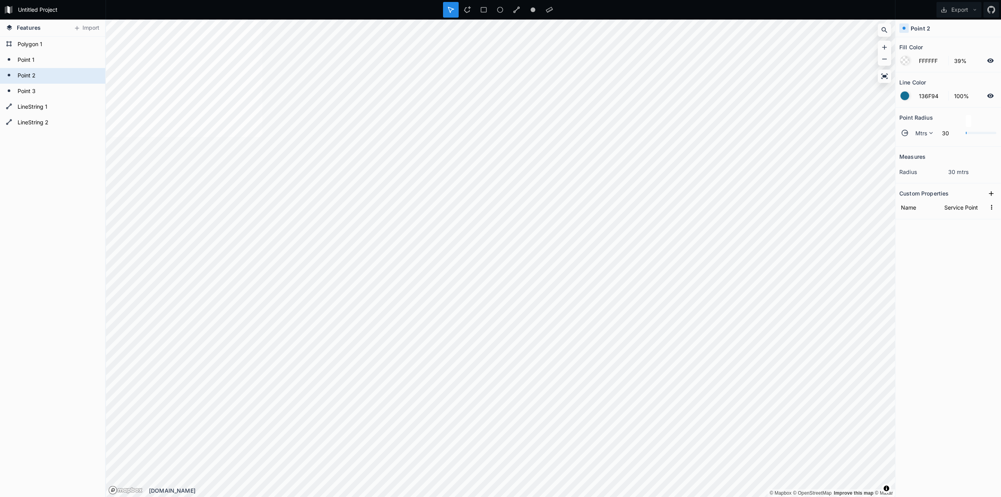
click at [906, 97] on div at bounding box center [905, 96] width 9 height 9
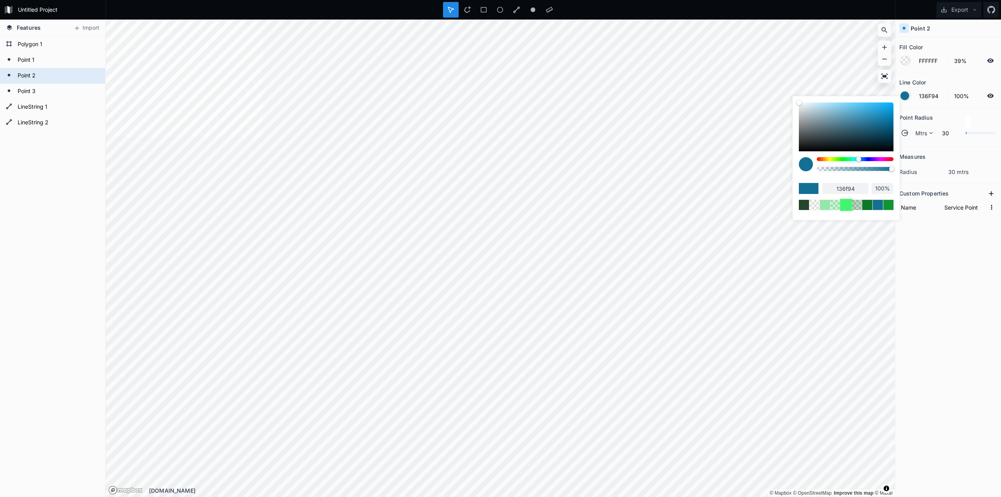
click at [845, 203] on div at bounding box center [846, 205] width 12 height 12
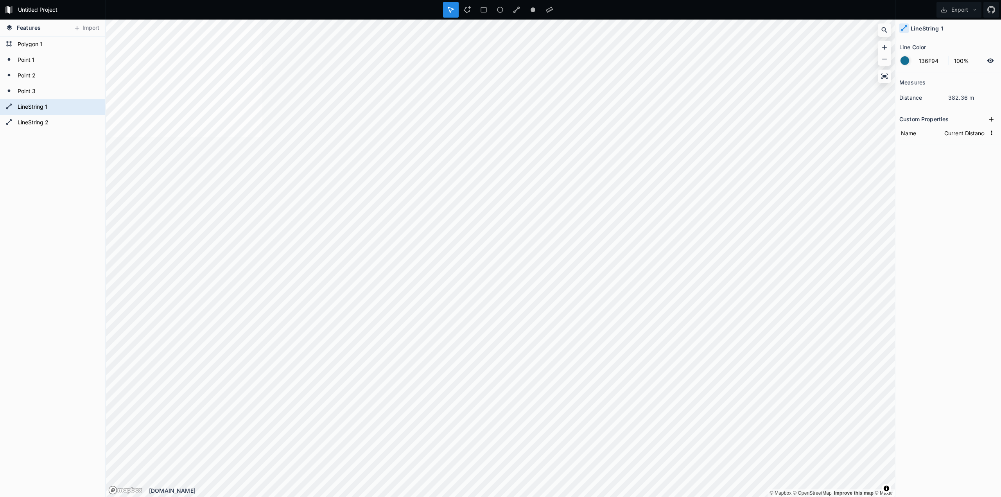
click at [907, 64] on div at bounding box center [905, 60] width 9 height 9
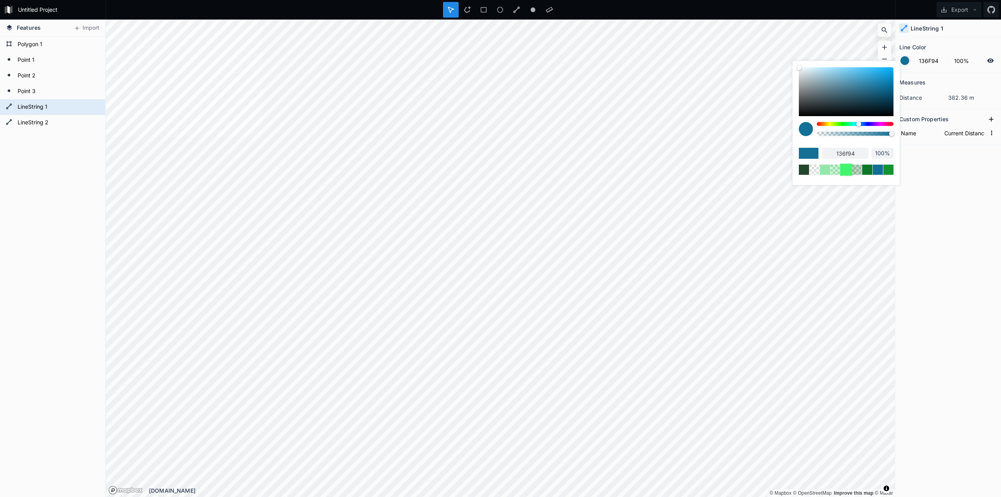
click at [843, 167] on div at bounding box center [846, 169] width 12 height 12
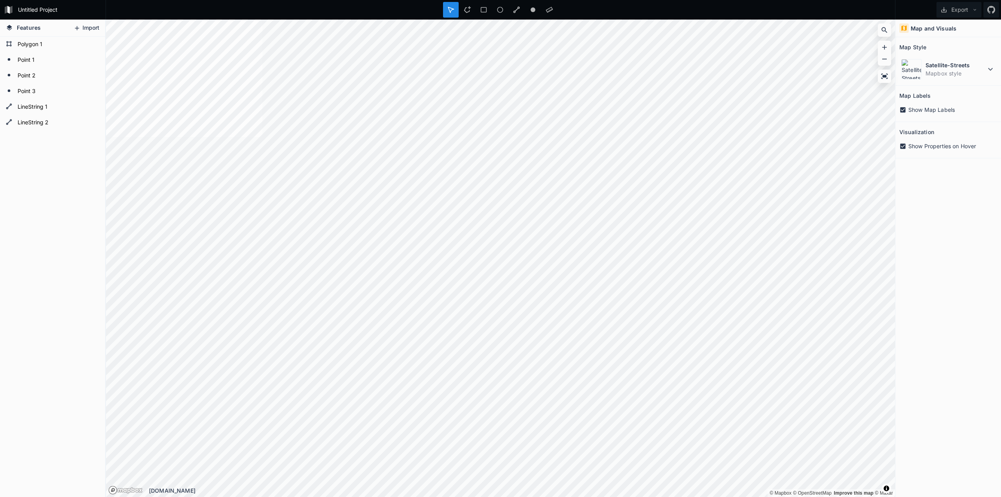
click at [79, 27] on icon at bounding box center [77, 28] width 7 height 7
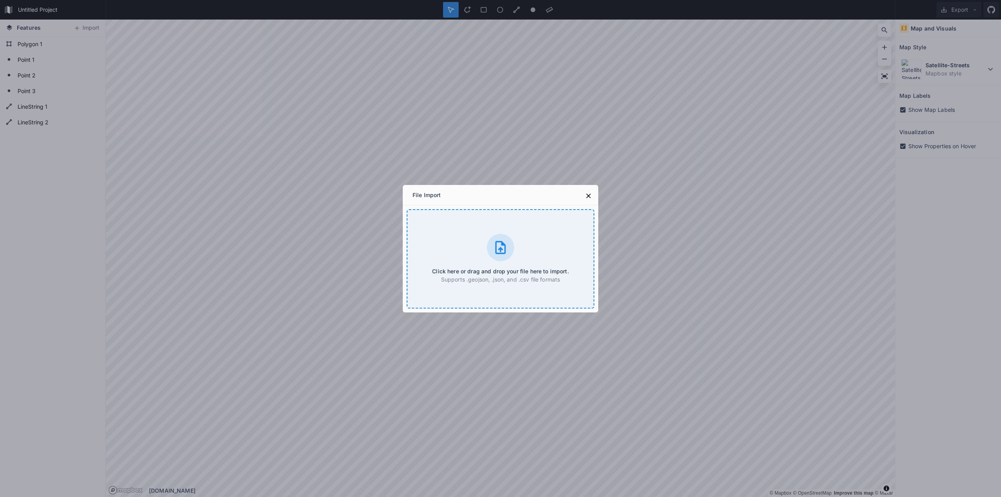
click at [500, 236] on div at bounding box center [500, 247] width 27 height 27
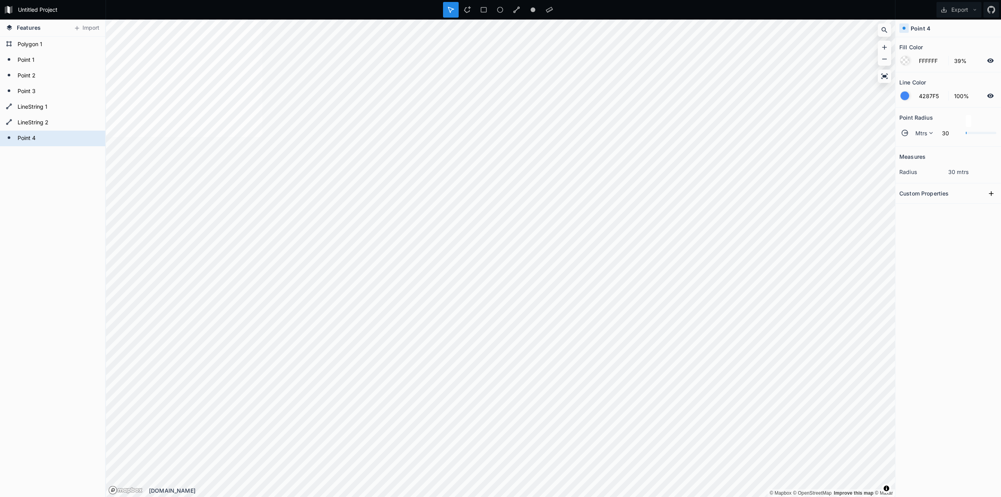
click at [901, 93] on div at bounding box center [904, 95] width 9 height 9
click at [904, 95] on div at bounding box center [905, 96] width 9 height 9
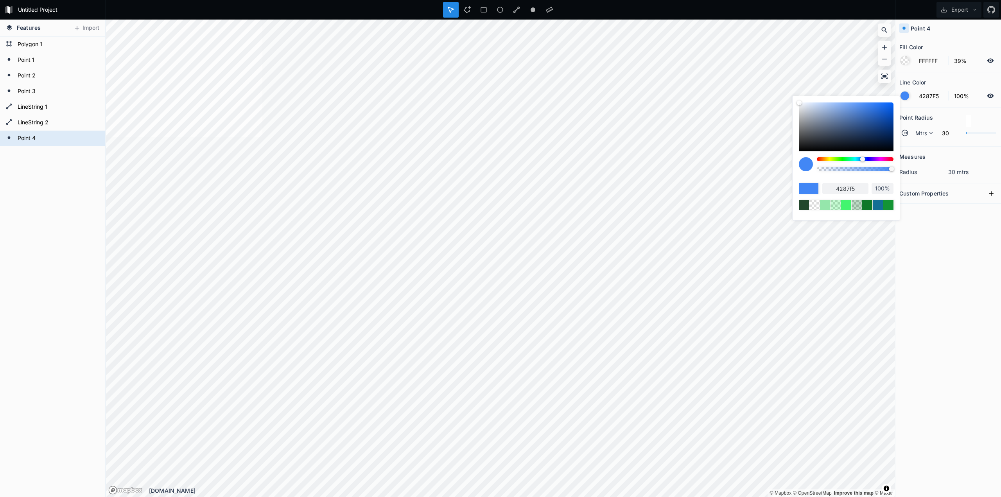
drag, startPoint x: 841, startPoint y: 162, endPoint x: 828, endPoint y: 159, distance: 13.6
click at [828, 159] on div at bounding box center [855, 167] width 77 height 20
click at [827, 159] on div at bounding box center [855, 159] width 77 height 4
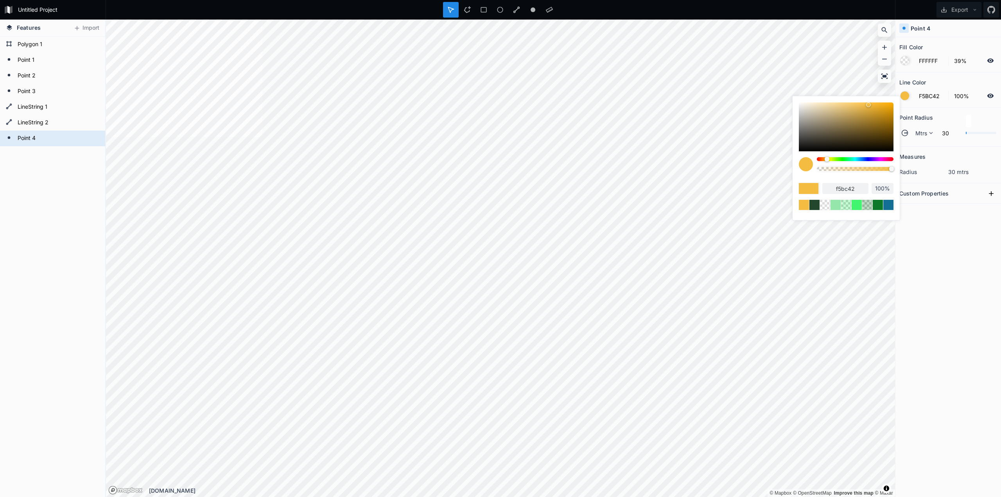
click at [826, 159] on div at bounding box center [827, 159] width 5 height 5
click at [944, 137] on input "30" at bounding box center [949, 132] width 25 height 9
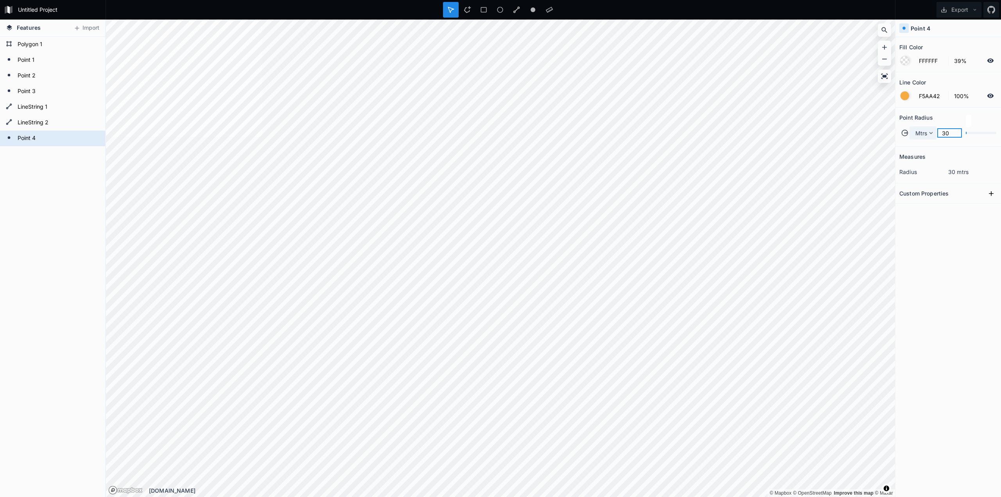
drag, startPoint x: 952, startPoint y: 134, endPoint x: 933, endPoint y: 132, distance: 18.4
click at [933, 132] on div "Mtrs 30" at bounding box center [948, 133] width 98 height 19
click at [945, 132] on input "10" at bounding box center [949, 132] width 25 height 9
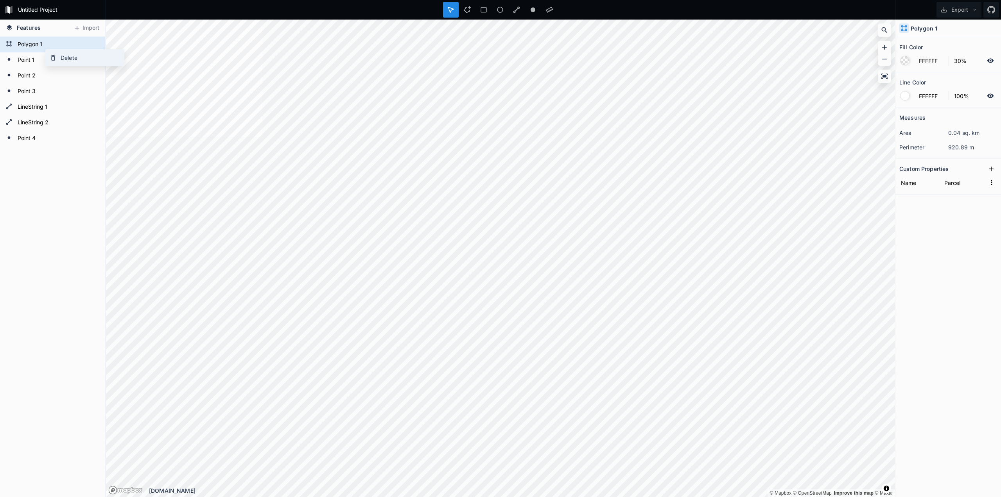
click at [59, 63] on div "Delete" at bounding box center [85, 58] width 78 height 16
click at [53, 60] on icon at bounding box center [52, 60] width 4 height 5
click at [53, 54] on div "Delete" at bounding box center [80, 58] width 78 height 16
click at [59, 53] on icon at bounding box center [56, 55] width 7 height 7
click at [70, 54] on div "Delete" at bounding box center [100, 61] width 78 height 16
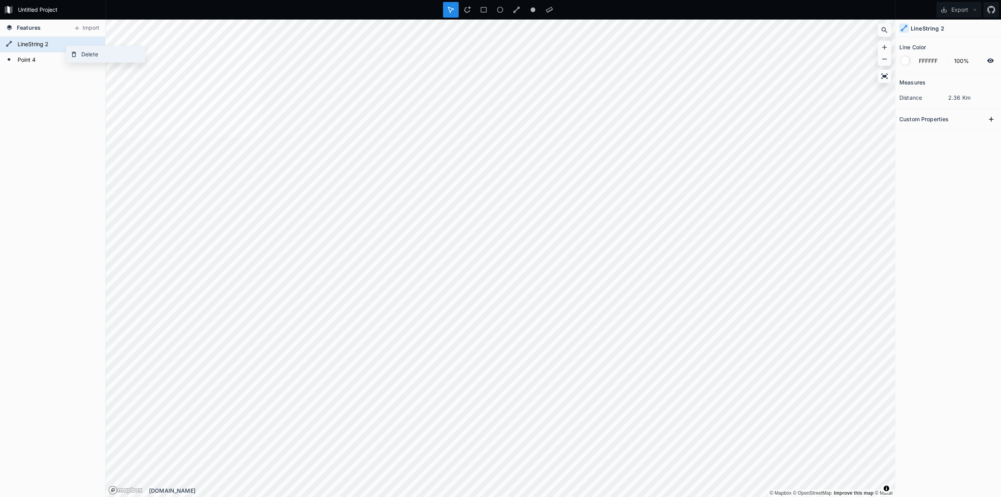
click at [72, 54] on icon at bounding box center [74, 54] width 4 height 5
click at [76, 59] on div "Delete" at bounding box center [102, 61] width 78 height 16
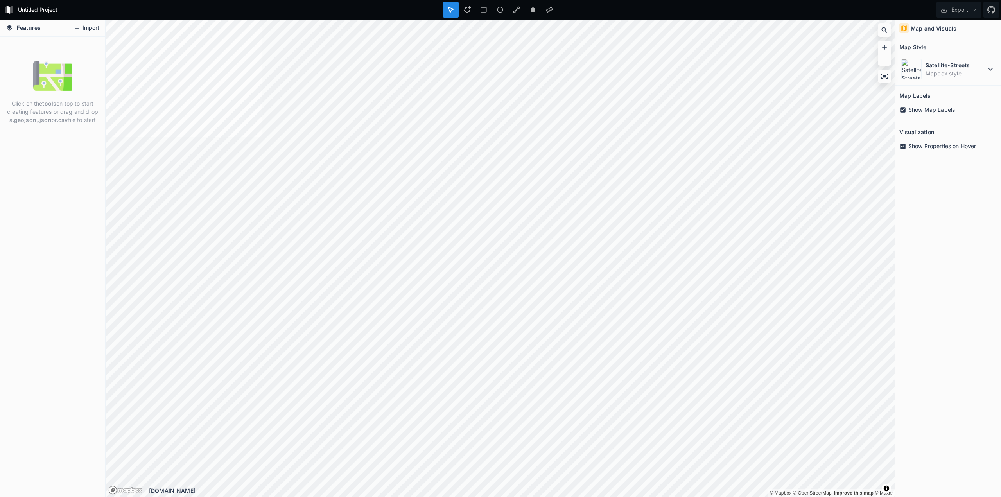
click at [80, 31] on icon at bounding box center [77, 28] width 7 height 7
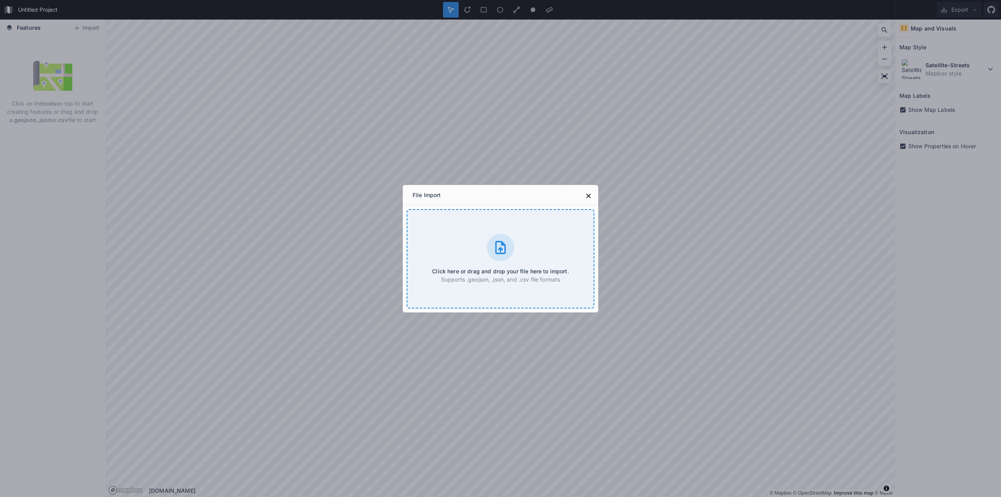
click at [530, 250] on div "Click here or drag and drop your file here to import. Supports .geojson, .json,…" at bounding box center [501, 258] width 188 height 99
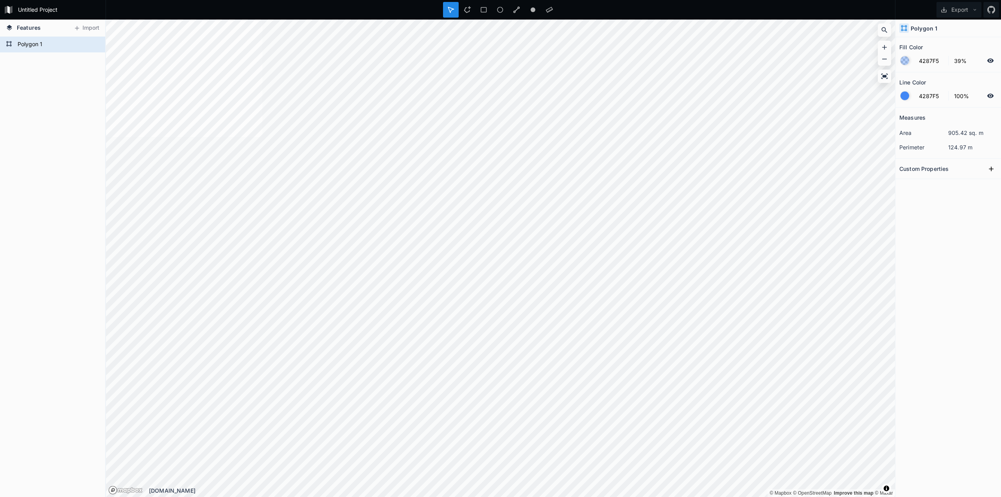
click at [908, 94] on div at bounding box center [905, 96] width 9 height 9
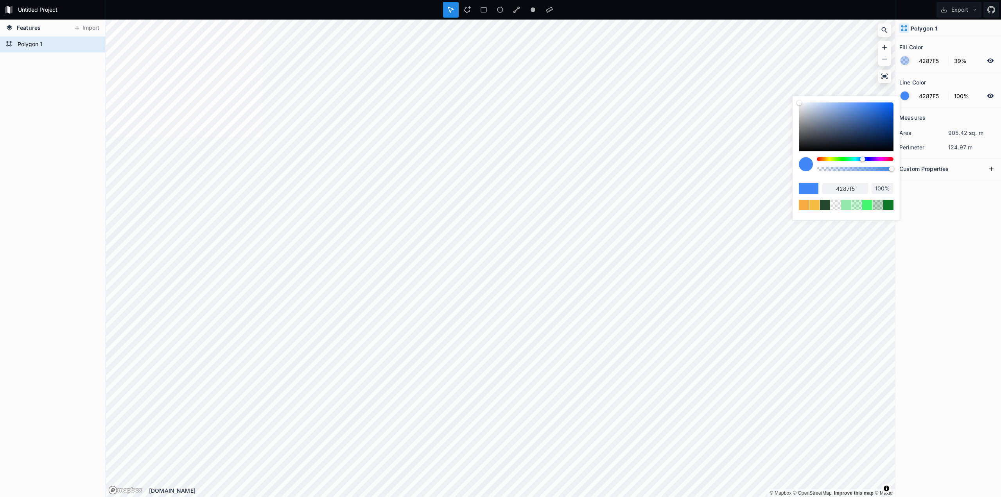
drag, startPoint x: 812, startPoint y: 120, endPoint x: 828, endPoint y: 128, distance: 17.7
click at [828, 129] on div at bounding box center [846, 126] width 95 height 49
click at [761, 91] on body "Untitled Project Export Features Import Polygon 1 © Mapbox © OpenStreetMap Impr…" at bounding box center [500, 248] width 1001 height 497
click at [904, 61] on div at bounding box center [905, 60] width 9 height 9
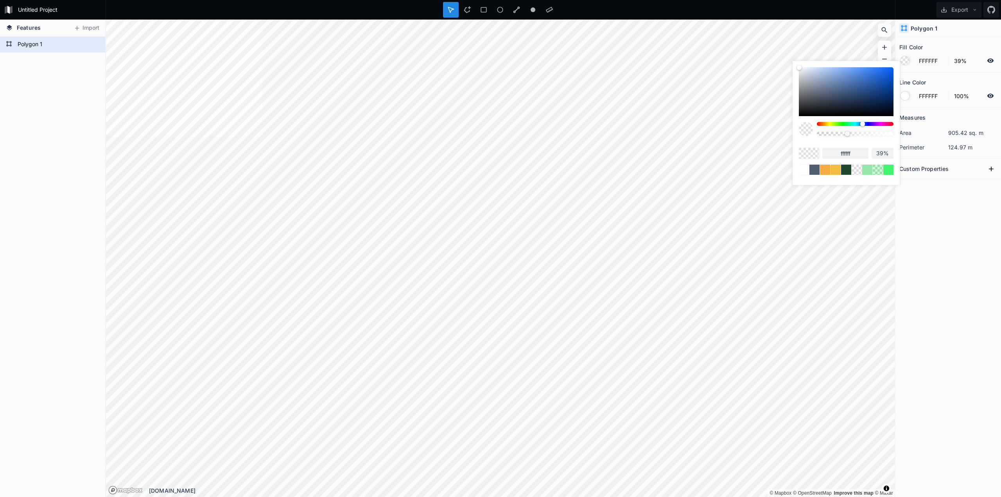
click at [733, 40] on body "Untitled Project Export Features Import Polygon 1 © Mapbox © OpenStreetMap Impr…" at bounding box center [500, 248] width 1001 height 497
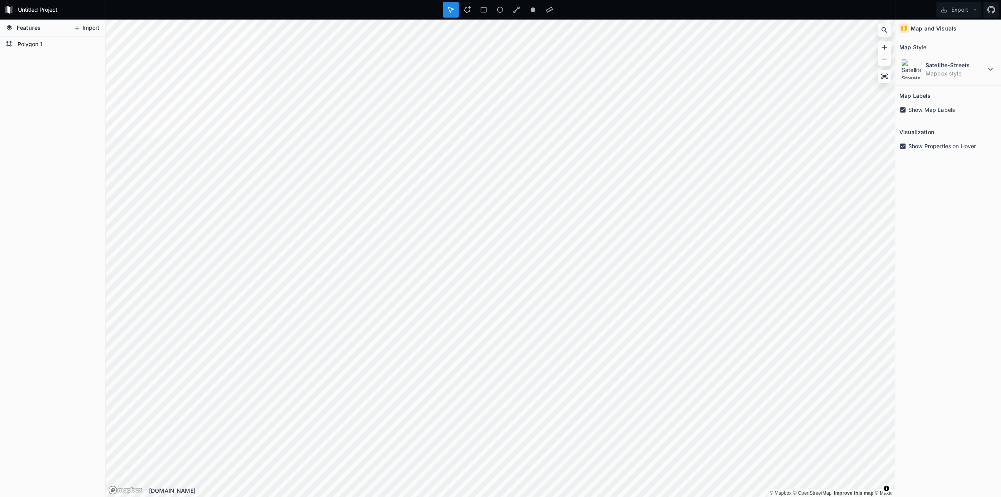
click at [82, 26] on button "Import" at bounding box center [87, 28] width 34 height 13
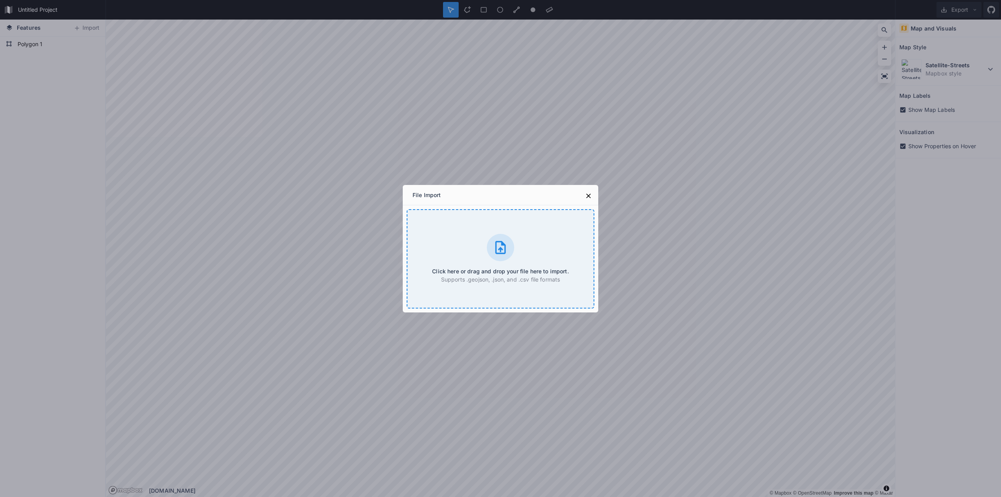
click at [452, 227] on div "Click here or drag and drop your file here to import. Supports .geojson, .json,…" at bounding box center [501, 258] width 188 height 99
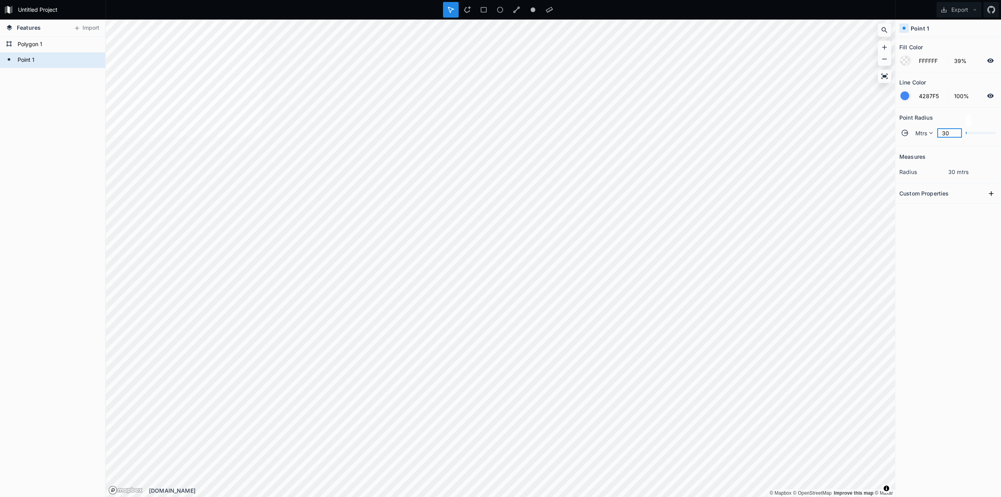
click at [951, 135] on input "30" at bounding box center [949, 132] width 25 height 9
click at [969, 240] on div "Measures radius 30 mtrs Custom Properties" at bounding box center [948, 302] width 106 height 311
click at [992, 98] on icon at bounding box center [990, 95] width 7 height 7
click at [947, 132] on input "10" at bounding box center [949, 132] width 25 height 9
click at [935, 227] on div "Measures radius 10 mtrs Custom Properties" at bounding box center [948, 302] width 106 height 311
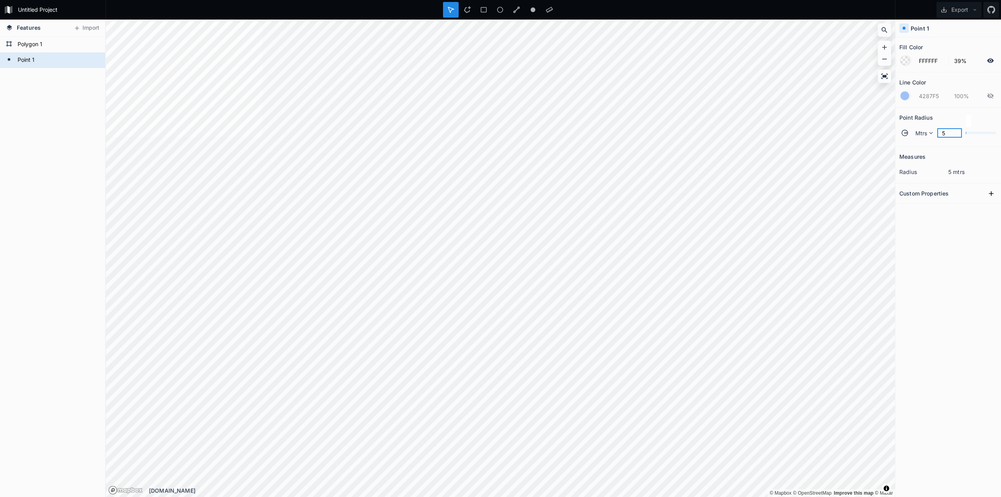
click at [948, 132] on input "5" at bounding box center [949, 132] width 25 height 9
click at [906, 64] on div at bounding box center [905, 60] width 9 height 9
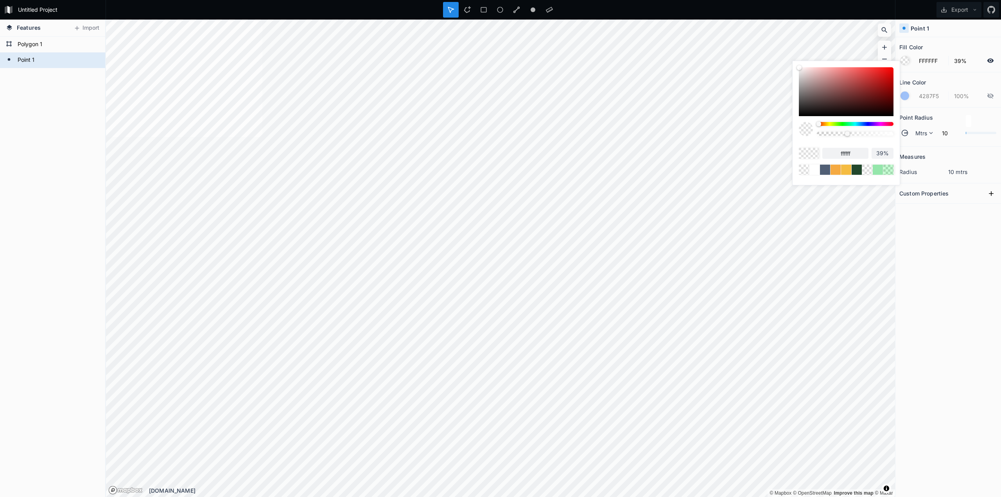
click at [880, 153] on input "39%" at bounding box center [883, 153] width 22 height 8
drag, startPoint x: 877, startPoint y: 154, endPoint x: 882, endPoint y: 153, distance: 5.7
click at [882, 153] on input "39%" at bounding box center [883, 153] width 22 height 8
click at [866, 141] on div at bounding box center [855, 132] width 77 height 20
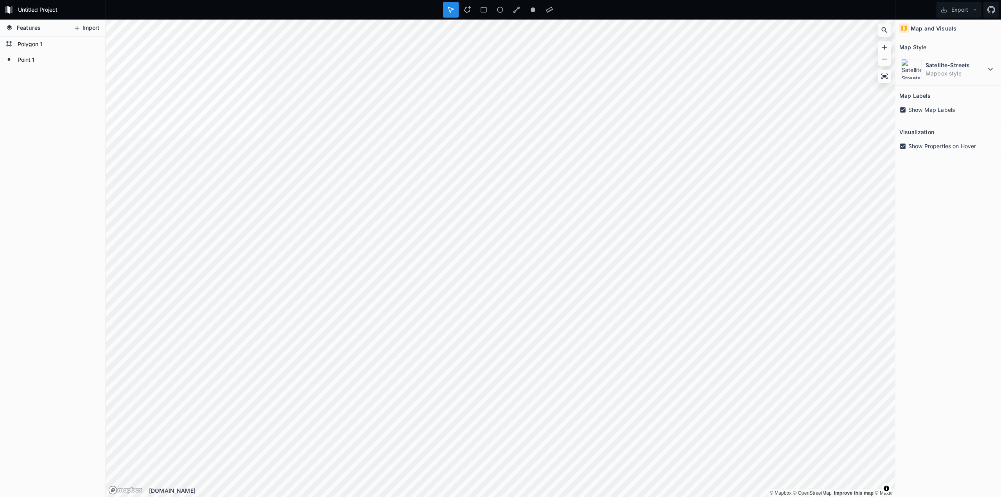
click at [93, 31] on button "Import" at bounding box center [87, 28] width 34 height 13
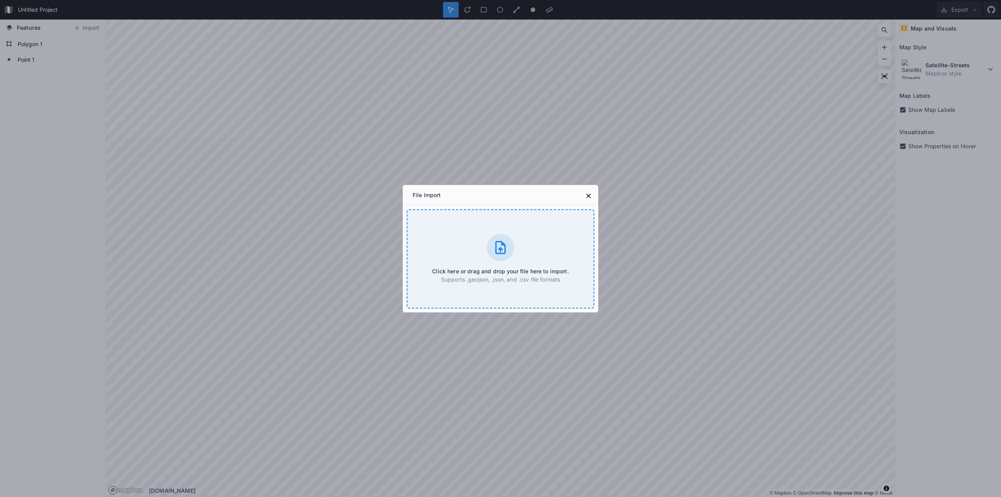
click at [536, 242] on div "Click here or drag and drop your file here to import. Supports .geojson, .json,…" at bounding box center [501, 258] width 188 height 99
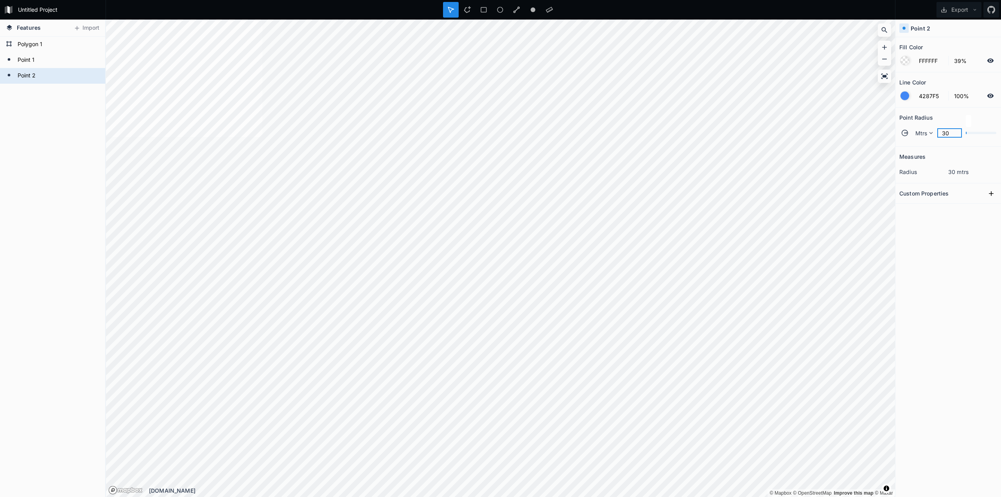
click at [951, 134] on input "30" at bounding box center [949, 132] width 25 height 9
drag, startPoint x: 951, startPoint y: 133, endPoint x: 937, endPoint y: 132, distance: 14.1
click at [944, 133] on input "30" at bounding box center [949, 132] width 25 height 9
click at [906, 98] on div at bounding box center [905, 96] width 9 height 9
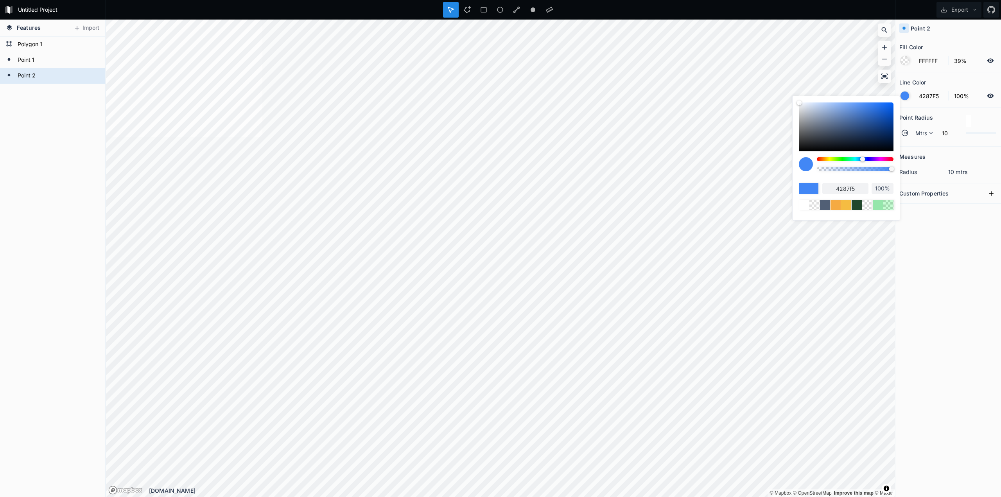
click at [986, 99] on form "4287F5 100%" at bounding box center [948, 95] width 98 height 15
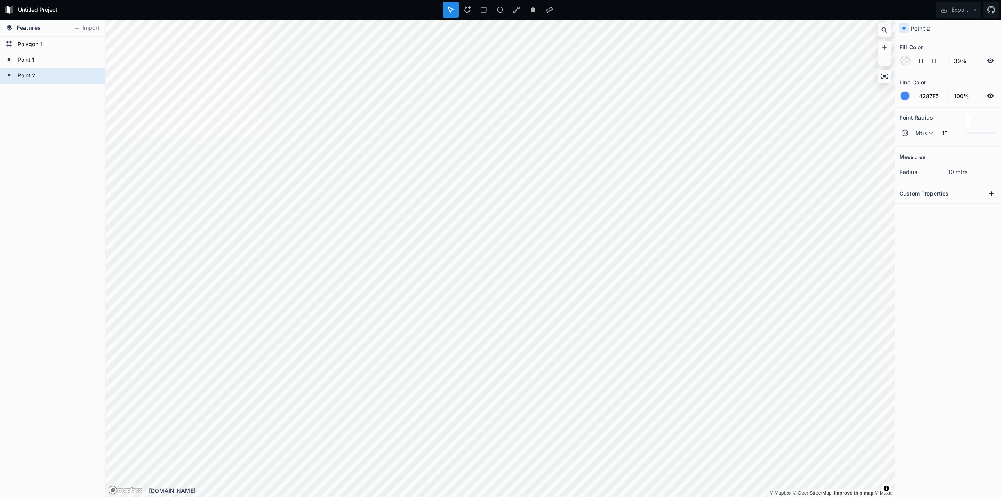
click at [992, 98] on icon at bounding box center [990, 95] width 7 height 4
click at [909, 63] on form "FFFFFF 39%" at bounding box center [948, 60] width 98 height 15
click at [905, 62] on div at bounding box center [905, 60] width 9 height 9
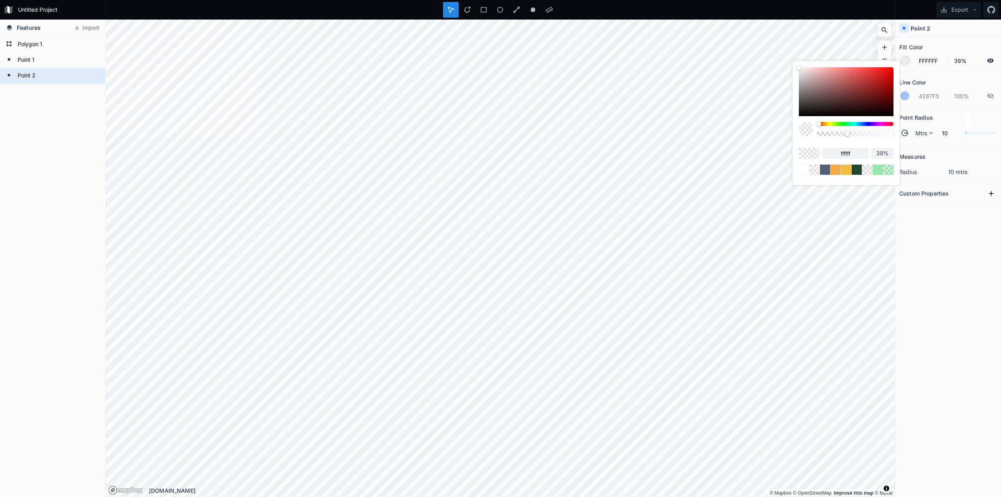
click at [904, 97] on div at bounding box center [905, 96] width 9 height 9
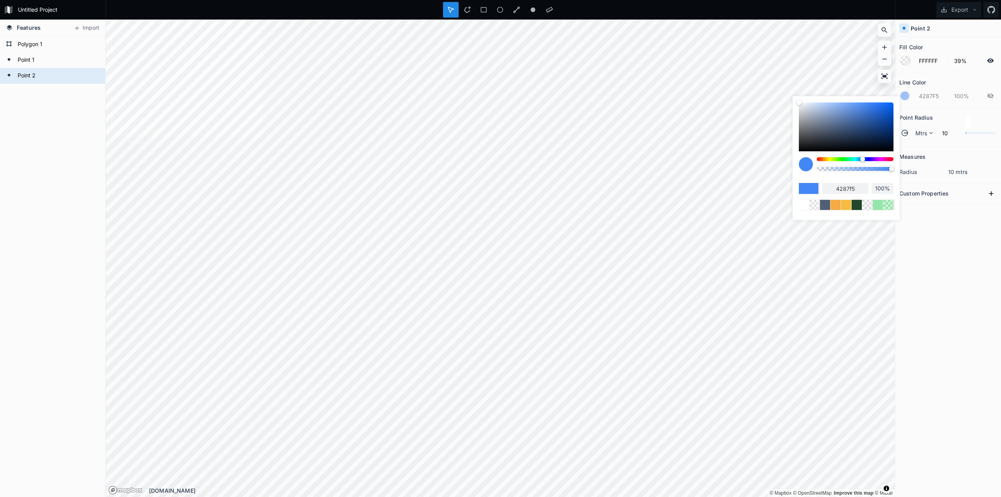
click at [934, 98] on form "4287F5 100%" at bounding box center [948, 95] width 98 height 15
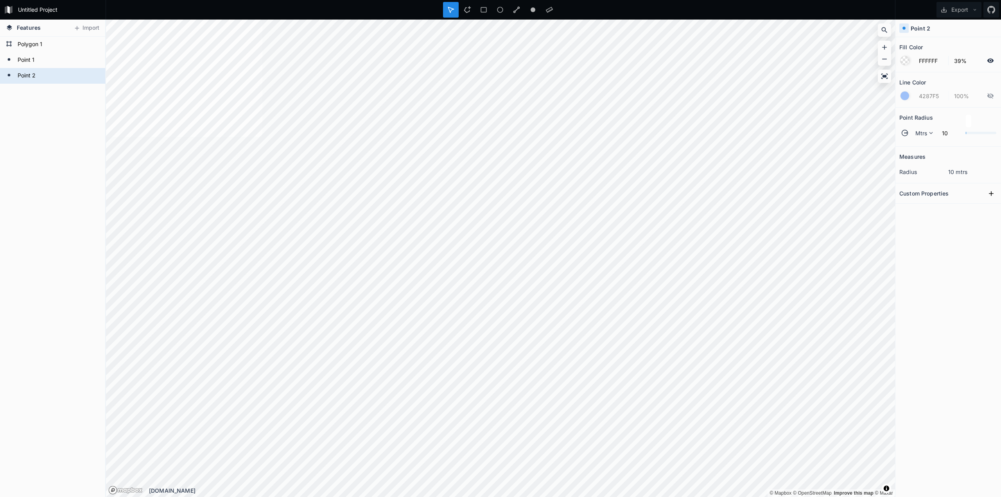
click at [933, 96] on form "4287F5 100%" at bounding box center [948, 95] width 98 height 15
click at [907, 95] on div at bounding box center [905, 96] width 9 height 9
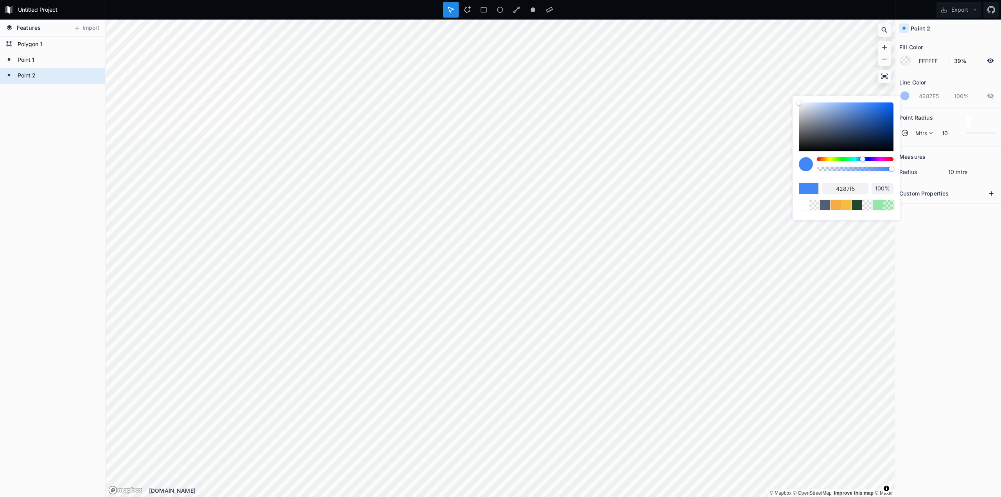
click at [854, 190] on input "4287f5" at bounding box center [845, 188] width 46 height 11
click at [922, 251] on div "Measures radius 10 mtrs Custom Properties" at bounding box center [948, 302] width 106 height 311
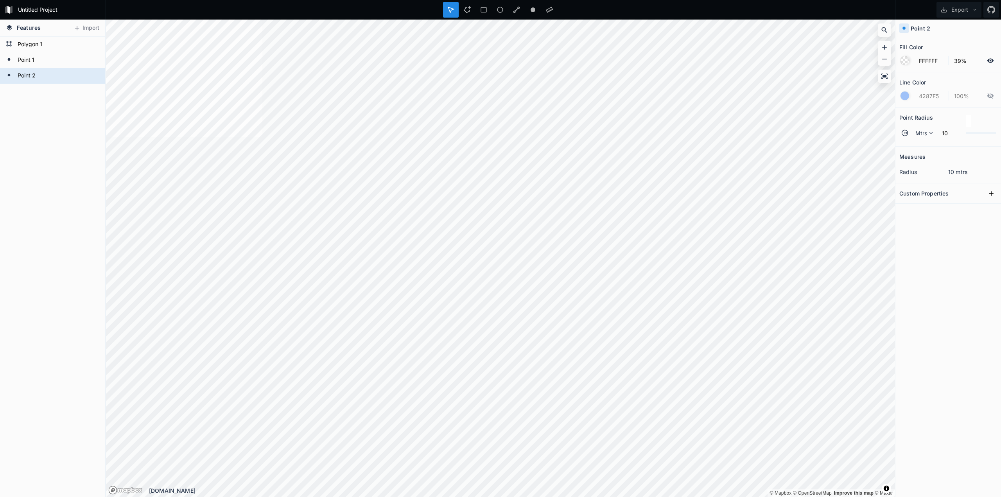
click at [901, 60] on div at bounding box center [905, 60] width 9 height 9
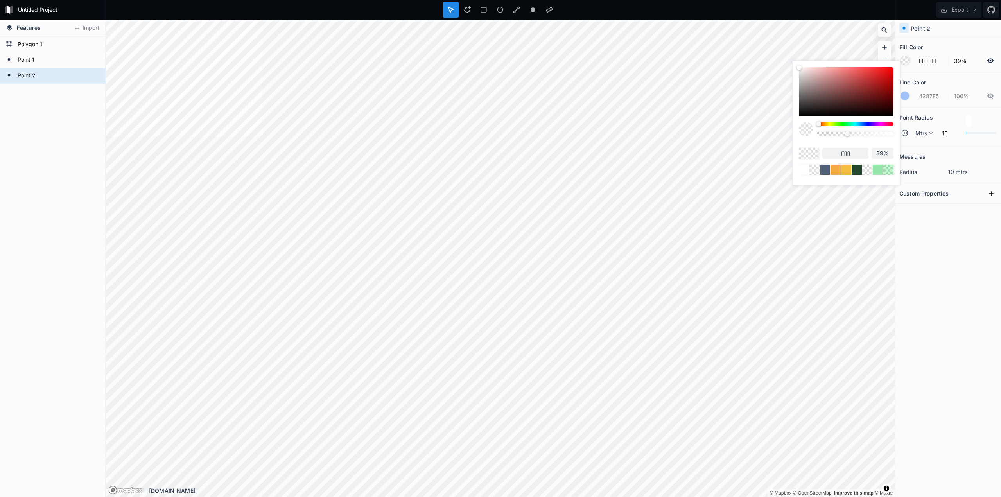
click at [851, 155] on input "ffffff" at bounding box center [845, 153] width 46 height 11
paste input "4287f5"
click at [919, 218] on div "Measures radius 10 mtrs Custom Properties" at bounding box center [948, 302] width 106 height 311
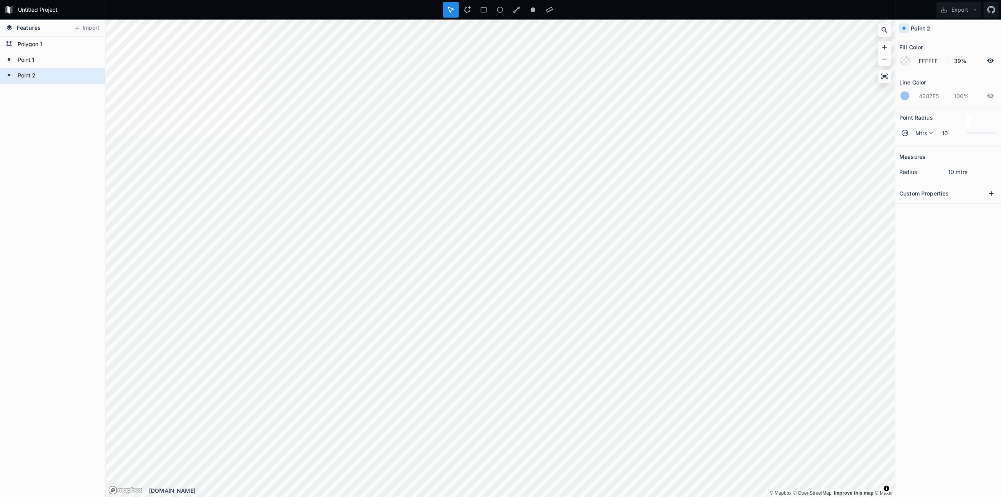
click at [906, 61] on div at bounding box center [905, 60] width 9 height 9
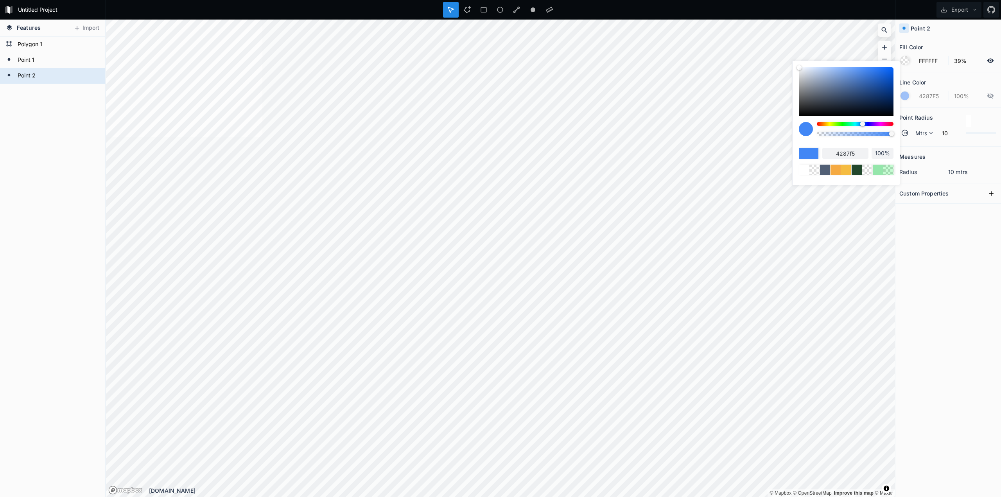
click at [883, 152] on input "100%" at bounding box center [883, 153] width 22 height 8
drag, startPoint x: 860, startPoint y: 154, endPoint x: 872, endPoint y: 155, distance: 12.1
click at [860, 154] on input "4287f5" at bounding box center [845, 153] width 46 height 11
click at [952, 266] on div "Measures radius 10 mtrs Custom Properties" at bounding box center [948, 302] width 106 height 311
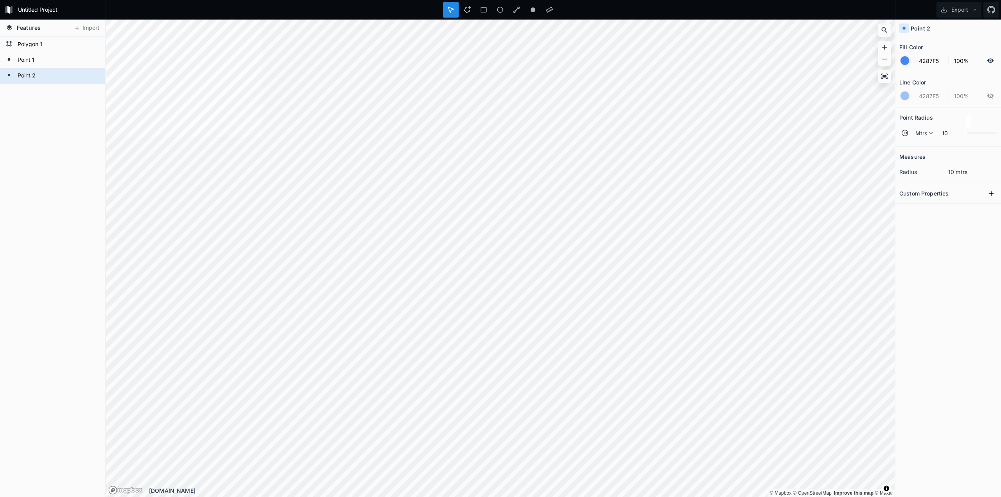
click at [902, 60] on div at bounding box center [905, 60] width 9 height 9
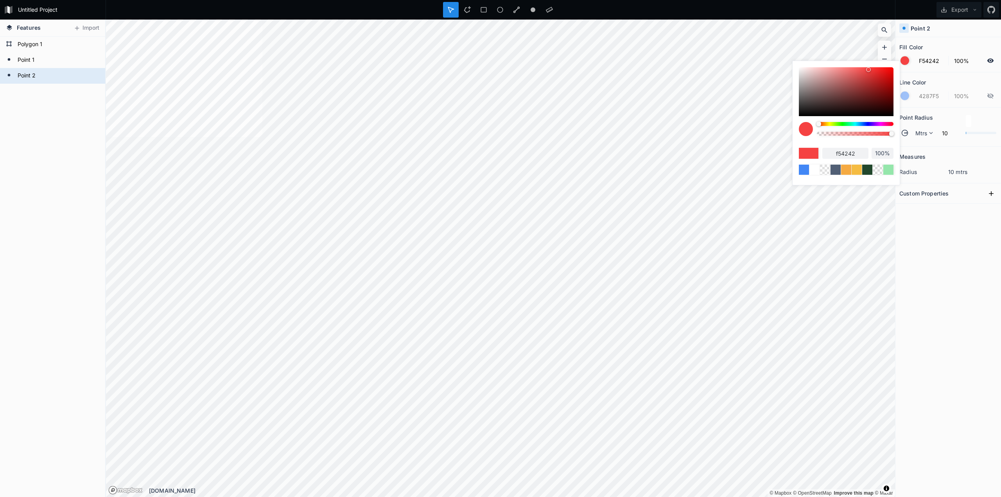
drag, startPoint x: 853, startPoint y: 124, endPoint x: 817, endPoint y: 126, distance: 36.0
click at [817, 126] on div at bounding box center [855, 132] width 77 height 20
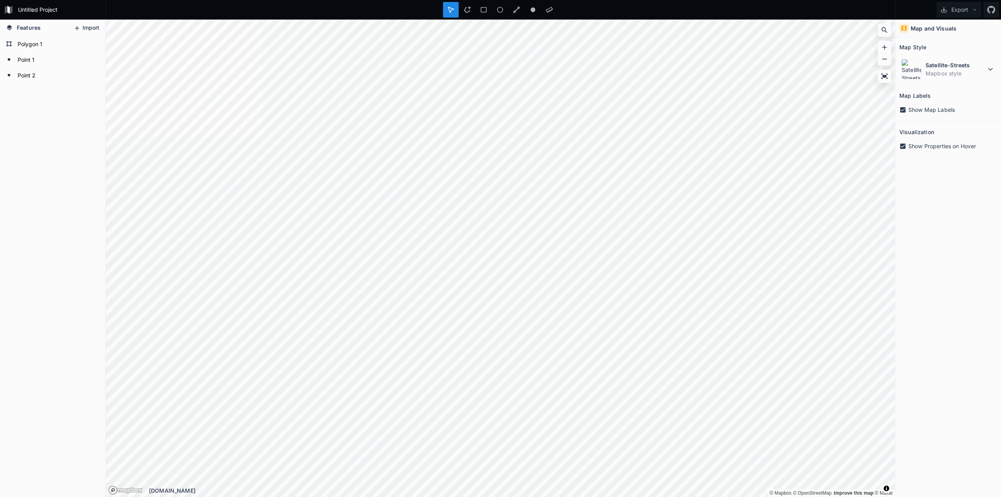
click at [88, 29] on button "Import" at bounding box center [87, 28] width 34 height 13
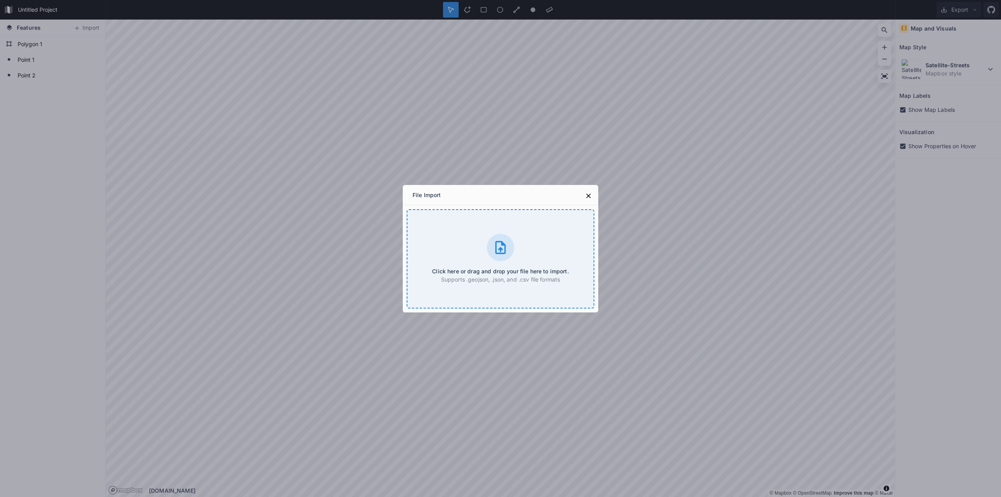
click at [463, 242] on div "Click here or drag and drop your file here to import. Supports .geojson, .json,…" at bounding box center [501, 258] width 188 height 99
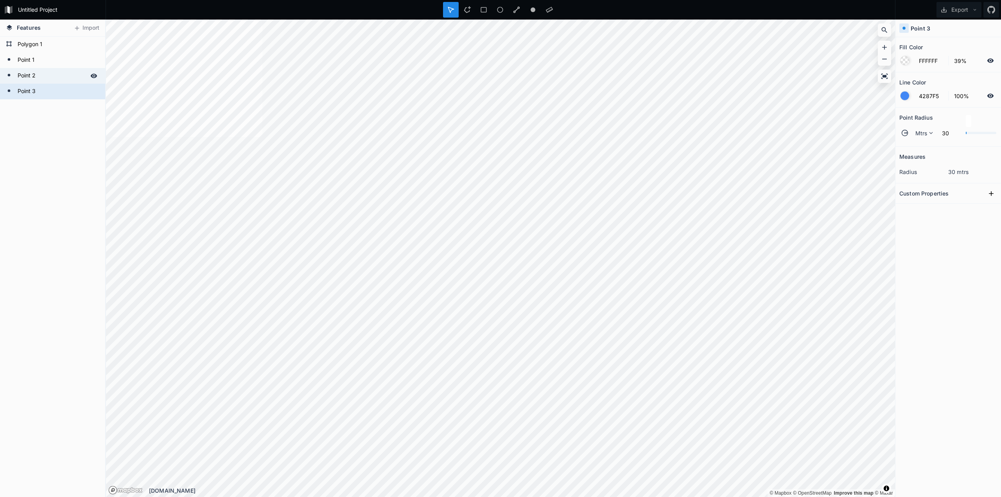
click at [54, 76] on form "Point 2" at bounding box center [51, 76] width 73 height 12
click at [53, 94] on form "Point 3" at bounding box center [51, 92] width 73 height 12
click at [95, 112] on div "Delete" at bounding box center [114, 108] width 78 height 16
click at [907, 61] on div at bounding box center [905, 60] width 9 height 9
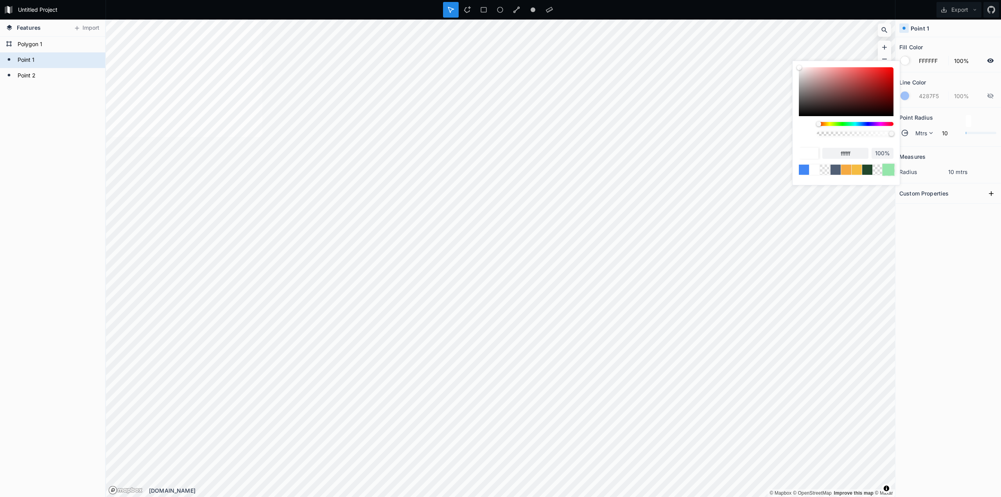
click at [893, 172] on div at bounding box center [888, 169] width 12 height 12
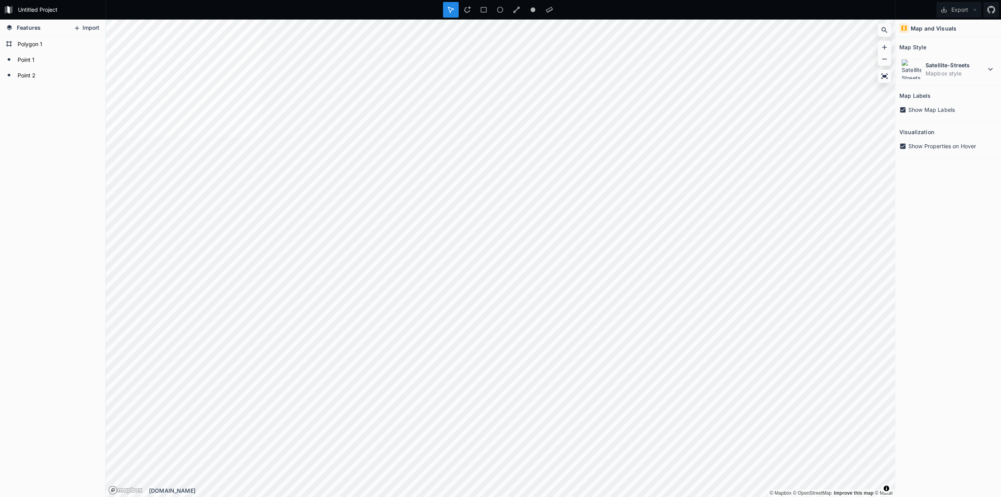
click at [89, 30] on button "Import" at bounding box center [87, 28] width 34 height 13
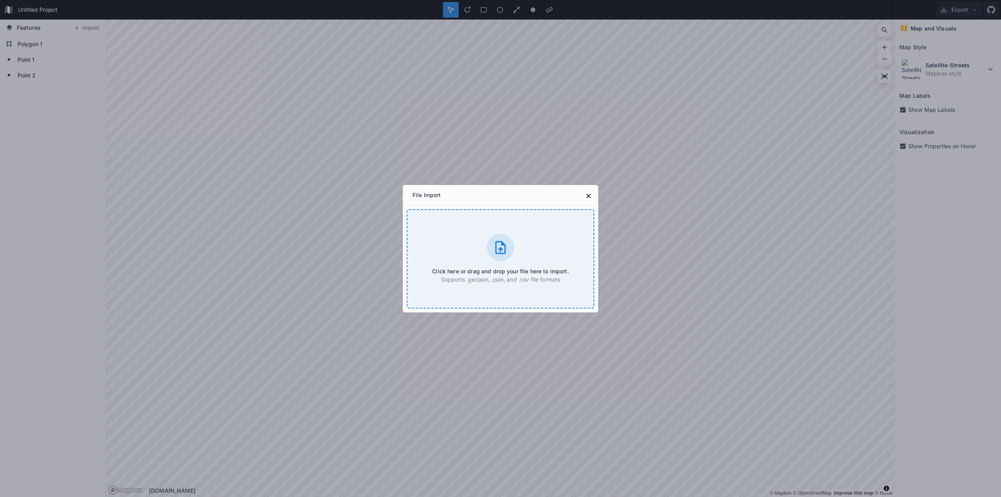
click at [486, 262] on div "Click here or drag and drop your file here to import. Supports .geojson, .json,…" at bounding box center [501, 258] width 188 height 99
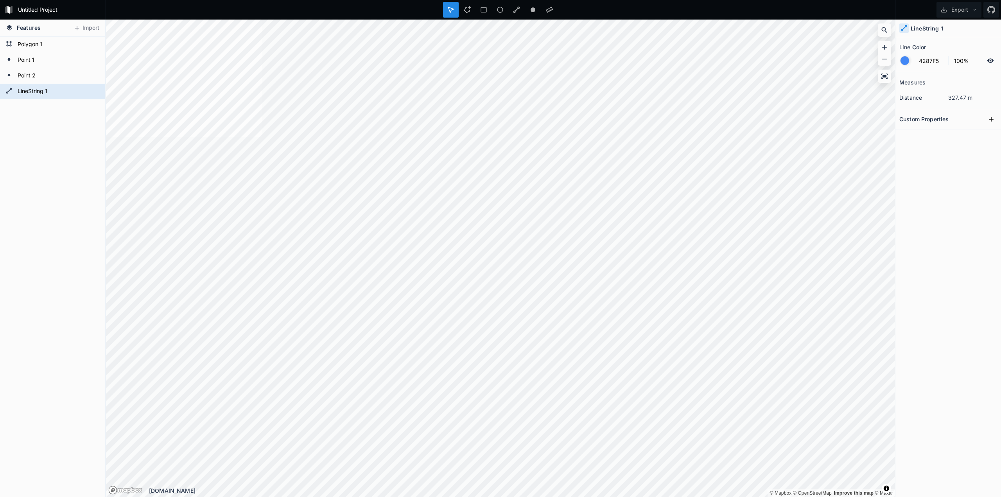
click at [906, 64] on div at bounding box center [905, 60] width 9 height 9
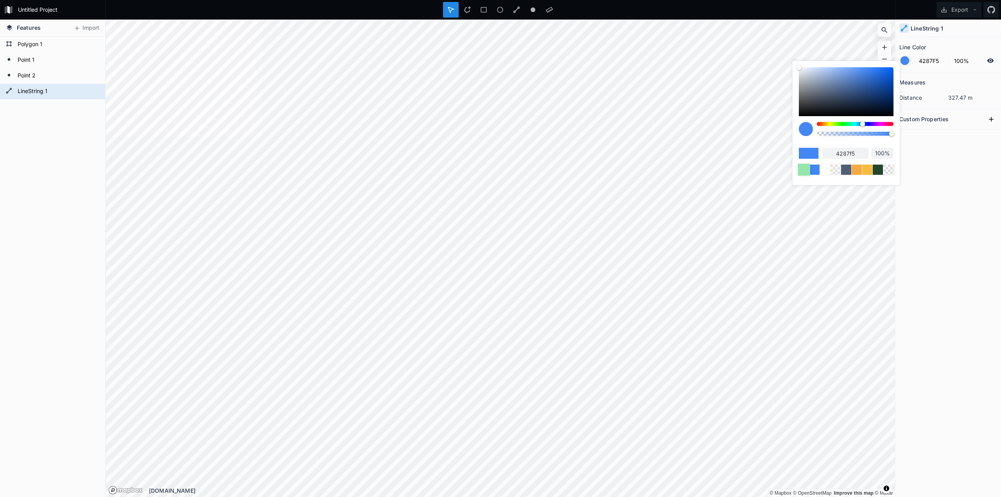
click at [800, 170] on div at bounding box center [804, 169] width 12 height 12
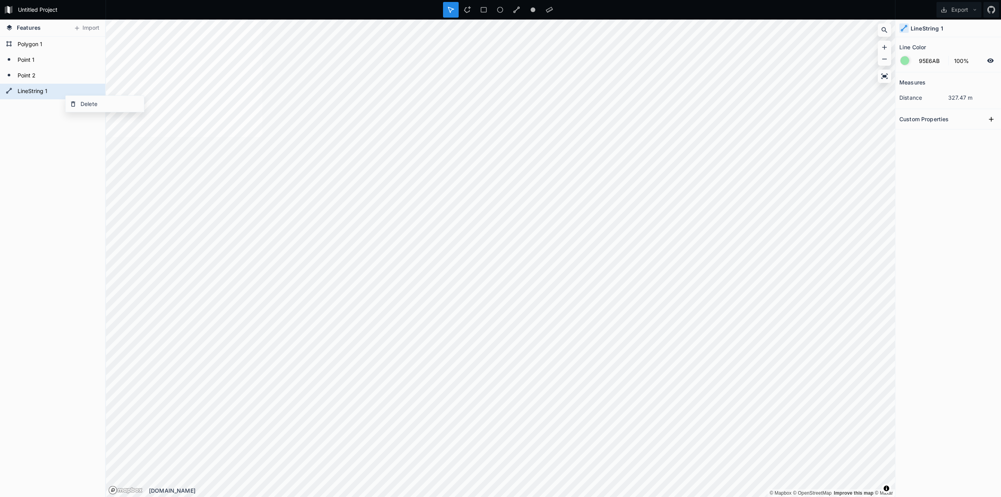
drag, startPoint x: 86, startPoint y: 108, endPoint x: 68, endPoint y: 88, distance: 26.9
click at [86, 108] on div "Delete" at bounding box center [105, 104] width 78 height 16
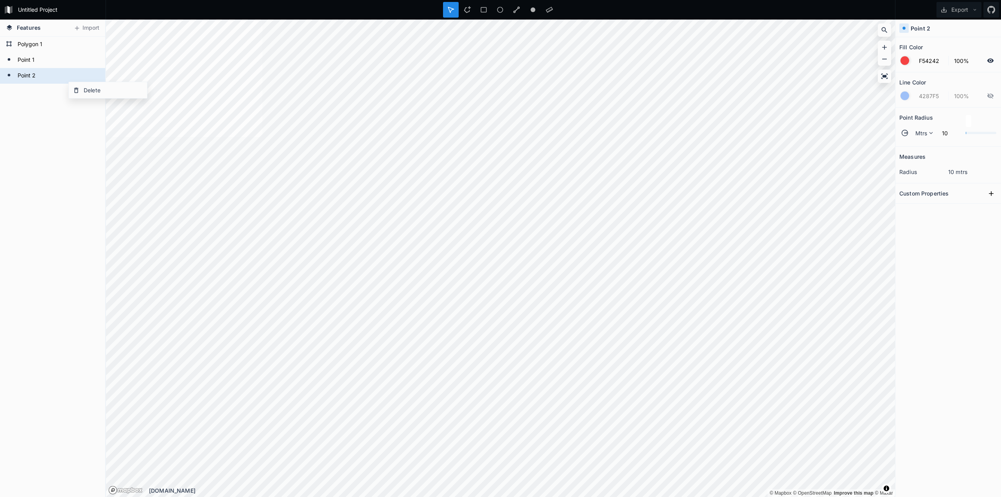
click at [83, 96] on div "Delete" at bounding box center [108, 90] width 78 height 16
click at [99, 74] on div "Delete" at bounding box center [110, 74] width 78 height 16
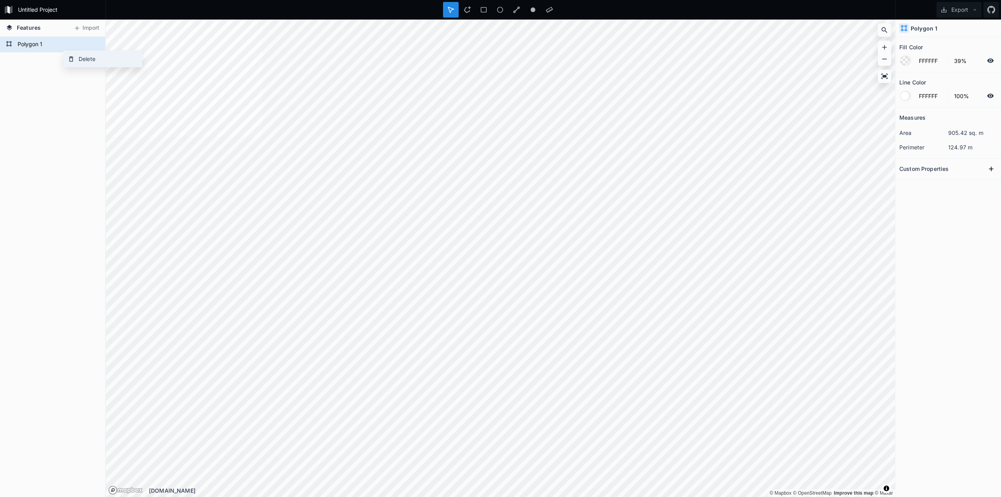
click at [87, 60] on div "Delete" at bounding box center [103, 59] width 78 height 16
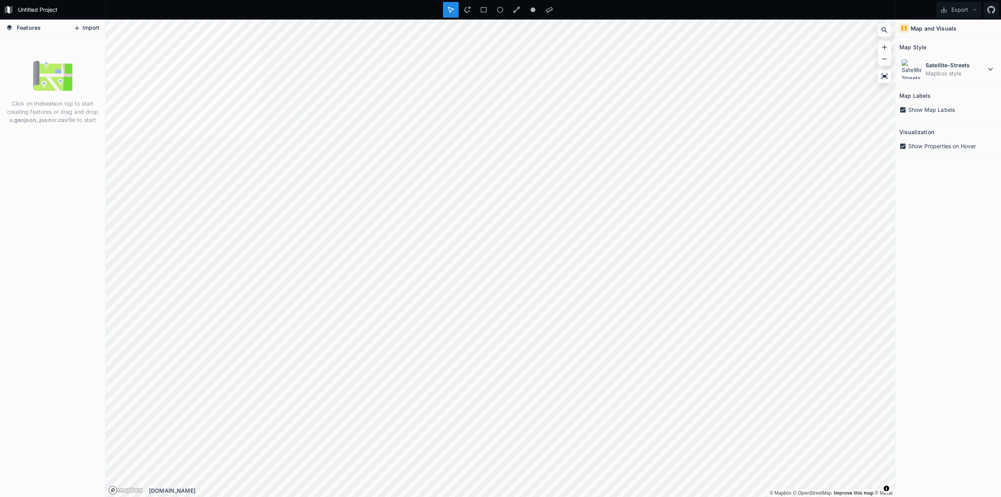
click at [96, 29] on button "Import" at bounding box center [87, 28] width 34 height 13
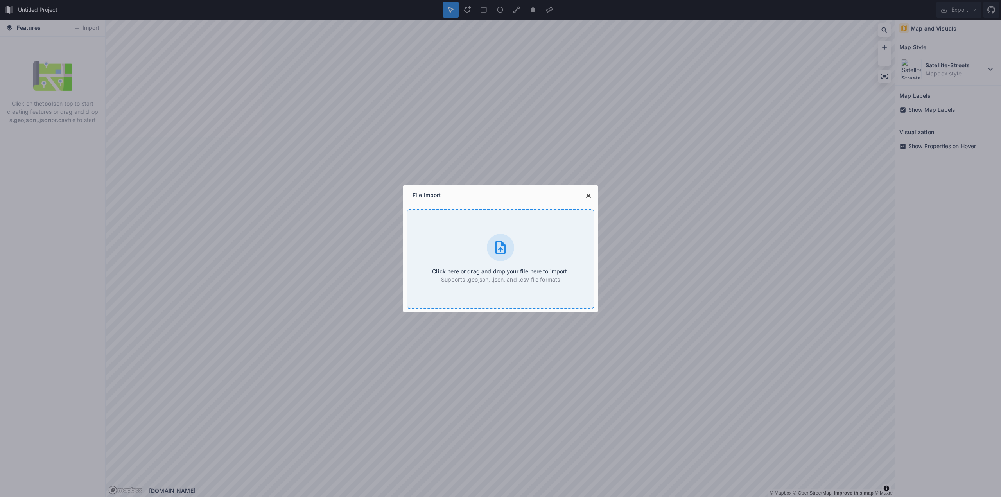
click at [517, 237] on div "Click here or drag and drop your file here to import. Supports .geojson, .json,…" at bounding box center [501, 258] width 188 height 99
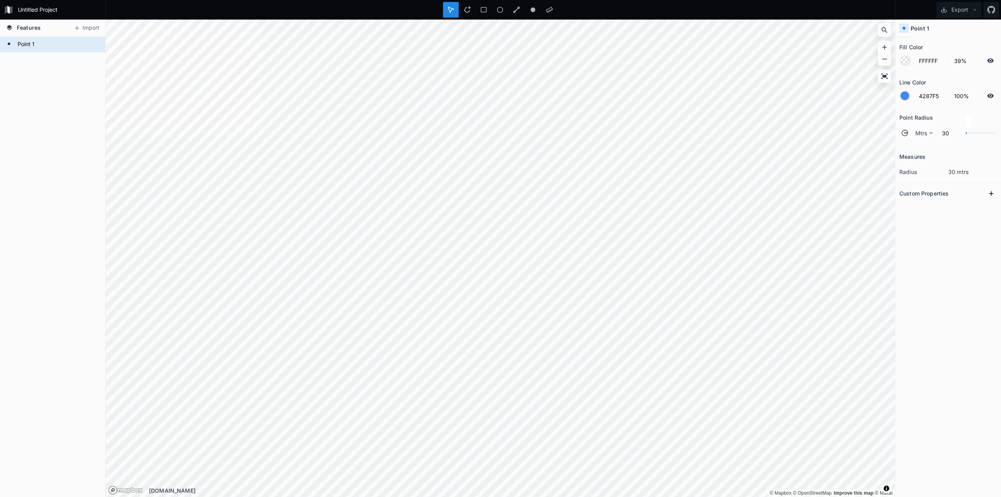
click at [906, 96] on div at bounding box center [905, 96] width 9 height 9
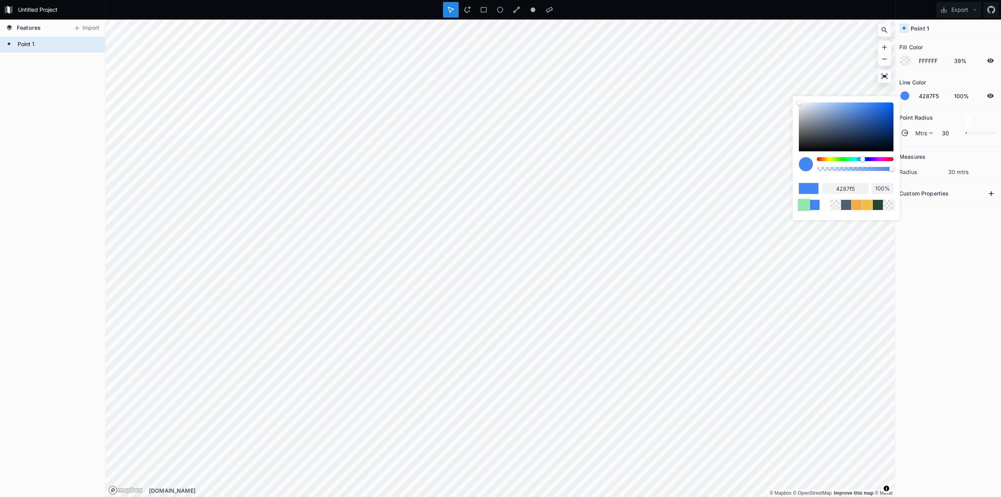
click at [806, 204] on div at bounding box center [804, 205] width 12 height 12
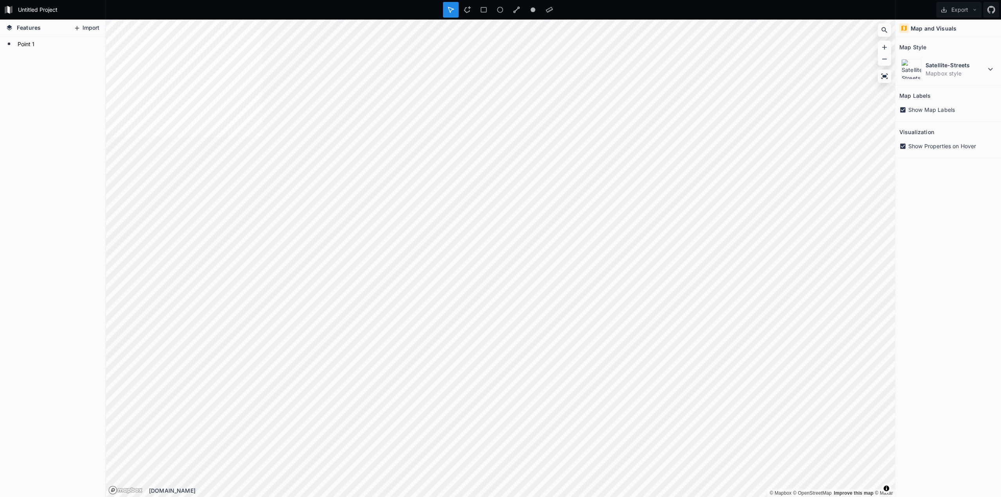
click at [98, 30] on button "Import" at bounding box center [87, 28] width 34 height 13
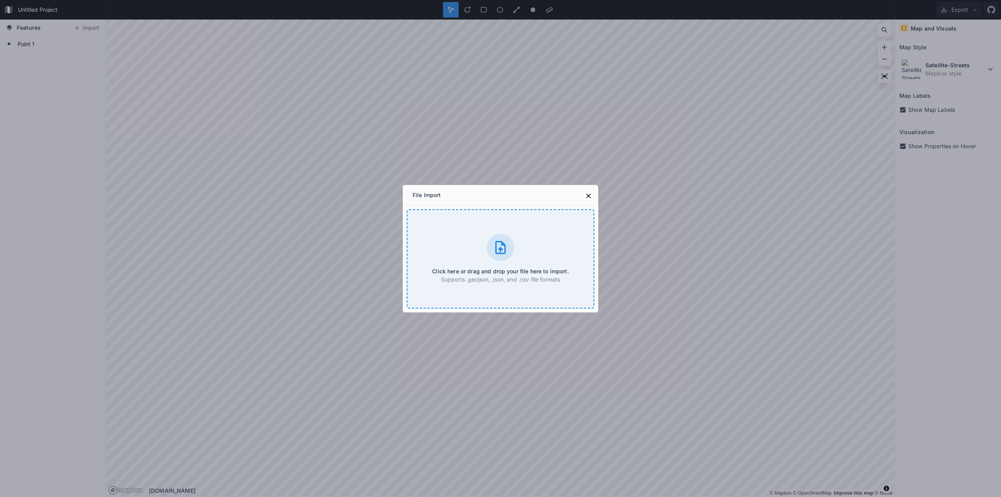
click at [469, 240] on div "Click here or drag and drop your file here to import. Supports .geojson, .json,…" at bounding box center [501, 258] width 188 height 99
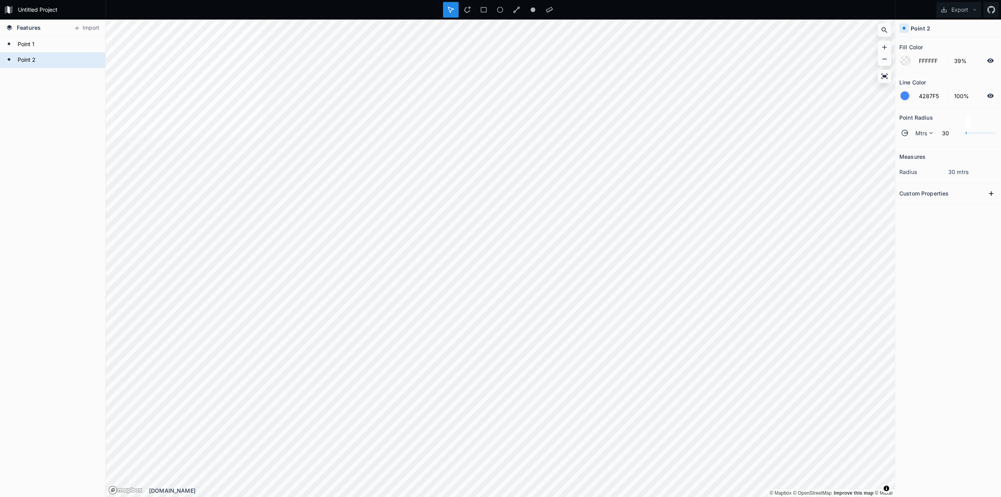
click at [907, 97] on div at bounding box center [905, 96] width 9 height 9
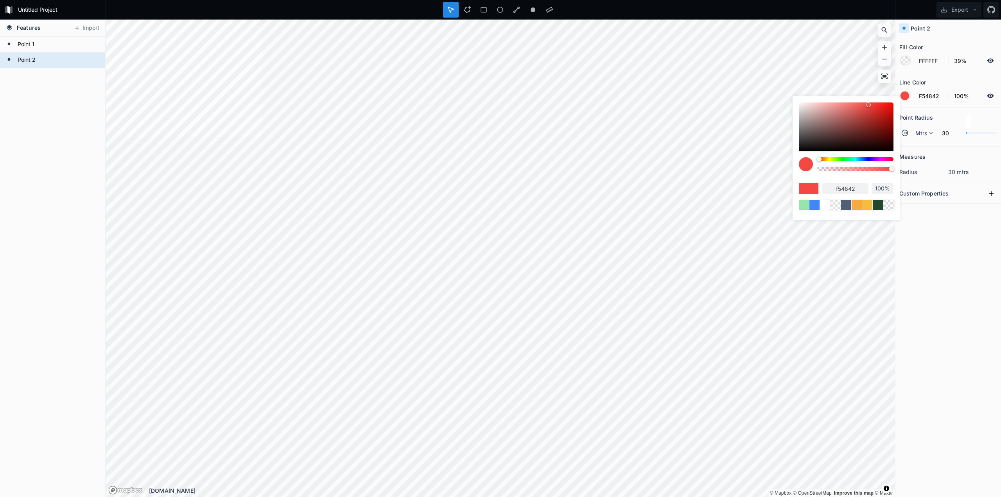
drag, startPoint x: 860, startPoint y: 159, endPoint x: 819, endPoint y: 160, distance: 41.1
click at [819, 160] on div at bounding box center [819, 159] width 5 height 5
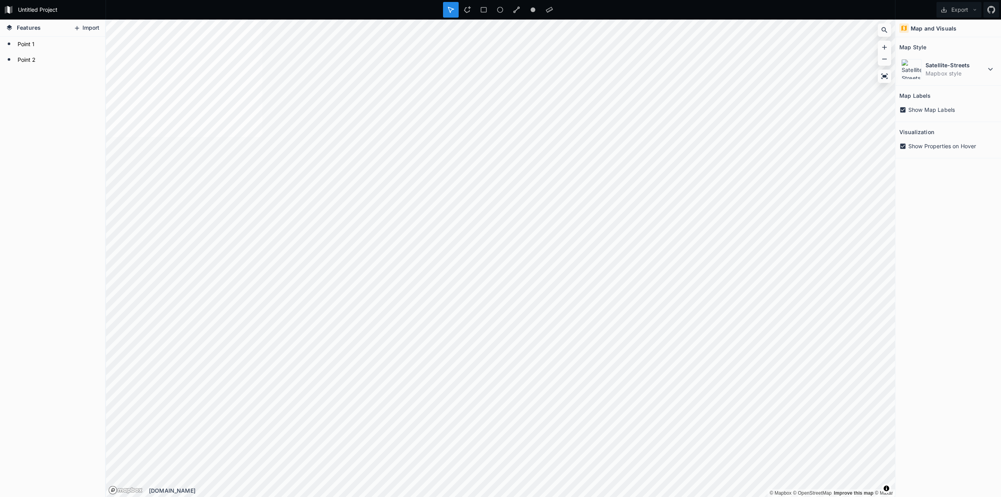
click at [92, 27] on button "Import" at bounding box center [87, 28] width 34 height 13
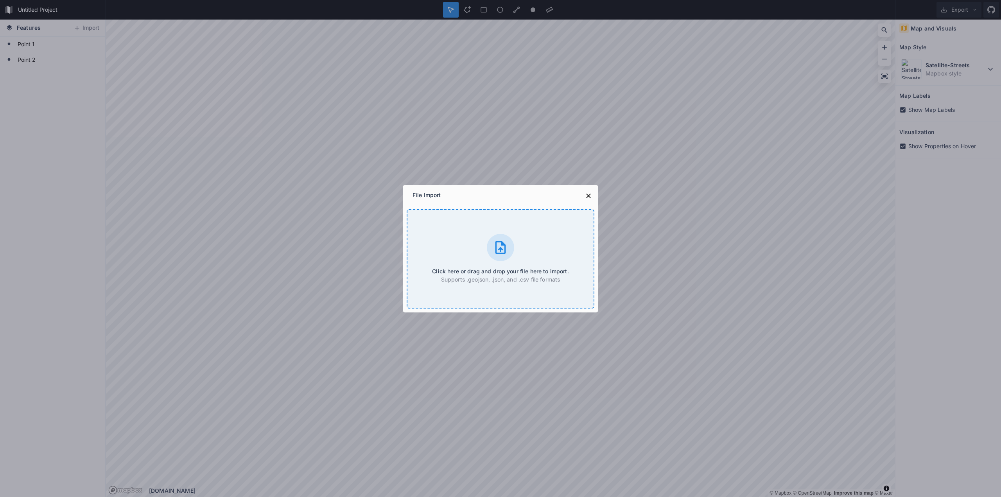
click at [468, 245] on div "Click here or drag and drop your file here to import. Supports .geojson, .json,…" at bounding box center [501, 258] width 188 height 99
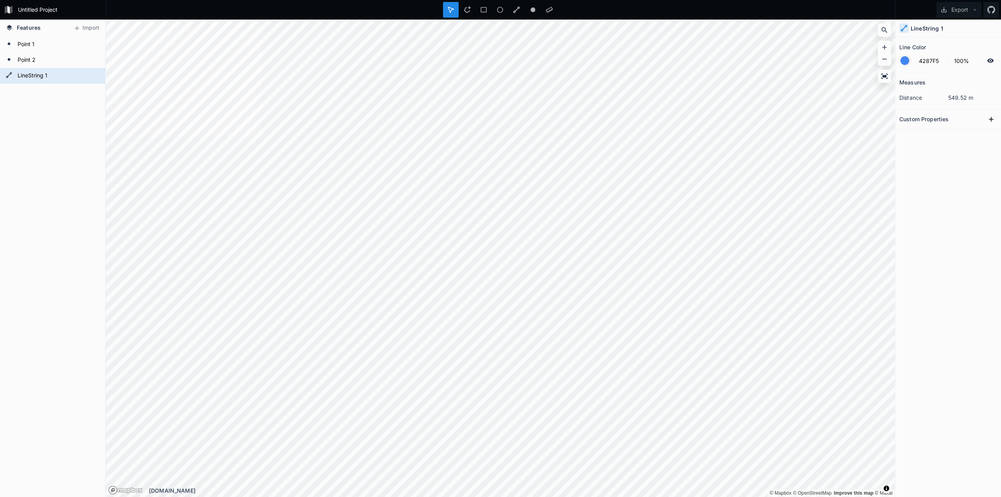
click at [906, 60] on div at bounding box center [905, 60] width 9 height 9
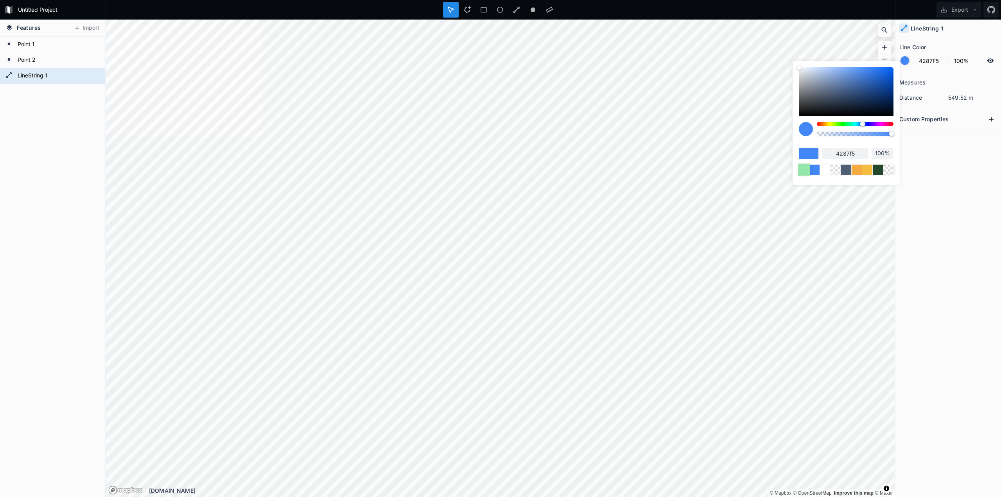
click at [807, 169] on div at bounding box center [804, 169] width 12 height 12
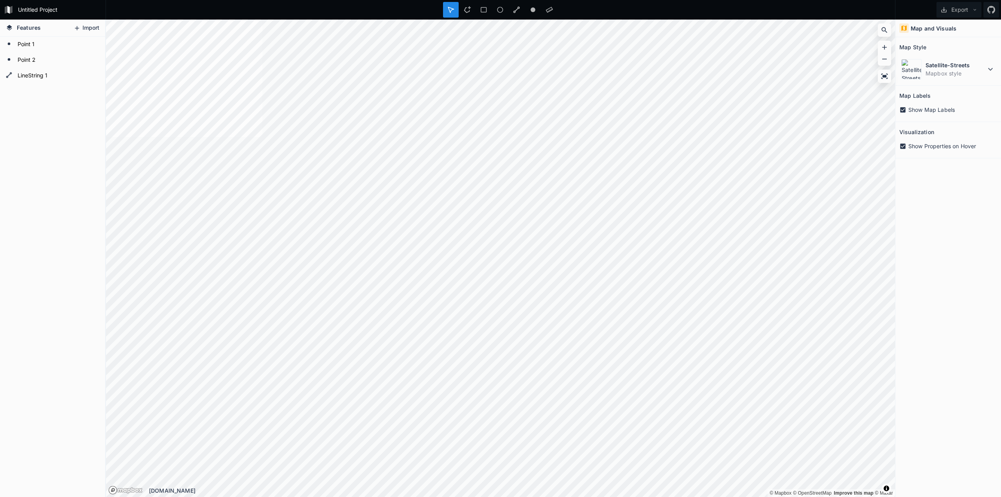
click at [88, 31] on button "Import" at bounding box center [87, 28] width 34 height 13
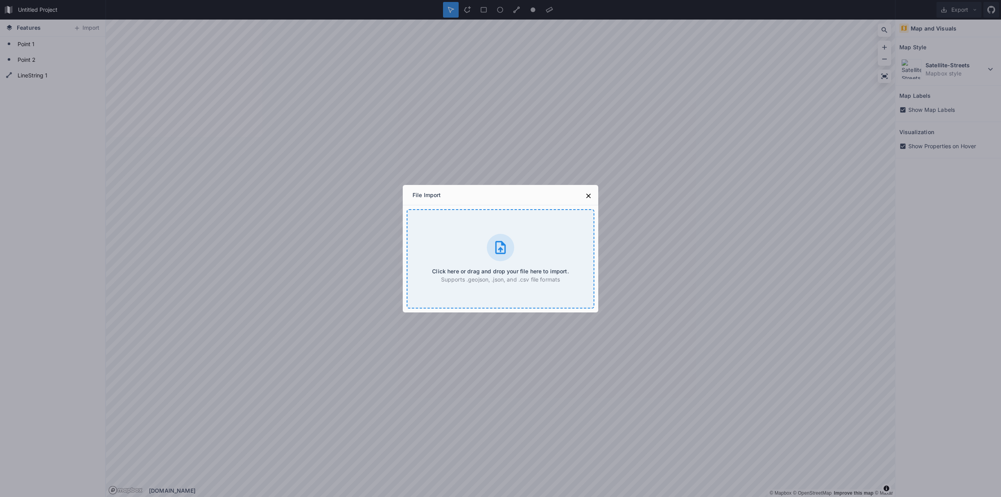
click at [465, 234] on div "Click here or drag and drop your file here to import. Supports .geojson, .json,…" at bounding box center [501, 258] width 188 height 99
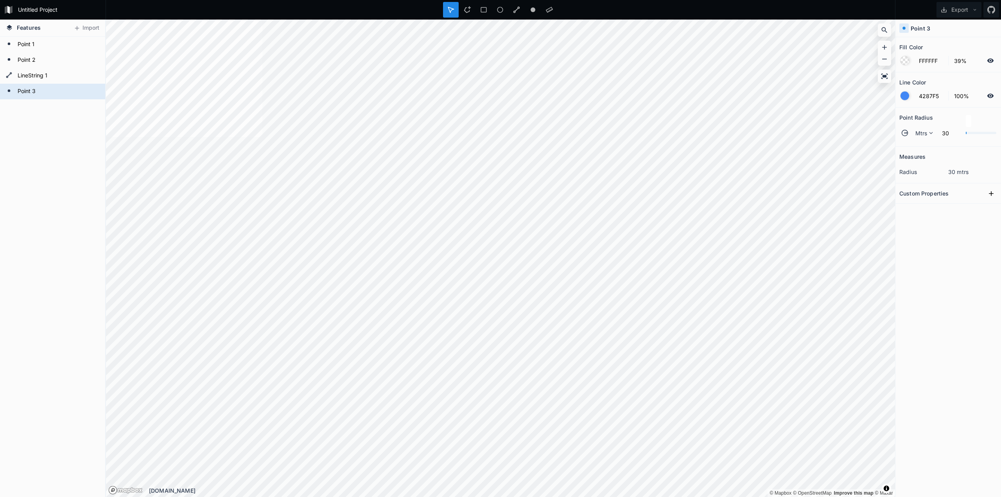
click at [909, 96] on div at bounding box center [905, 96] width 9 height 9
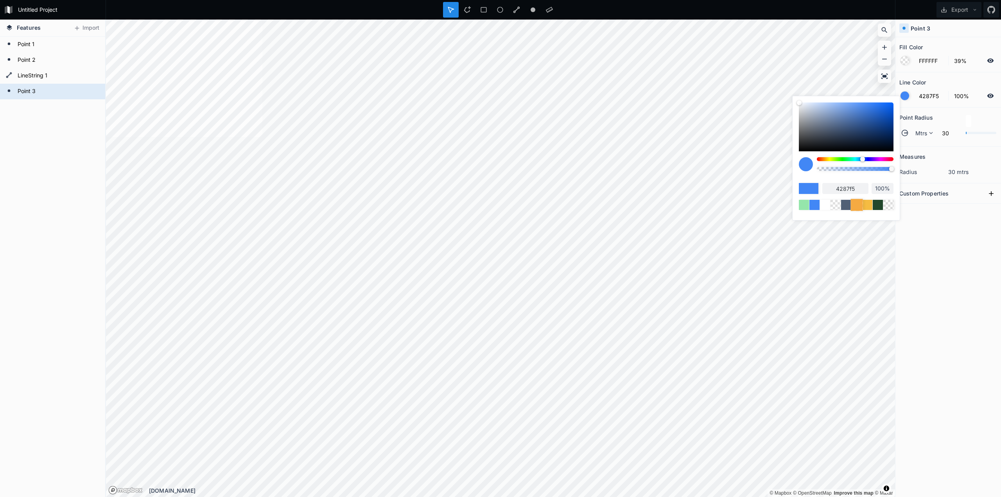
click at [858, 204] on div at bounding box center [857, 205] width 12 height 12
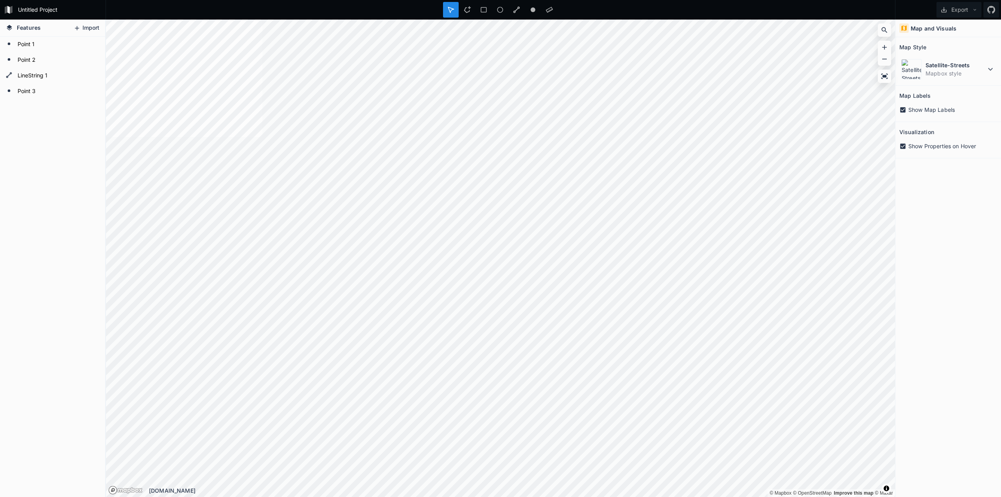
click at [93, 27] on button "Import" at bounding box center [87, 28] width 34 height 13
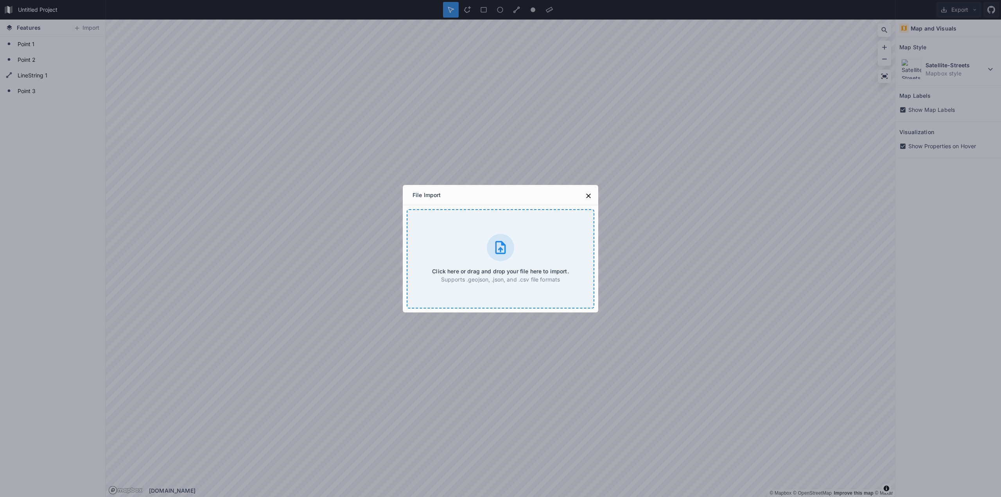
click at [450, 229] on div "Click here or drag and drop your file here to import. Supports .geojson, .json,…" at bounding box center [501, 258] width 188 height 99
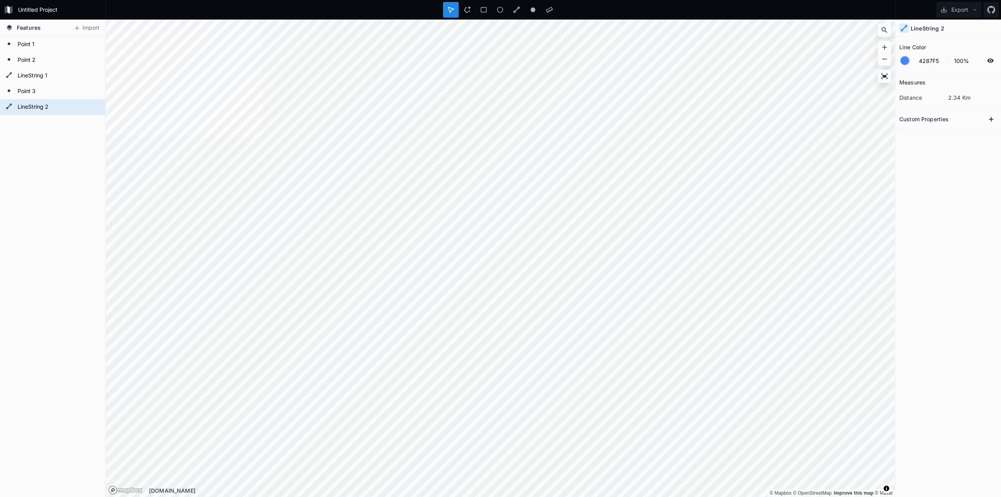
click at [907, 60] on div at bounding box center [905, 60] width 9 height 9
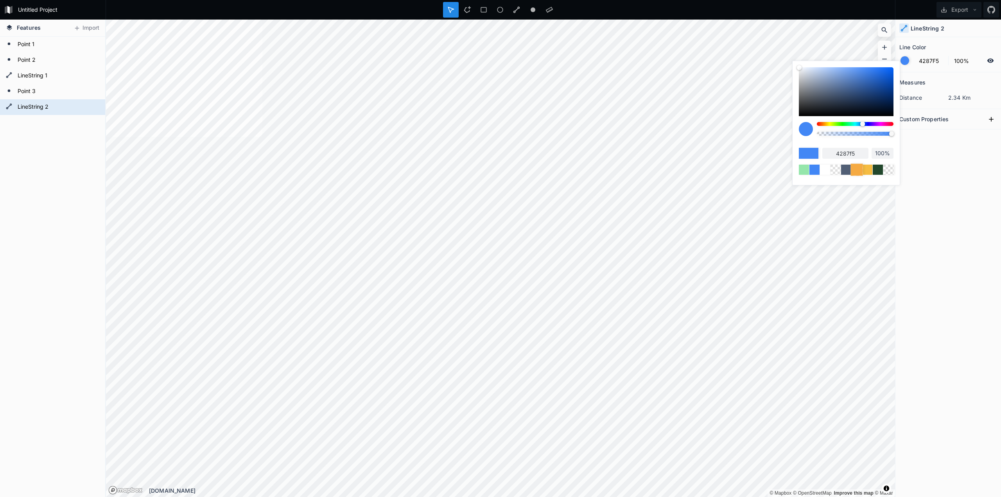
click at [858, 170] on div at bounding box center [857, 169] width 12 height 12
